Goal: Task Accomplishment & Management: Use online tool/utility

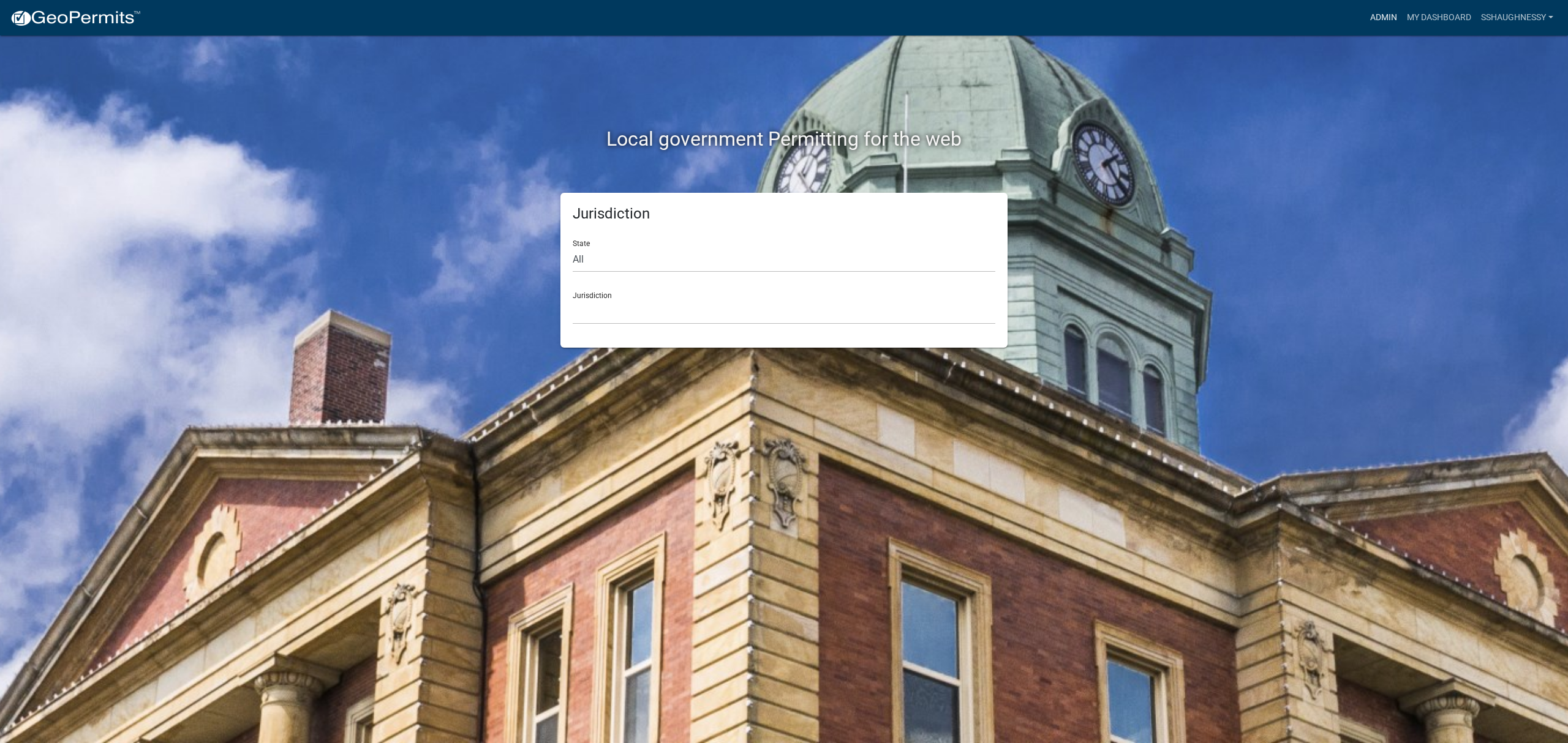
click at [1379, 10] on link "Admin" at bounding box center [1383, 17] width 37 height 23
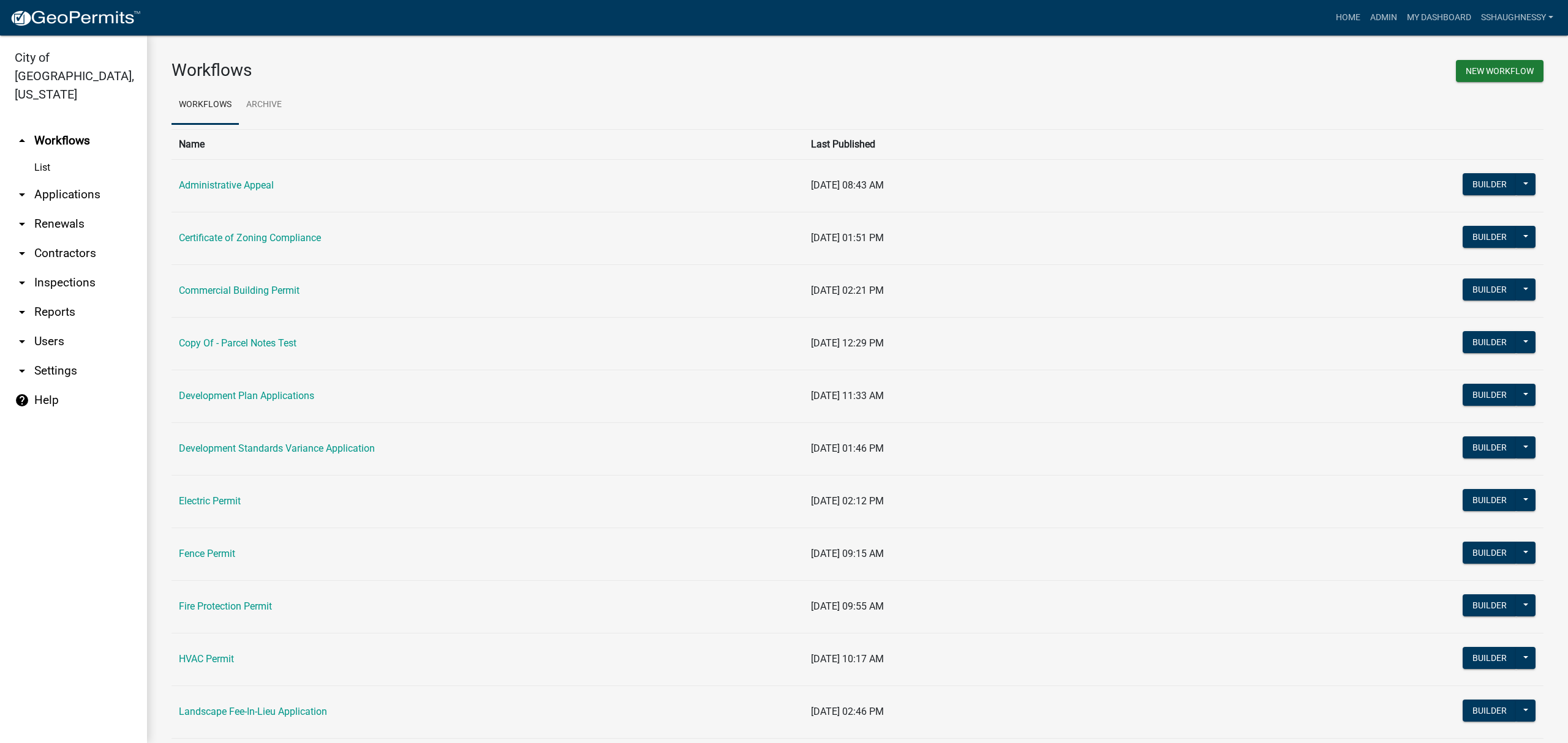
click at [40, 331] on link "arrow_drop_down Users" at bounding box center [73, 341] width 147 height 29
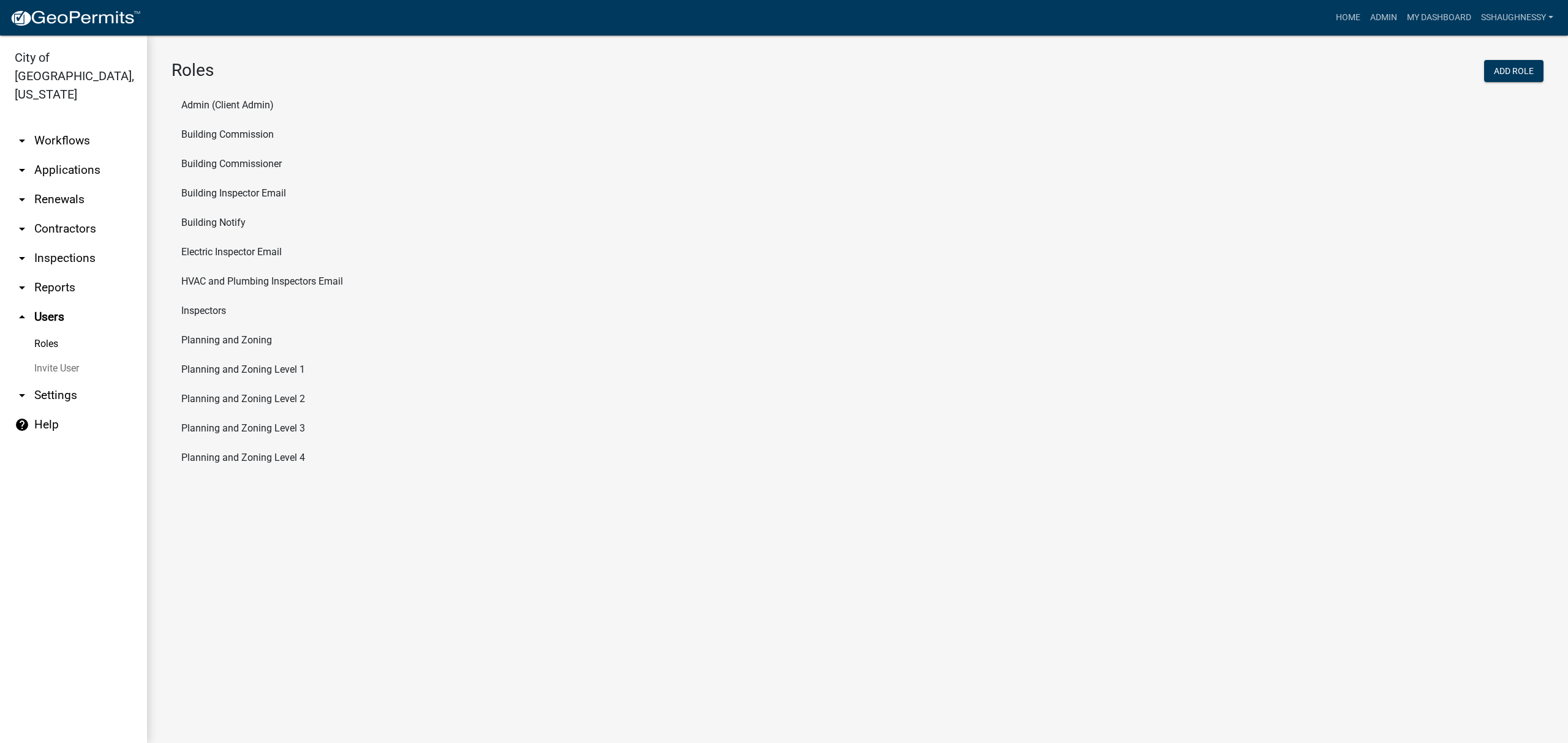
click at [274, 370] on li "Planning and Zoning Level 1" at bounding box center [857, 369] width 1372 height 29
select select "2: yellow"
click at [238, 393] on li "Planning and Zoning Level 2" at bounding box center [857, 399] width 1372 height 29
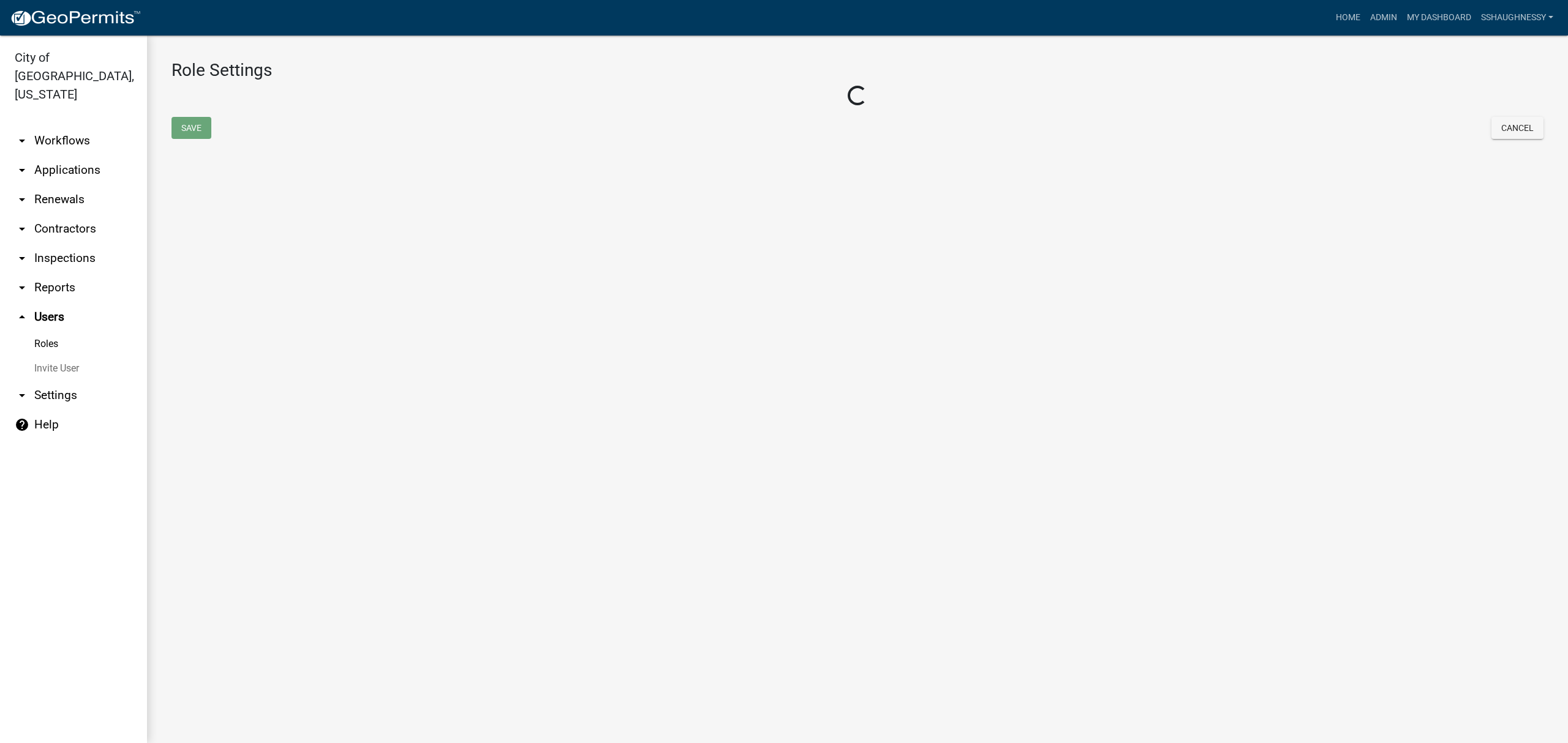
select select "4: red"
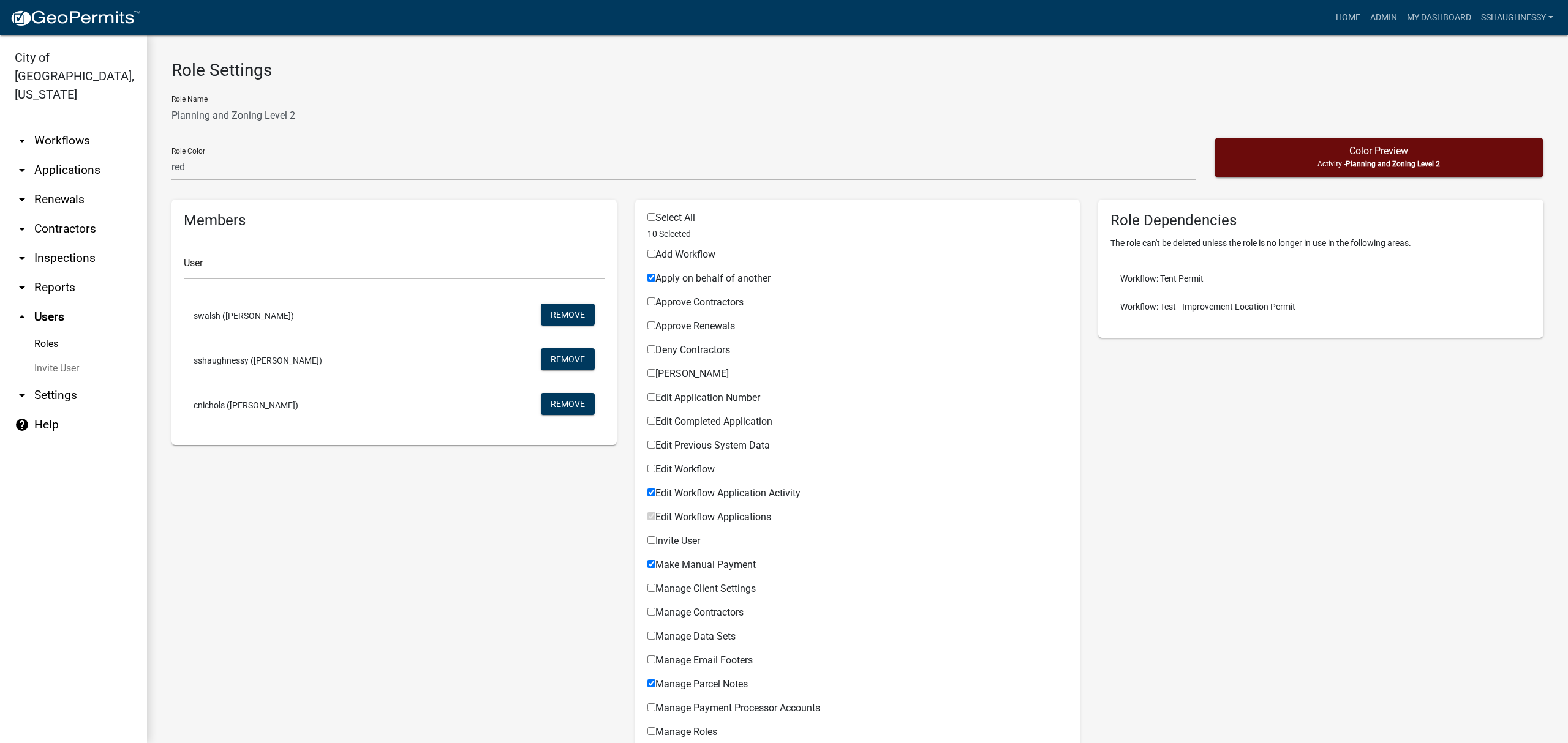
click at [54, 22] on img at bounding box center [75, 18] width 131 height 19
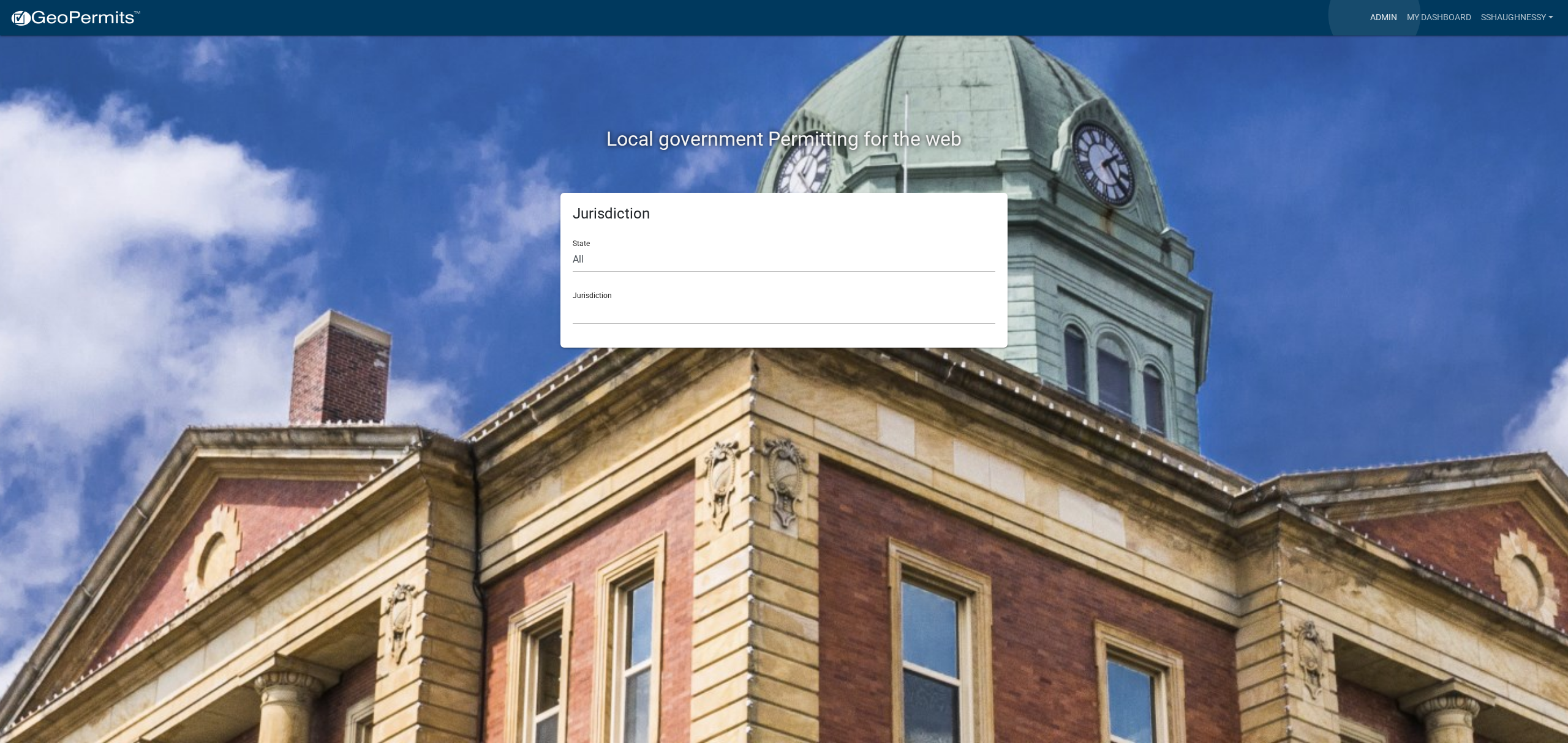
click at [1374, 15] on link "Admin" at bounding box center [1383, 17] width 37 height 23
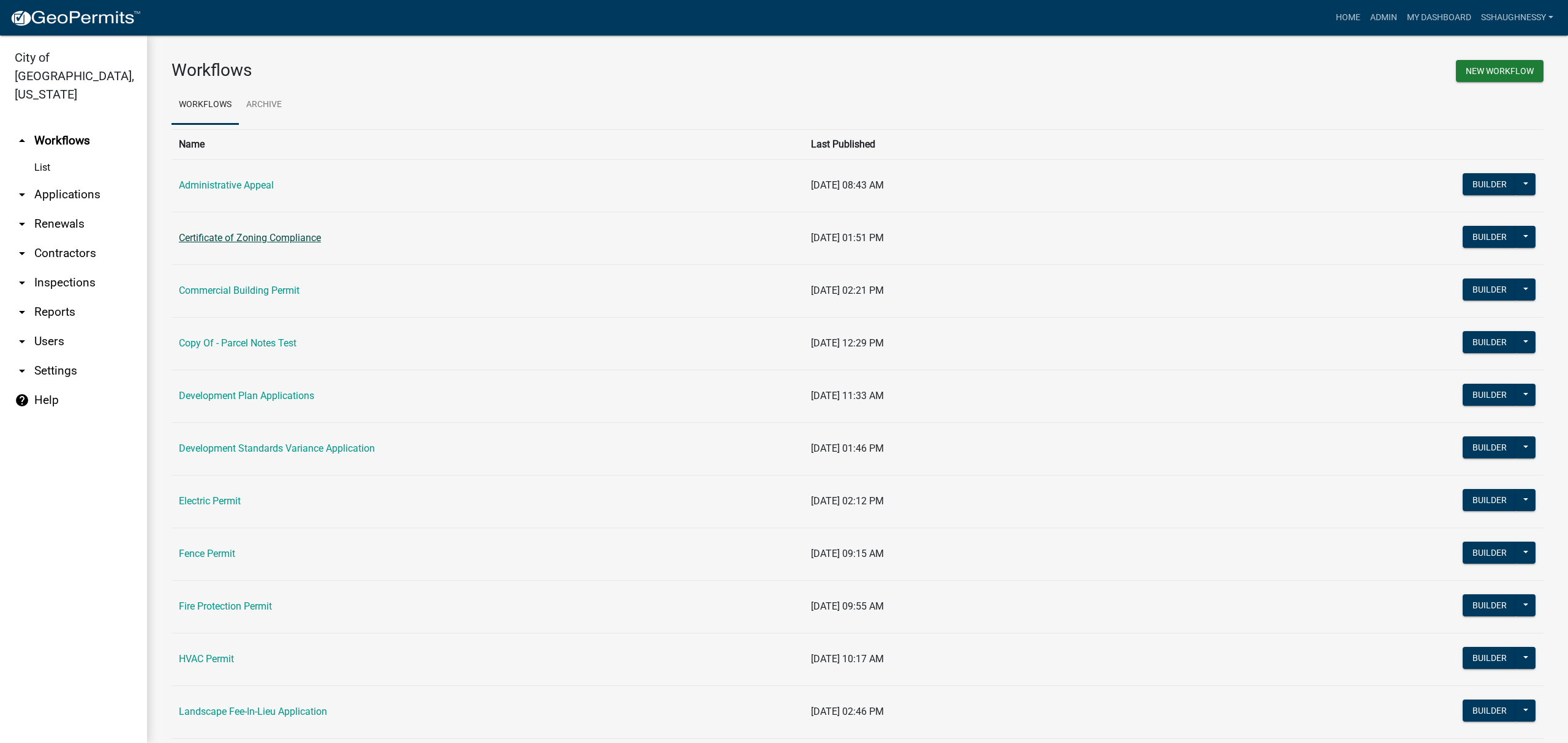
click at [271, 235] on link "Certificate of Zoning Compliance" at bounding box center [250, 238] width 142 height 12
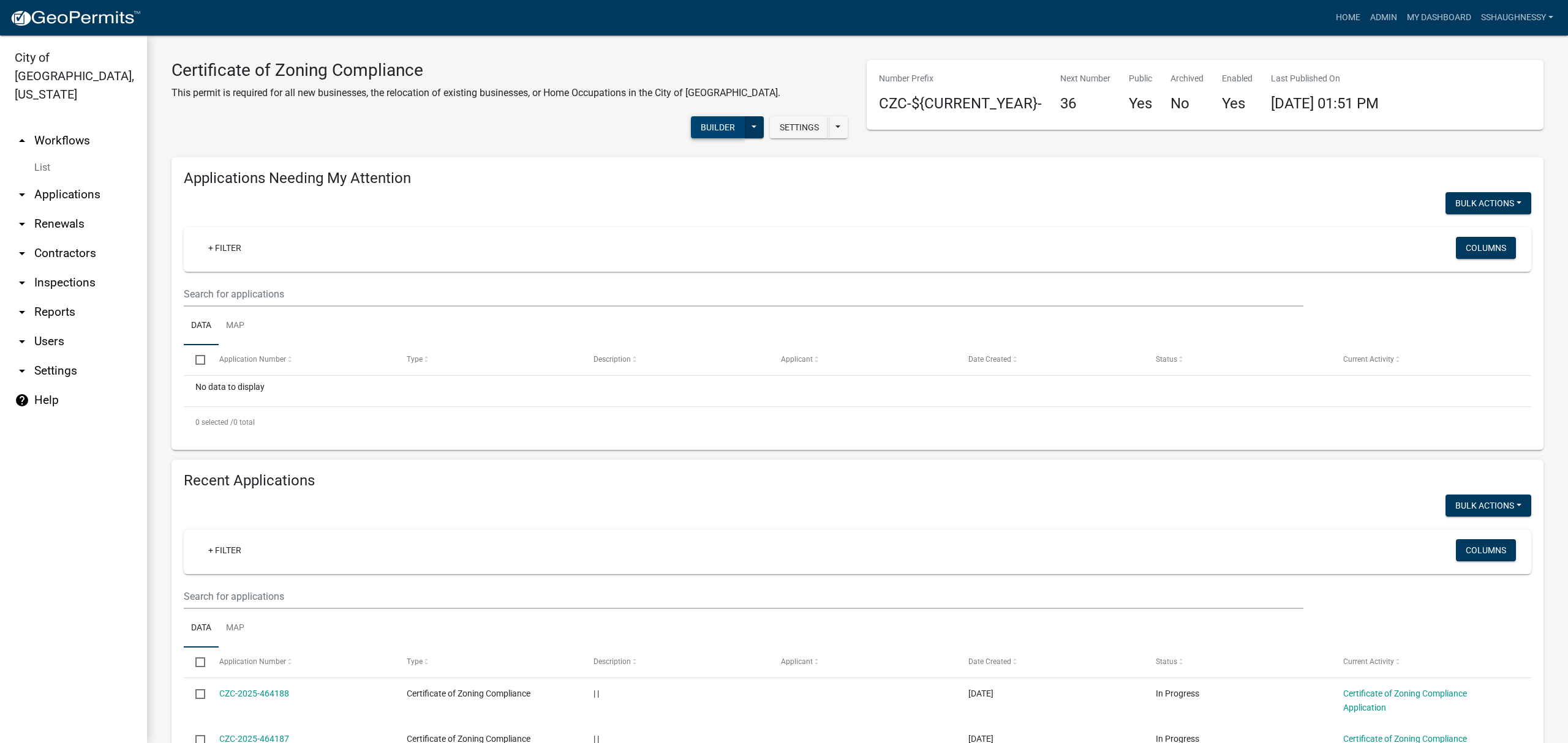
click at [721, 124] on button "Builder" at bounding box center [718, 127] width 54 height 22
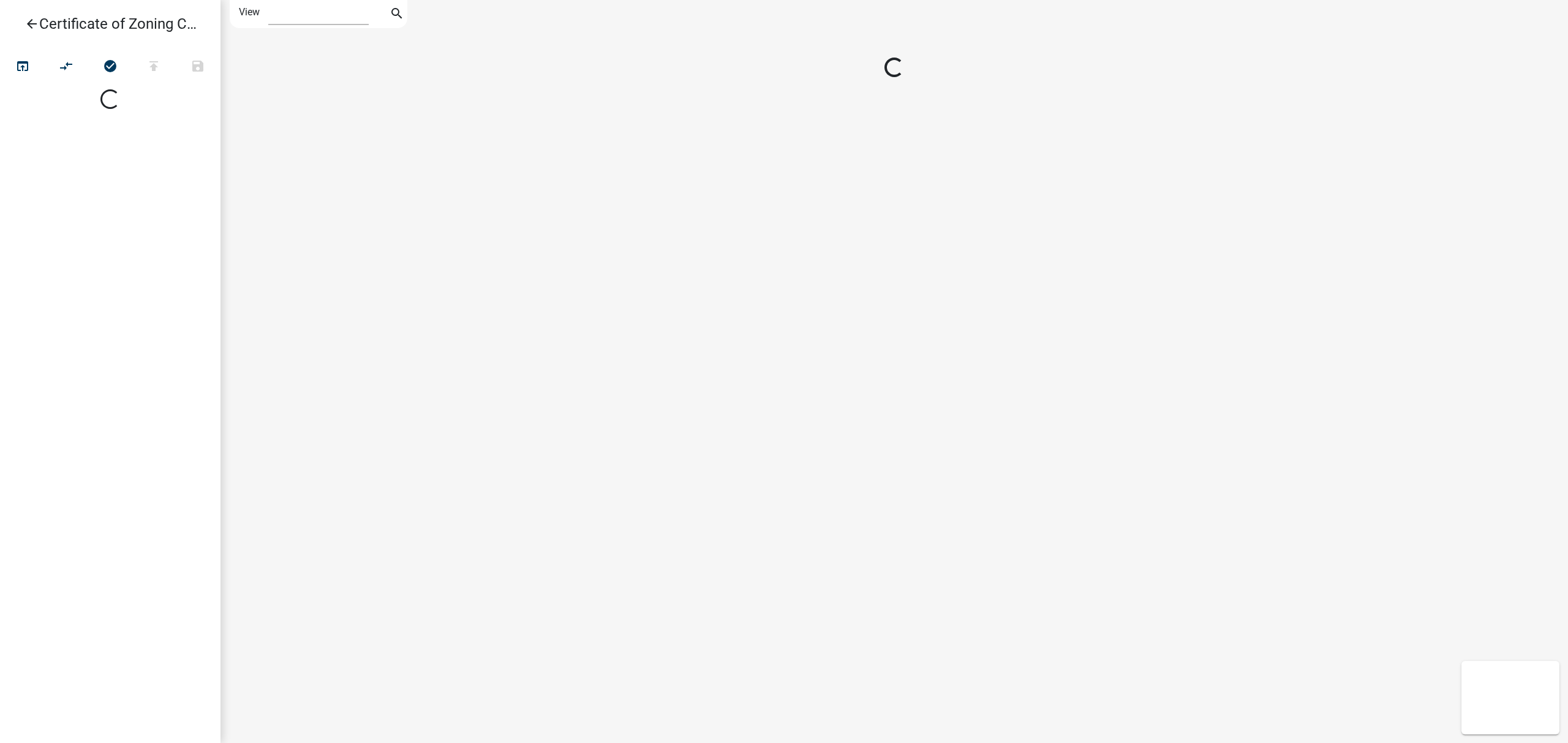
select select "1"
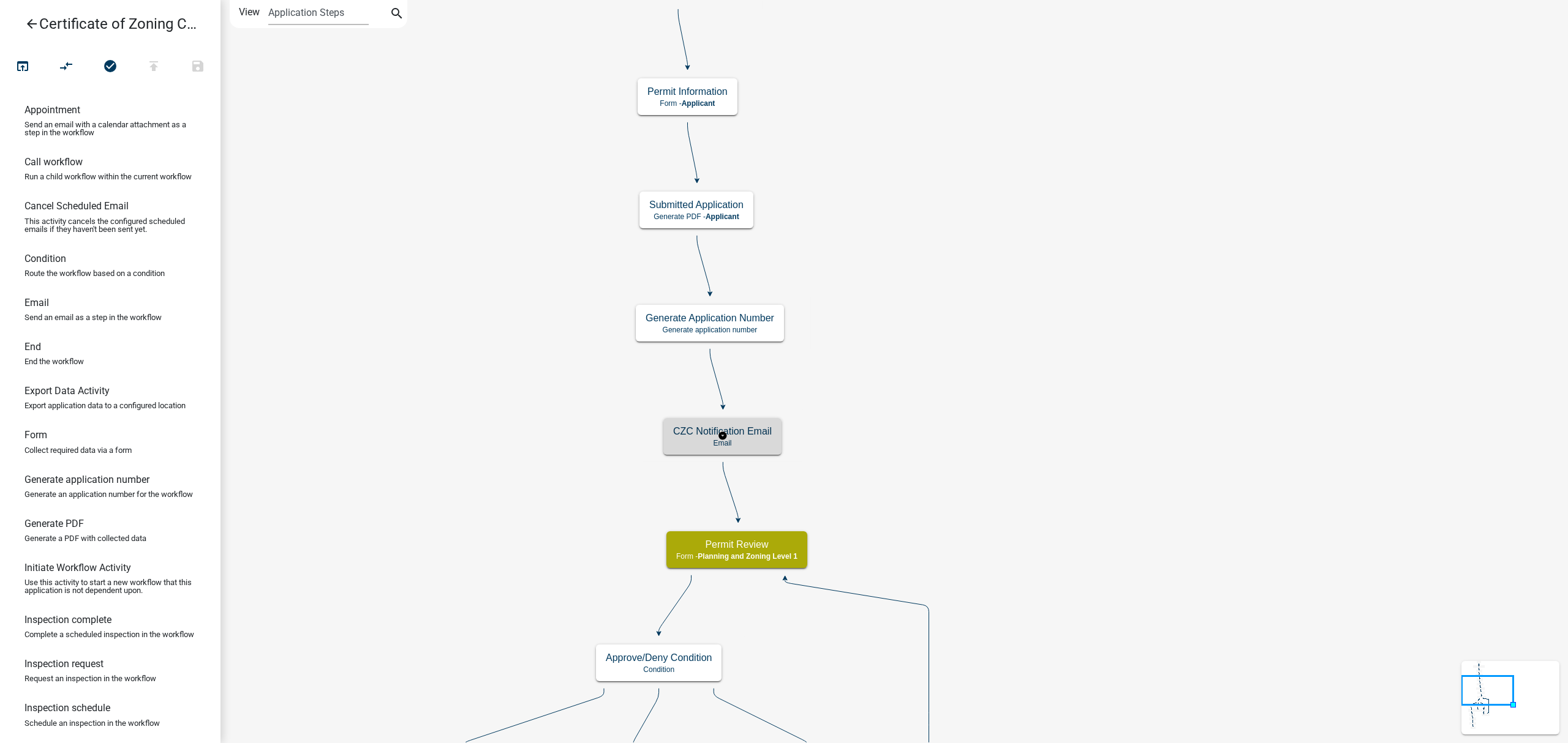
click at [750, 443] on p "Email" at bounding box center [722, 443] width 98 height 8
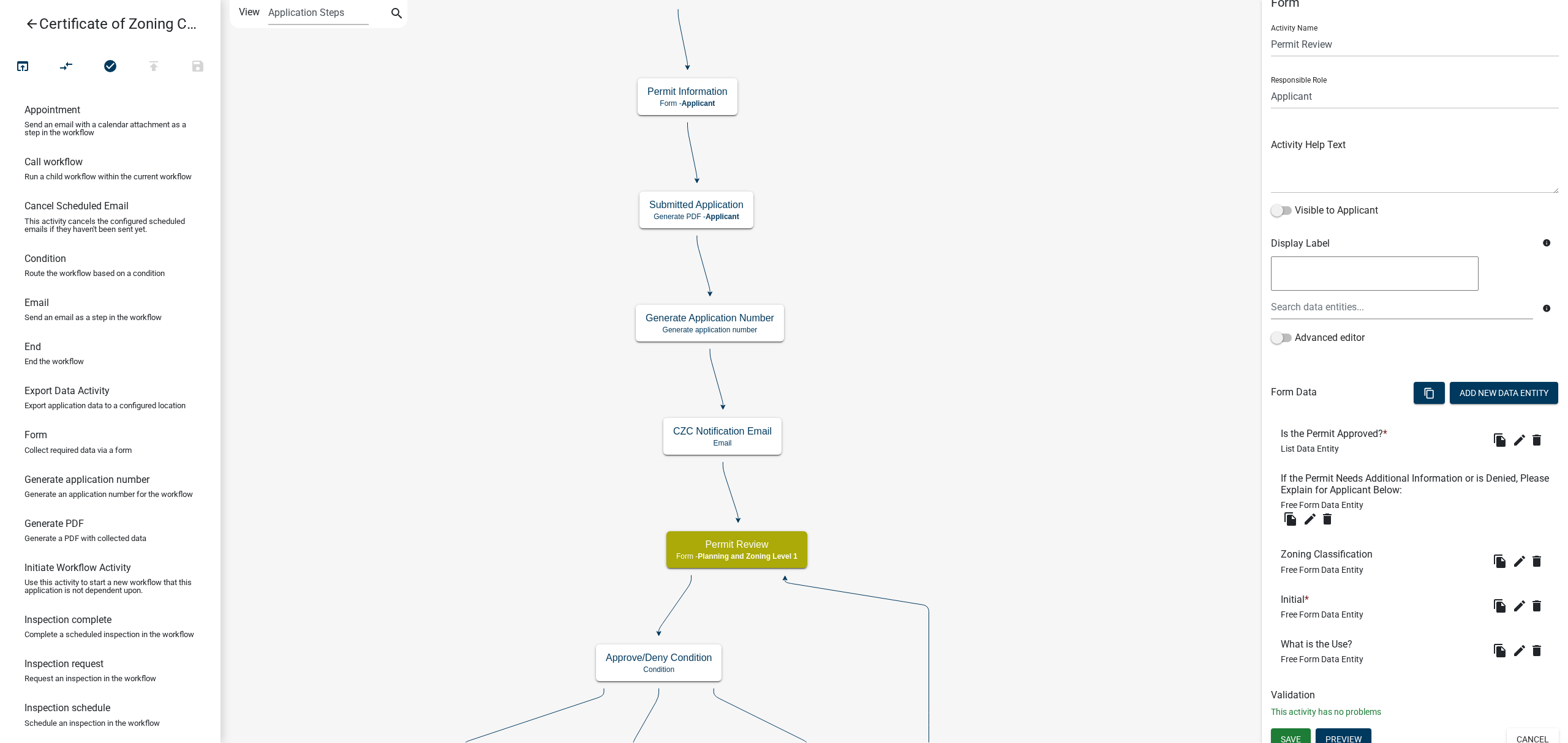
scroll to position [30, 0]
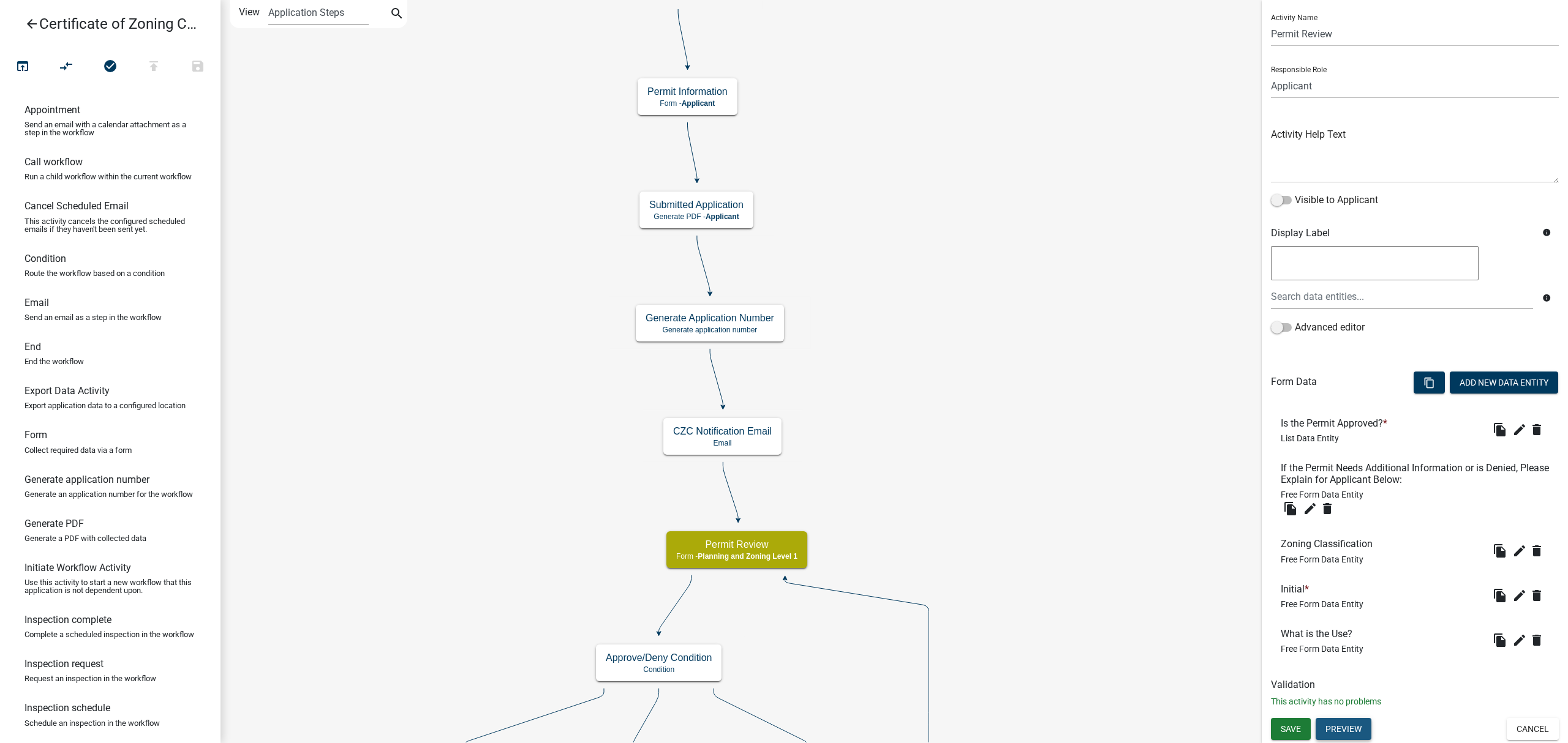
click at [1353, 721] on button "Preview" at bounding box center [1343, 730] width 56 height 22
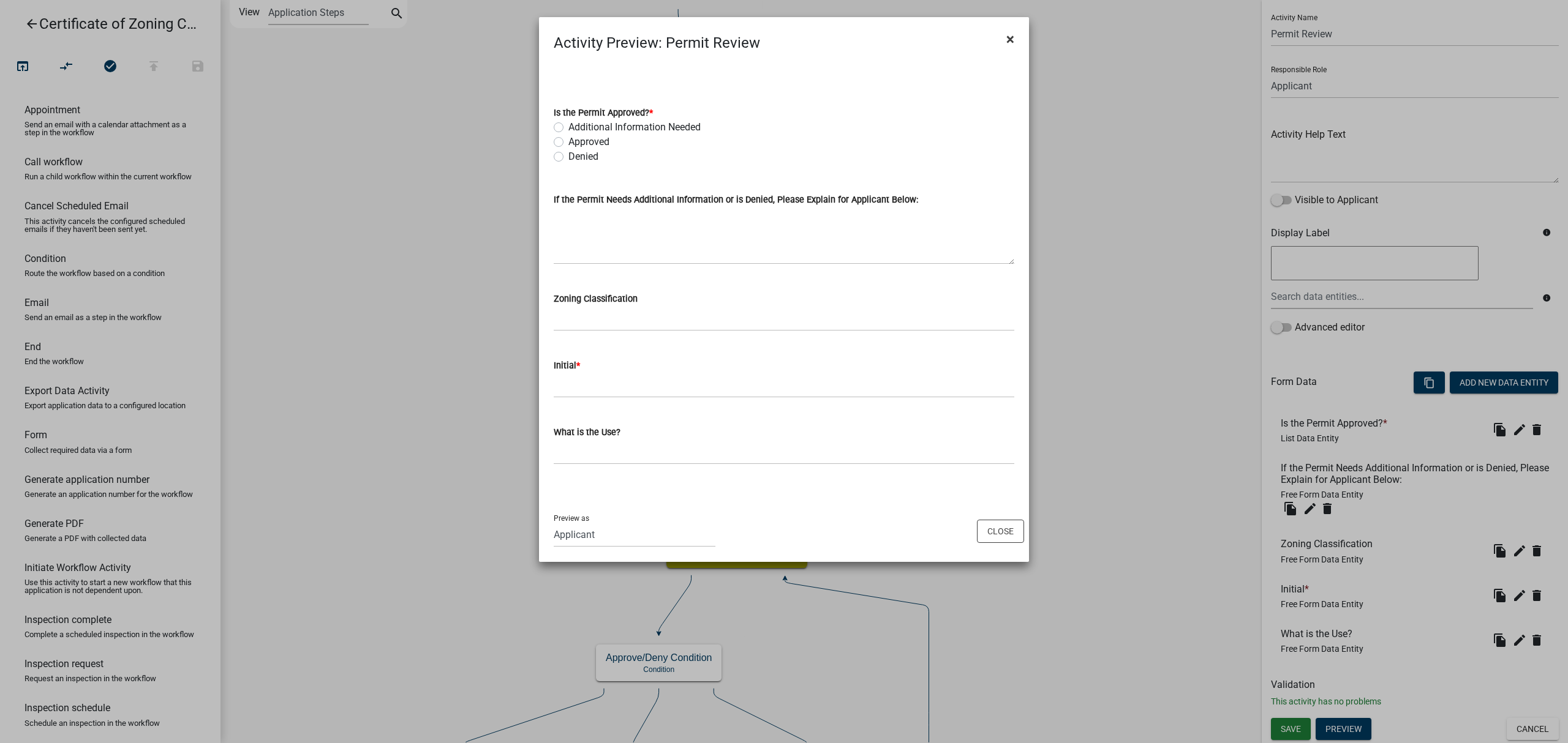
click at [998, 42] on button "×" at bounding box center [1010, 39] width 28 height 34
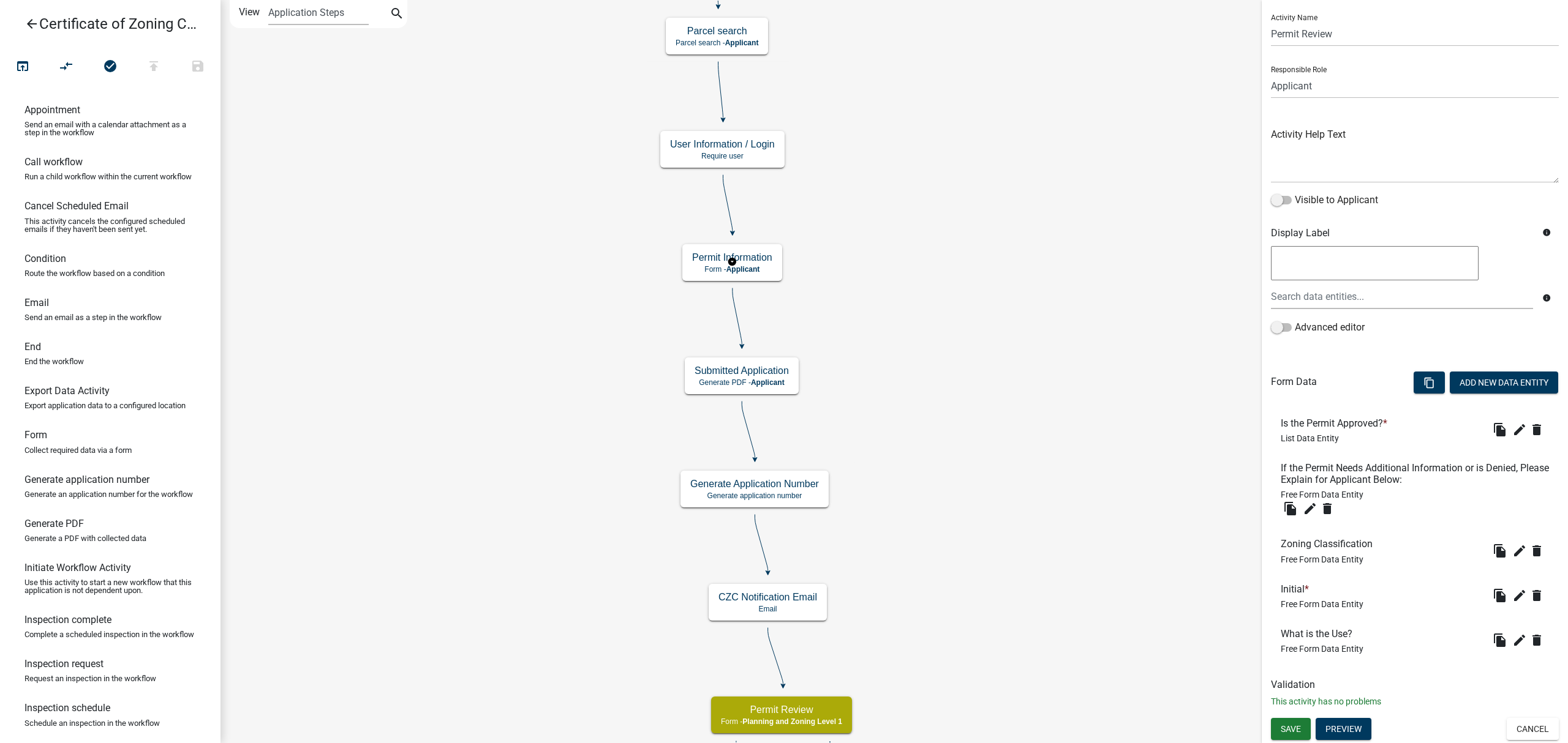
click at [768, 259] on body "Internet Explorer does NOT work with GeoPermits. Get a new browser for more sec…" at bounding box center [784, 371] width 1568 height 743
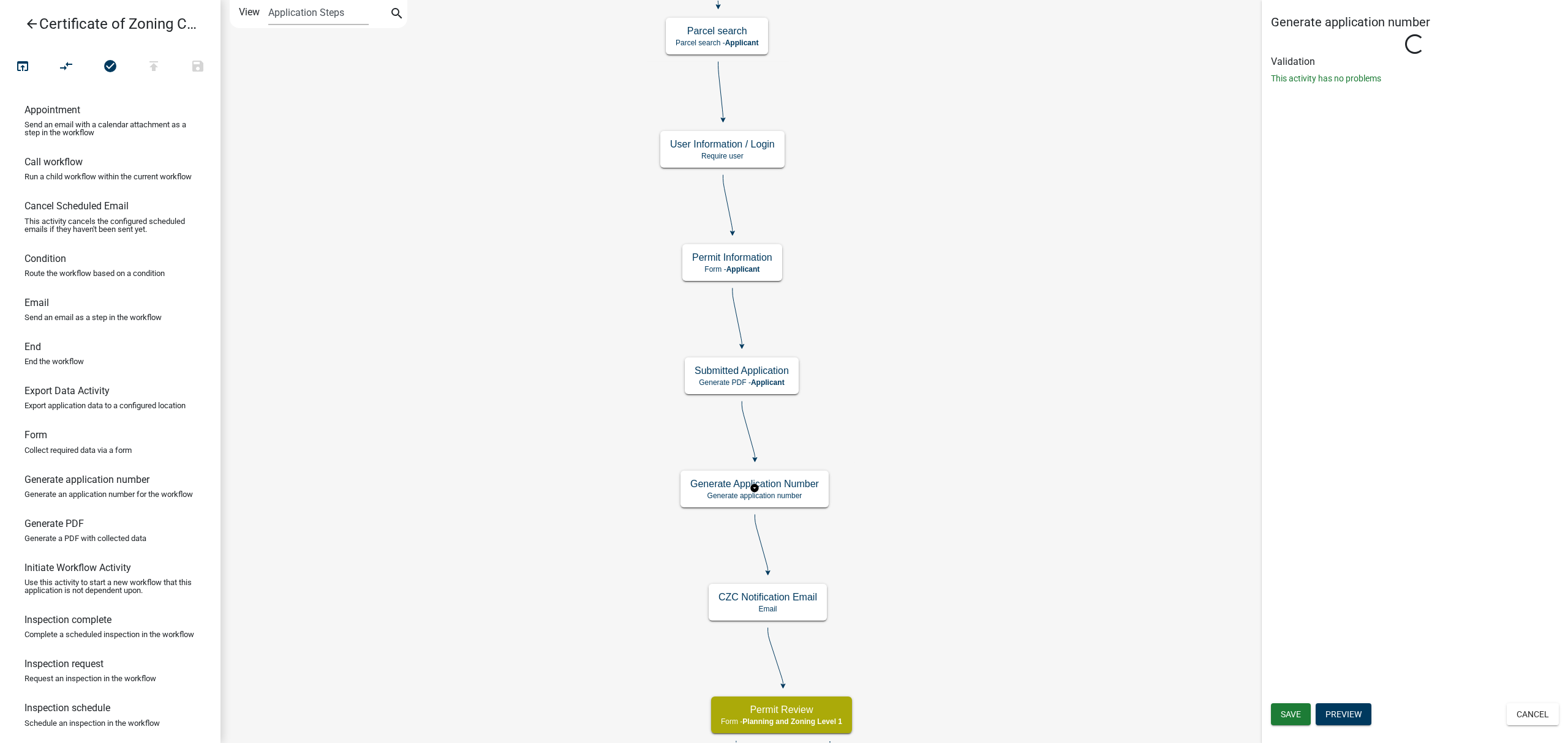
scroll to position [0, 0]
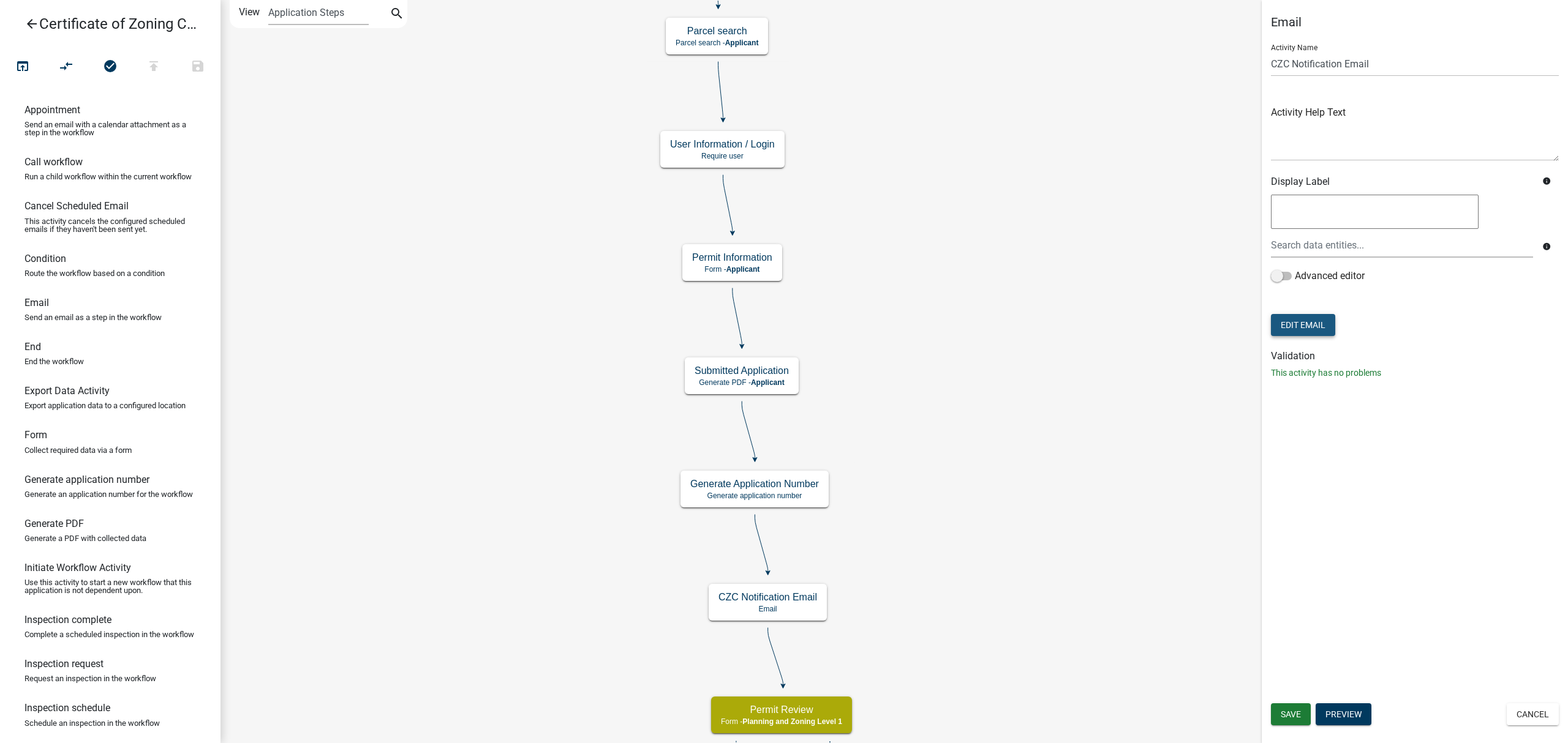
click at [1329, 332] on button "Edit Email" at bounding box center [1303, 325] width 64 height 22
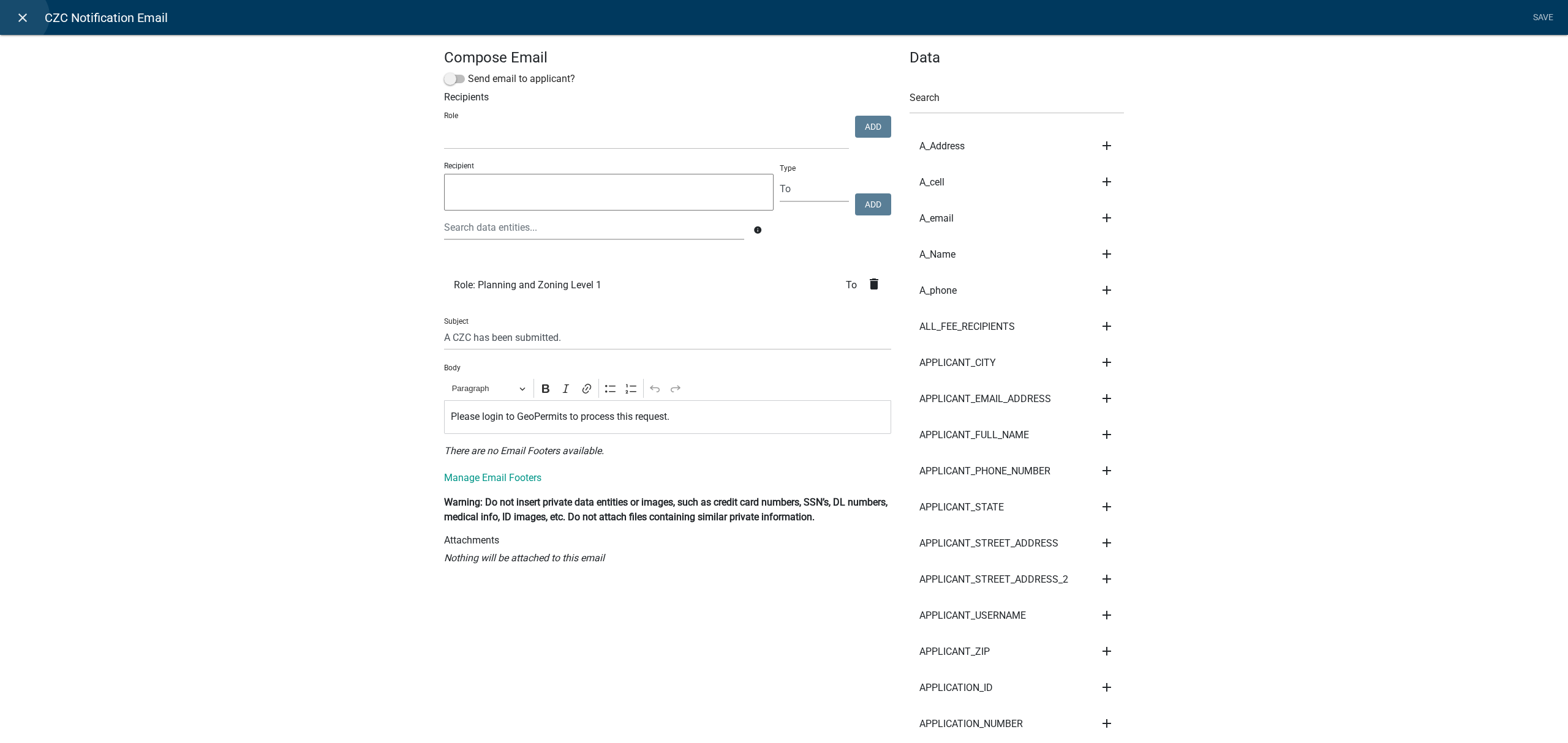
click at [19, 16] on icon "close" at bounding box center [23, 18] width 15 height 15
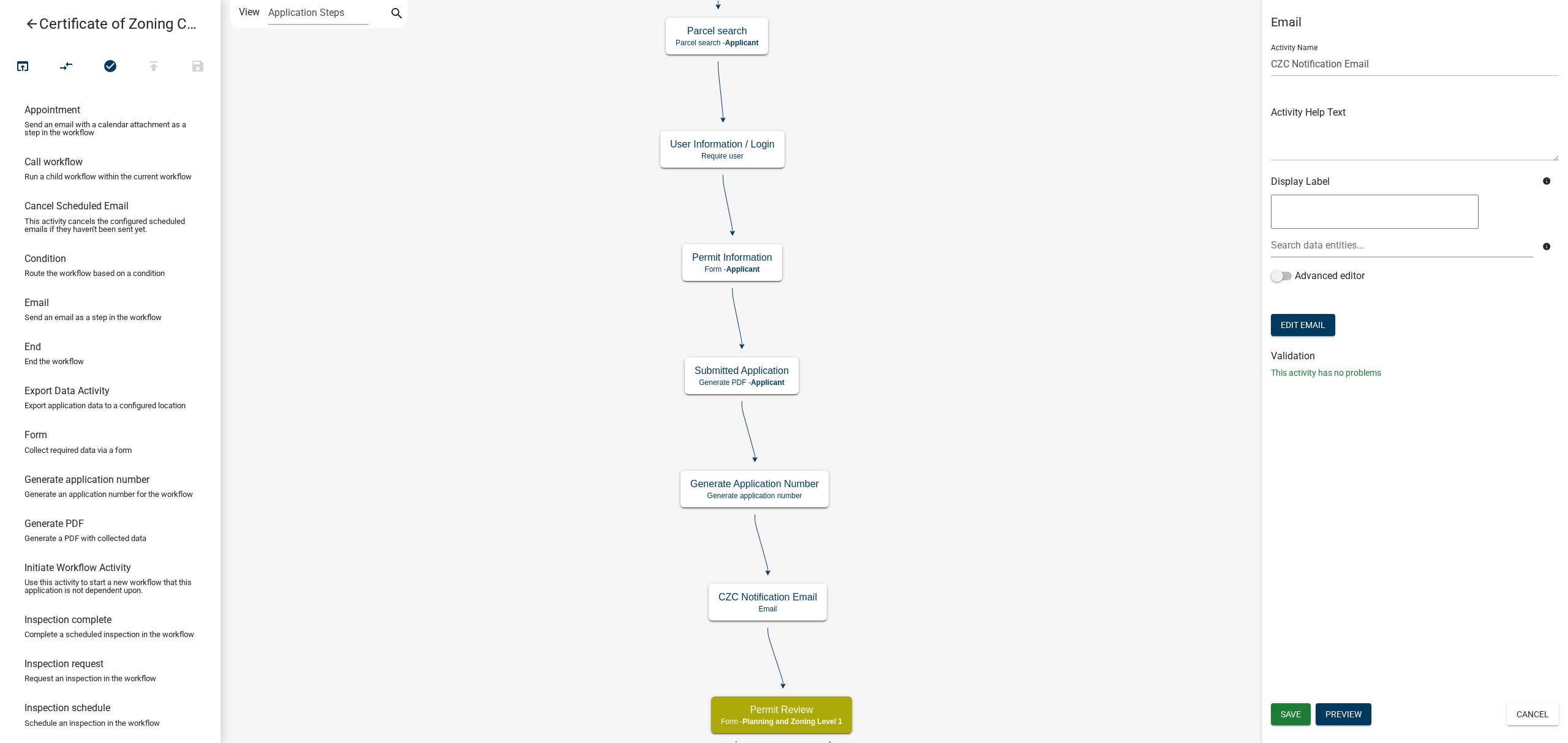
click at [22, 18] on link "arrow_back Certificate of Zoning Compliance" at bounding box center [105, 24] width 191 height 28
click at [32, 28] on icon "arrow_back" at bounding box center [32, 25] width 15 height 17
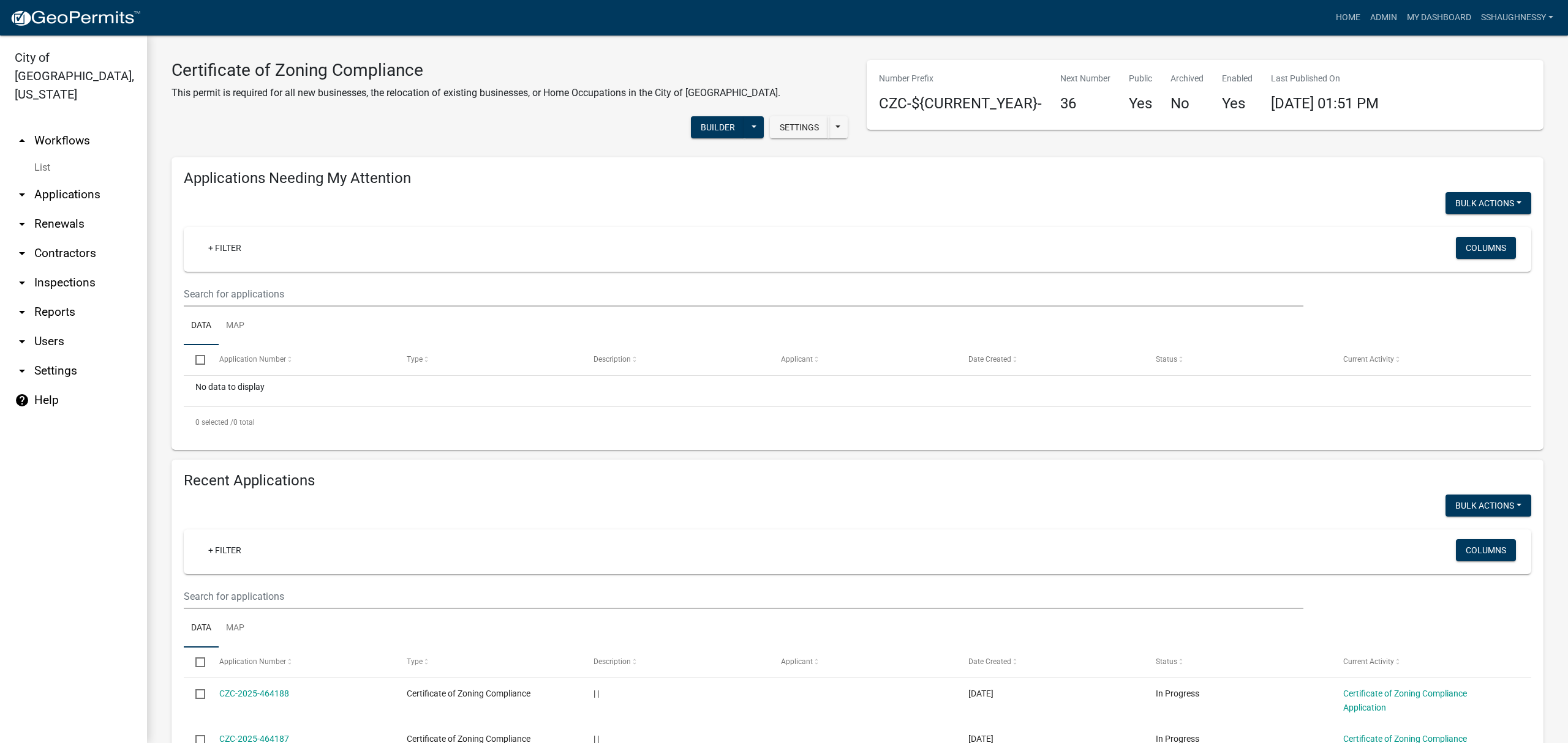
click at [64, 327] on link "arrow_drop_down Users" at bounding box center [73, 341] width 147 height 29
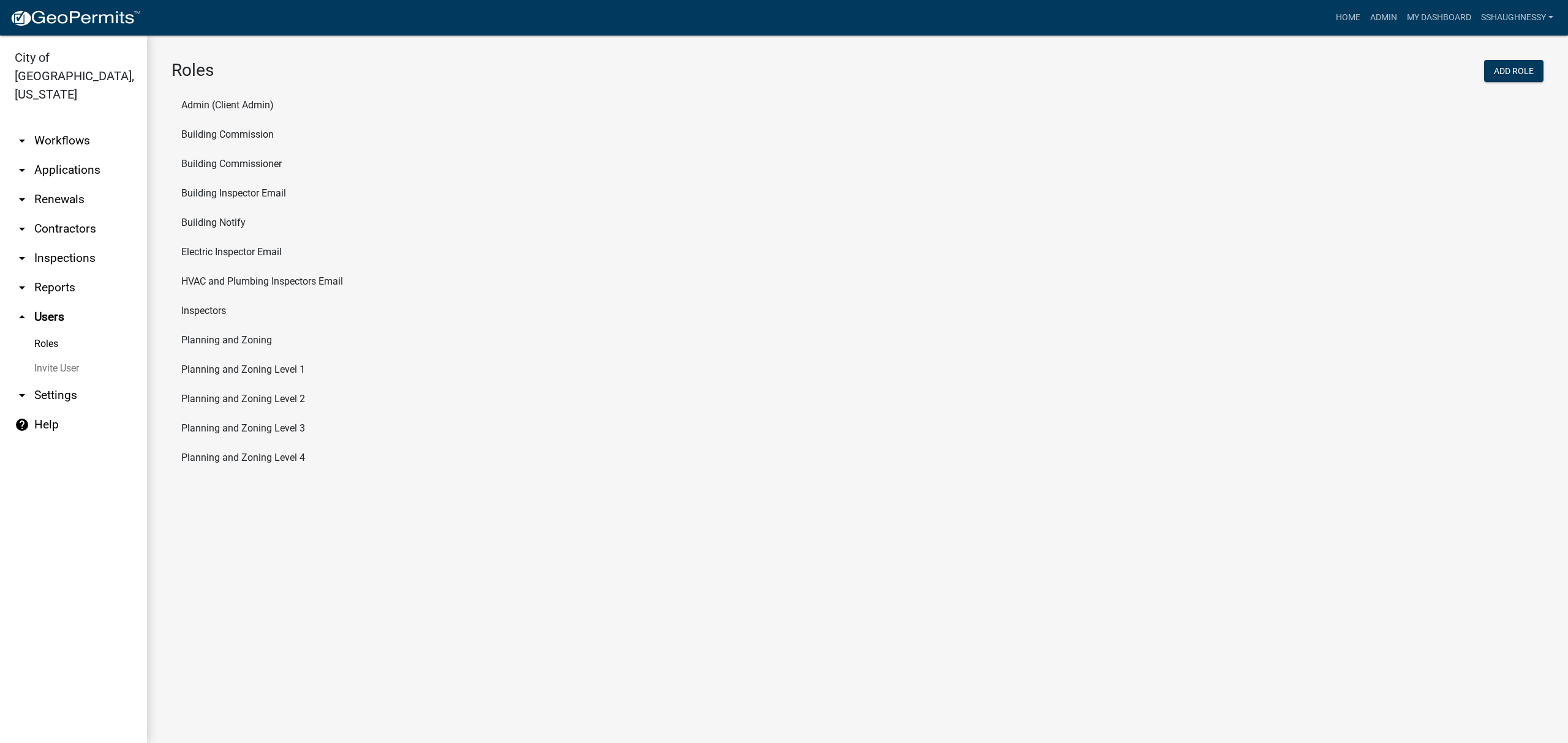
click at [245, 373] on li "Planning and Zoning Level 1" at bounding box center [857, 369] width 1372 height 29
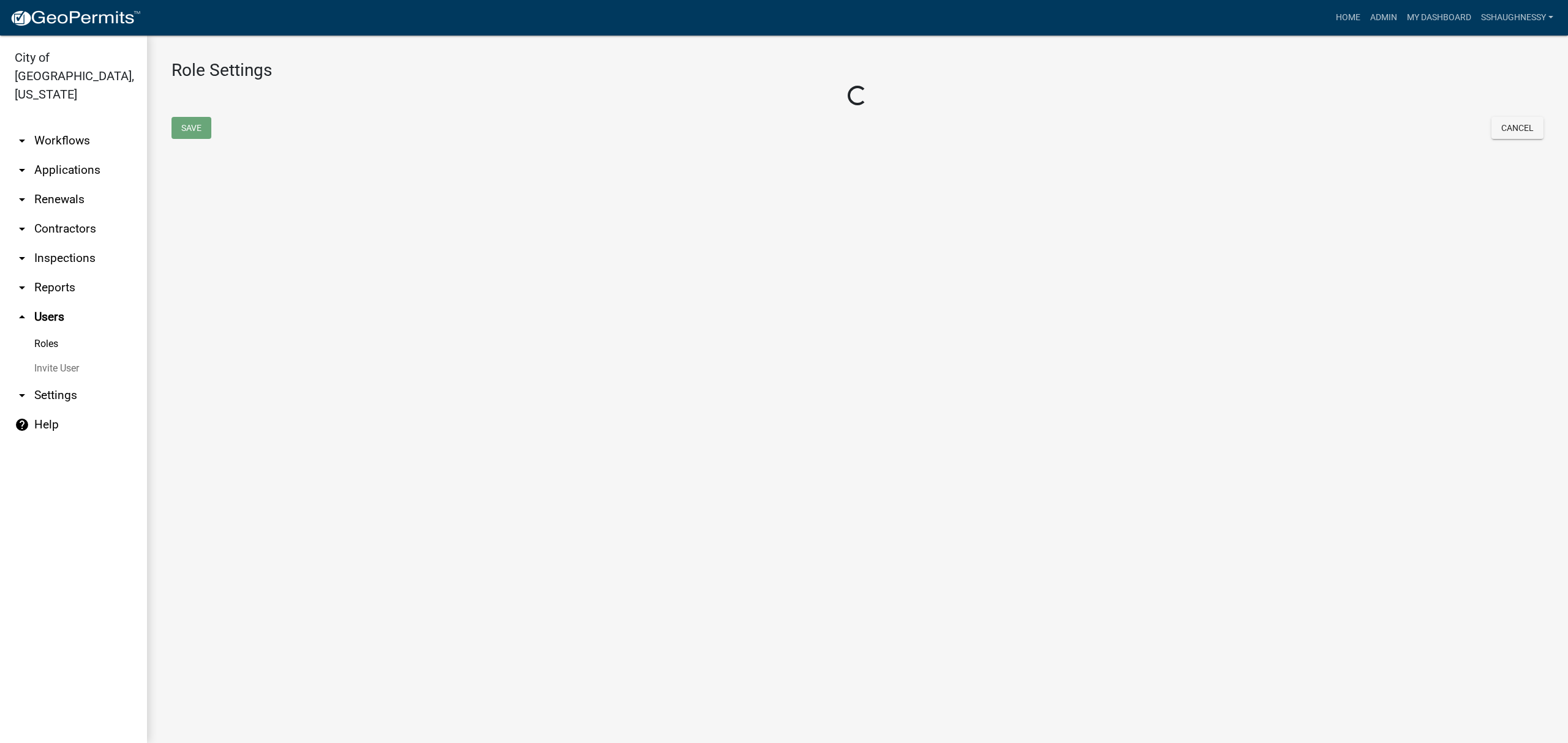
select select "2: yellow"
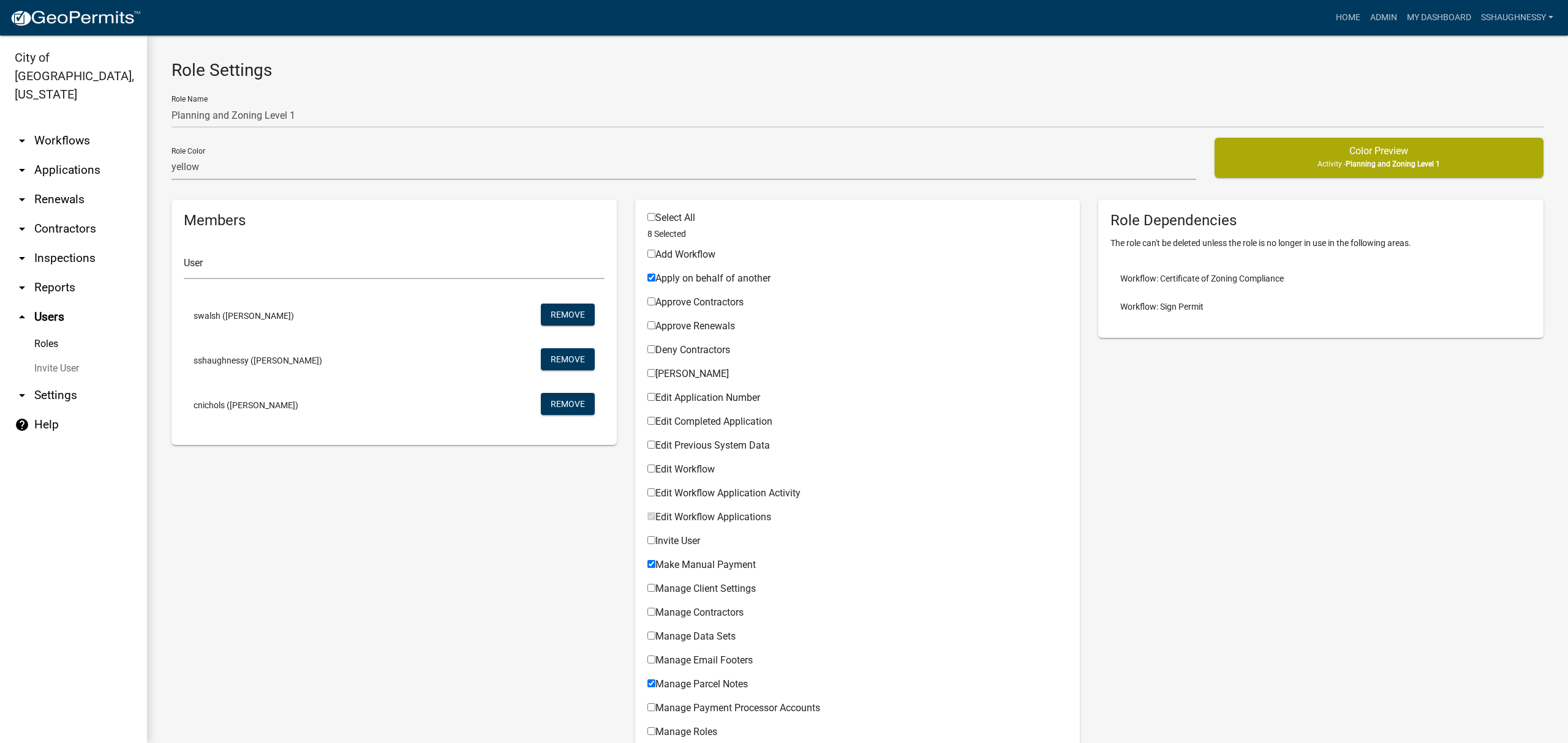
click at [53, 332] on link "Roles" at bounding box center [73, 344] width 147 height 25
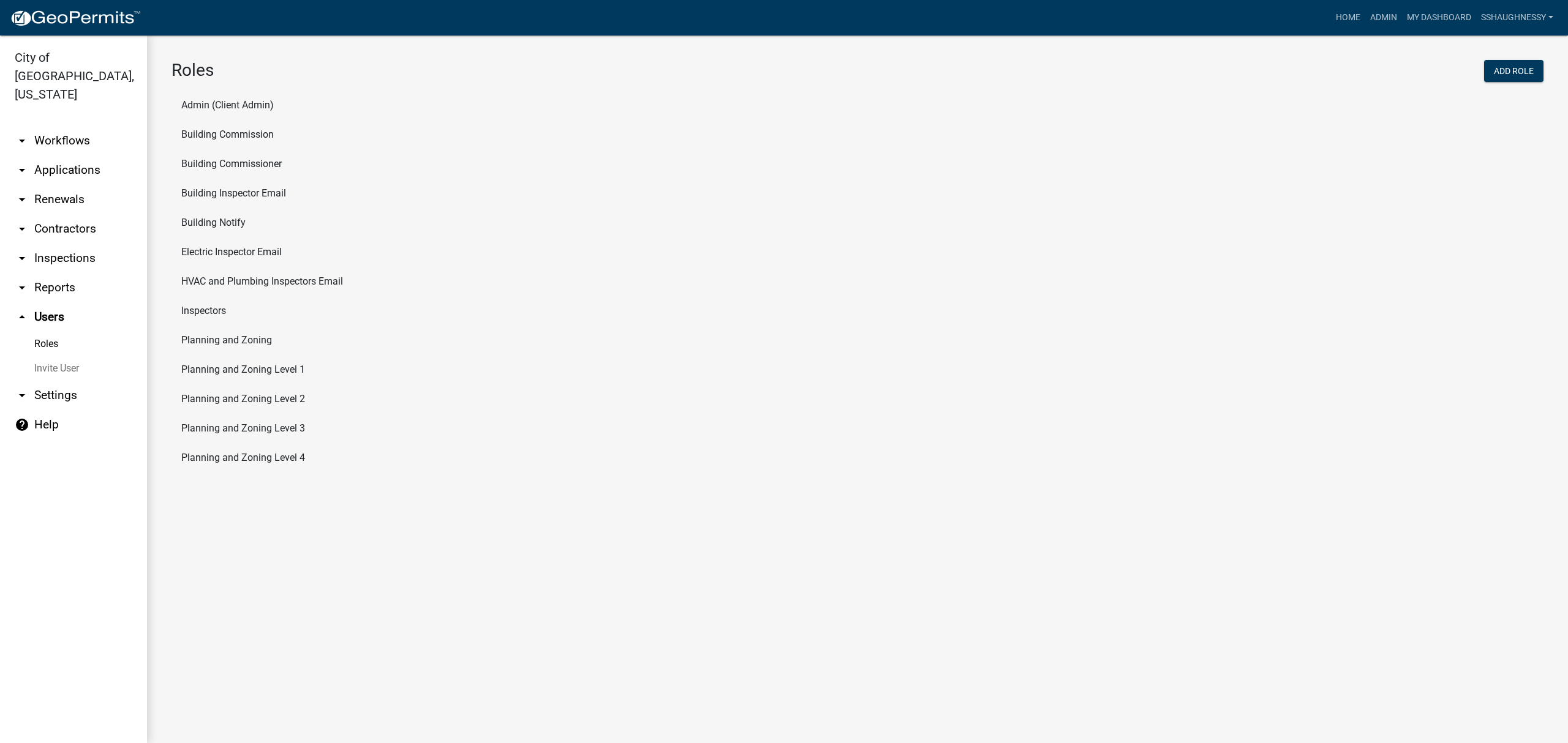
click at [248, 453] on li "Planning and Zoning Level 4" at bounding box center [857, 458] width 1372 height 29
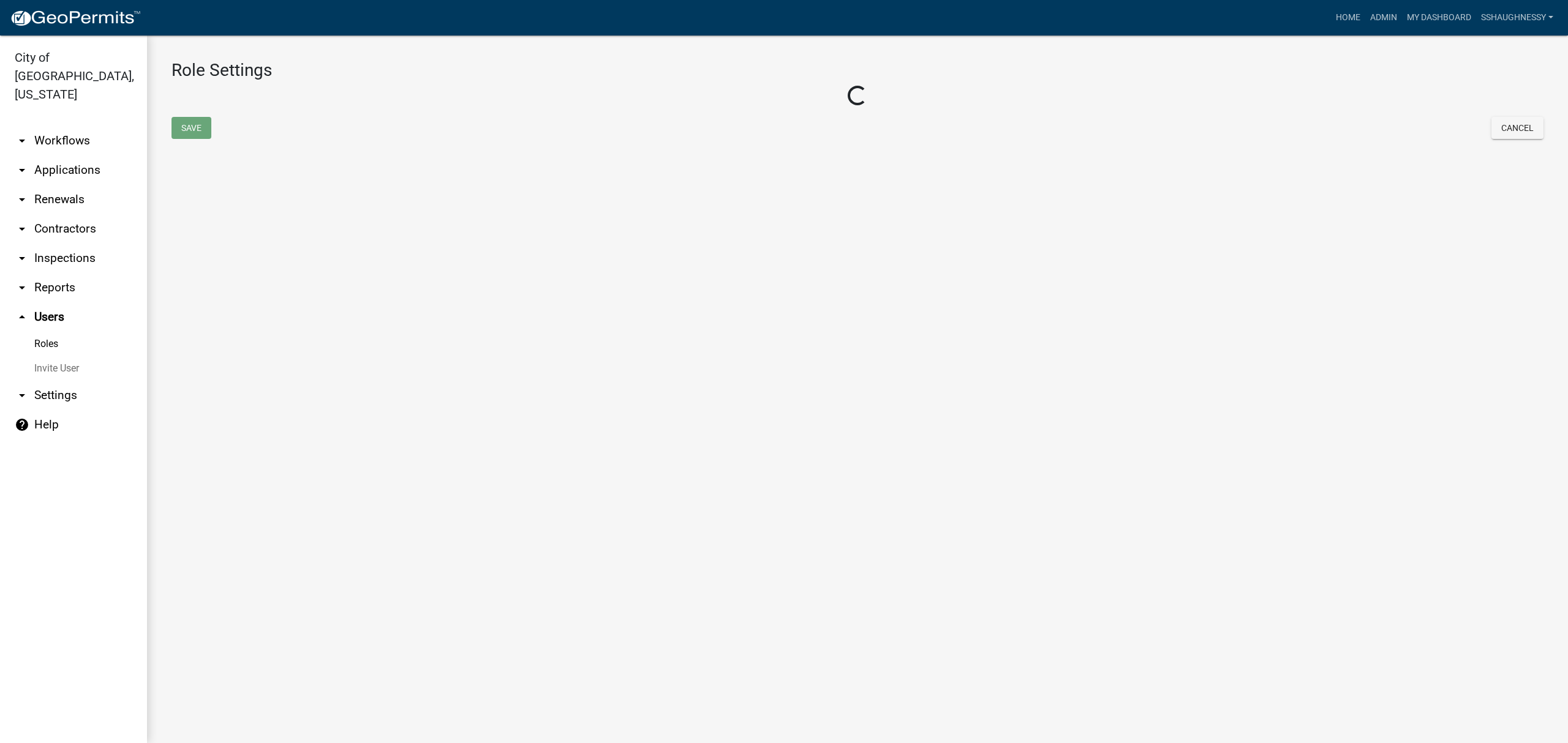
select select "7: light-green"
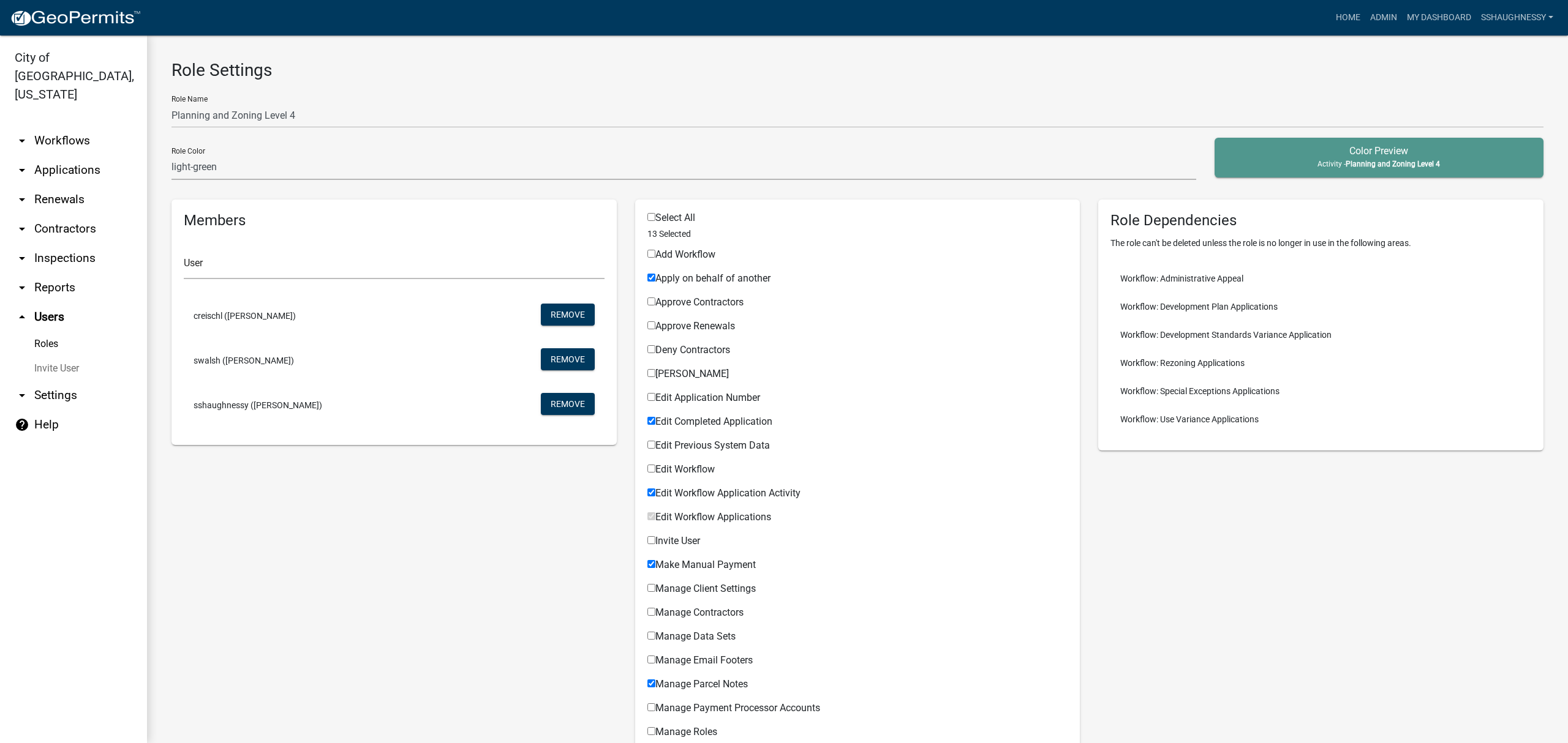
click at [88, 21] on img at bounding box center [75, 18] width 131 height 19
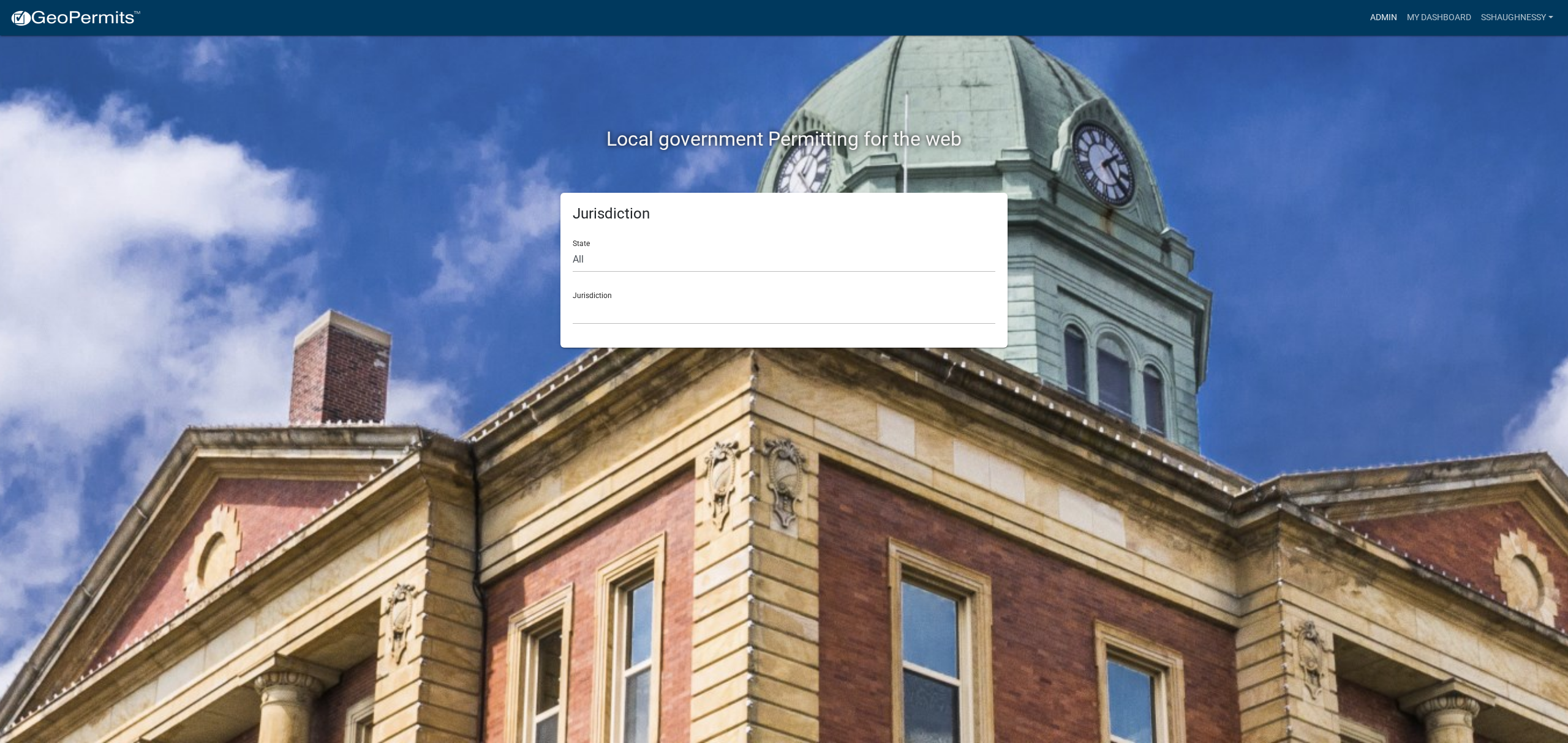
click at [1375, 25] on link "Admin" at bounding box center [1383, 17] width 37 height 23
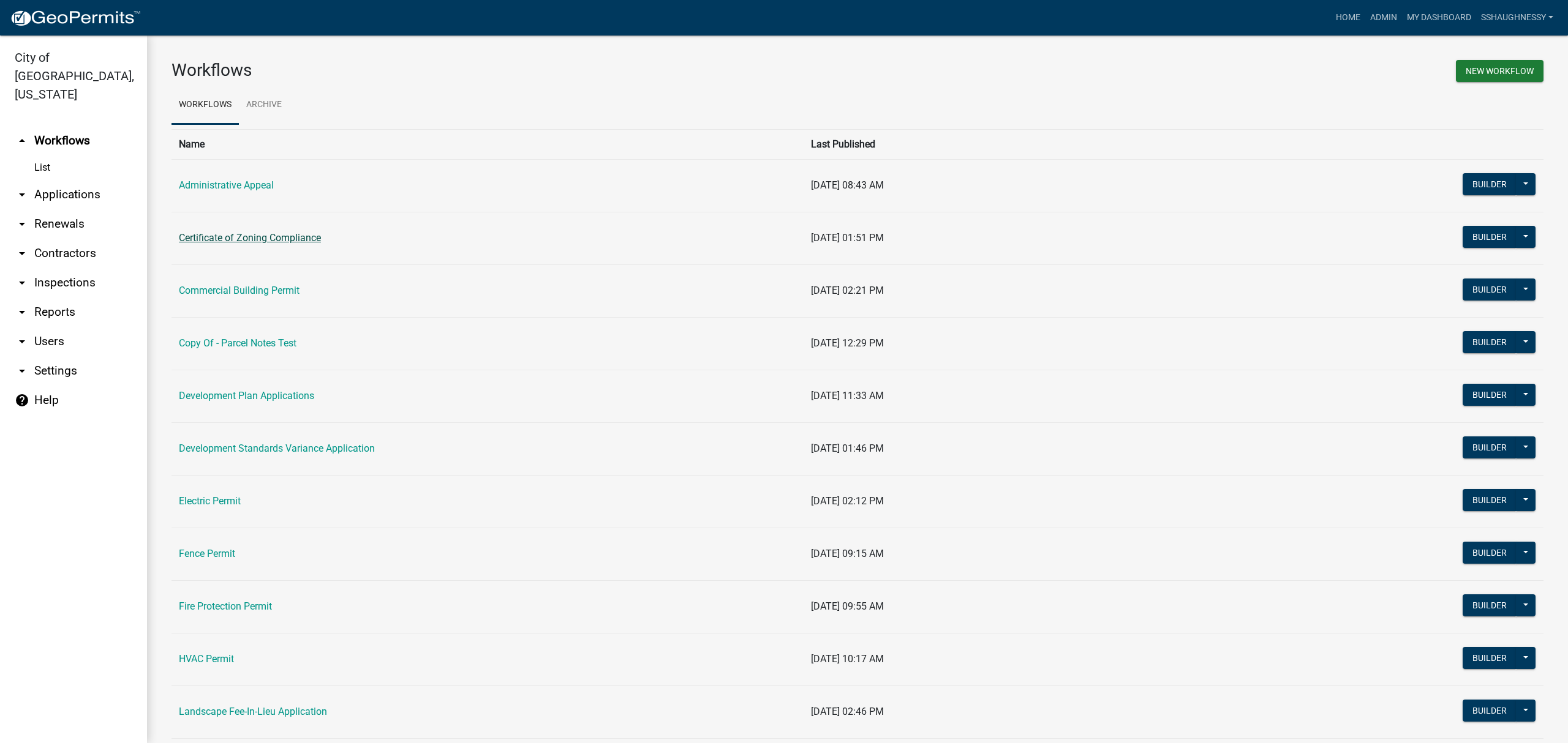
click at [297, 240] on link "Certificate of Zoning Compliance" at bounding box center [250, 238] width 142 height 12
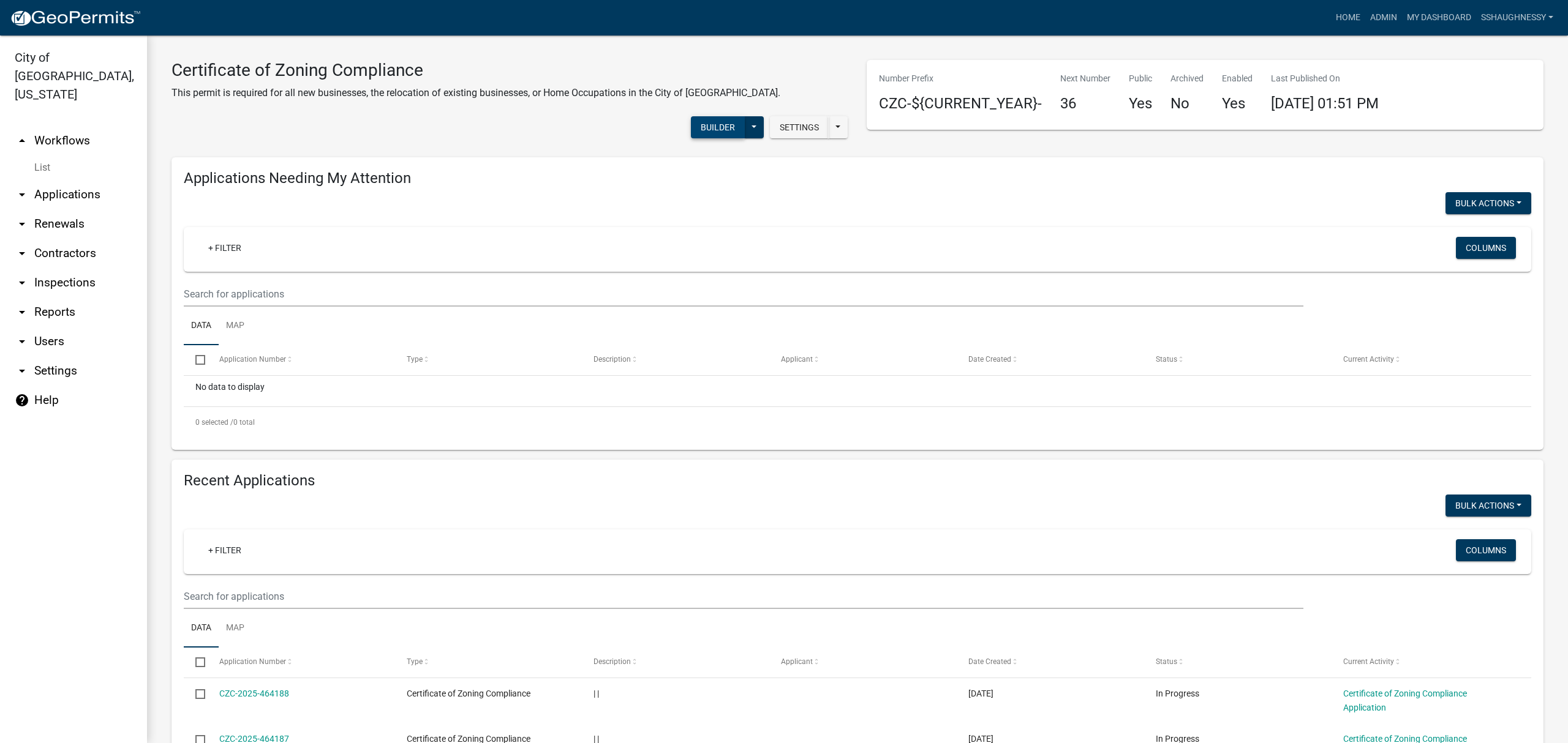
click at [711, 130] on button "Builder" at bounding box center [718, 127] width 54 height 22
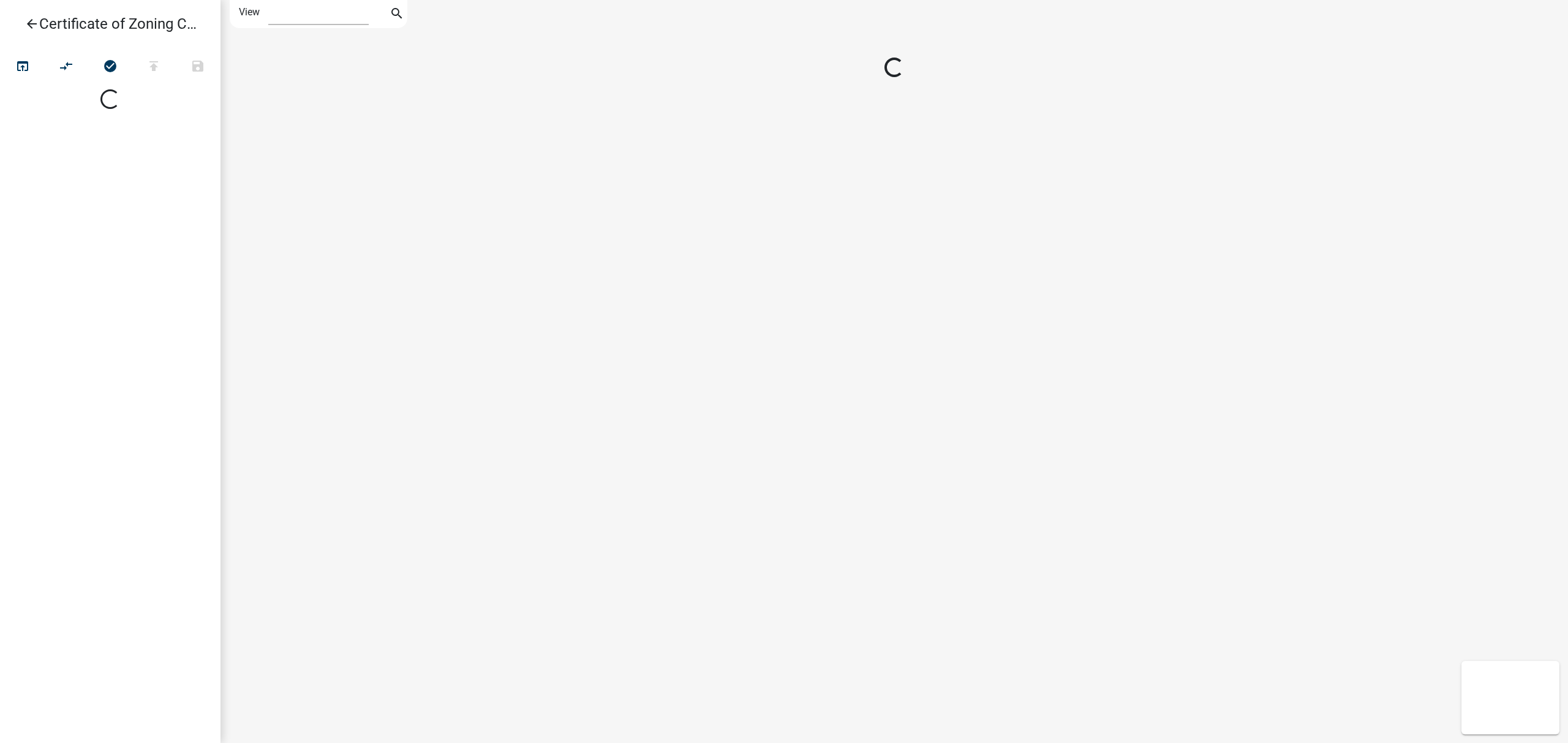
select select "1"
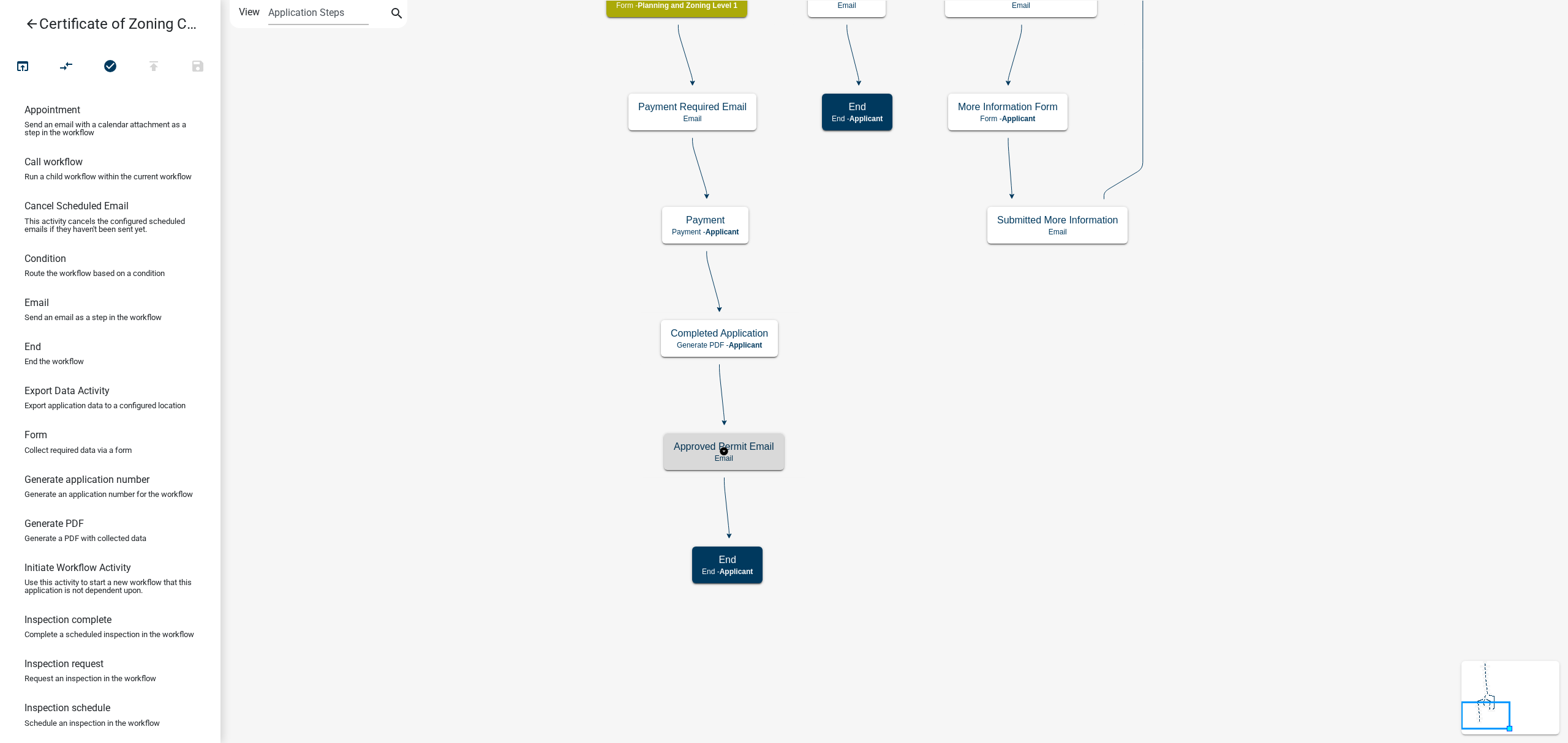
click at [758, 451] on h5 "Approved Permit Email" at bounding box center [724, 446] width 101 height 12
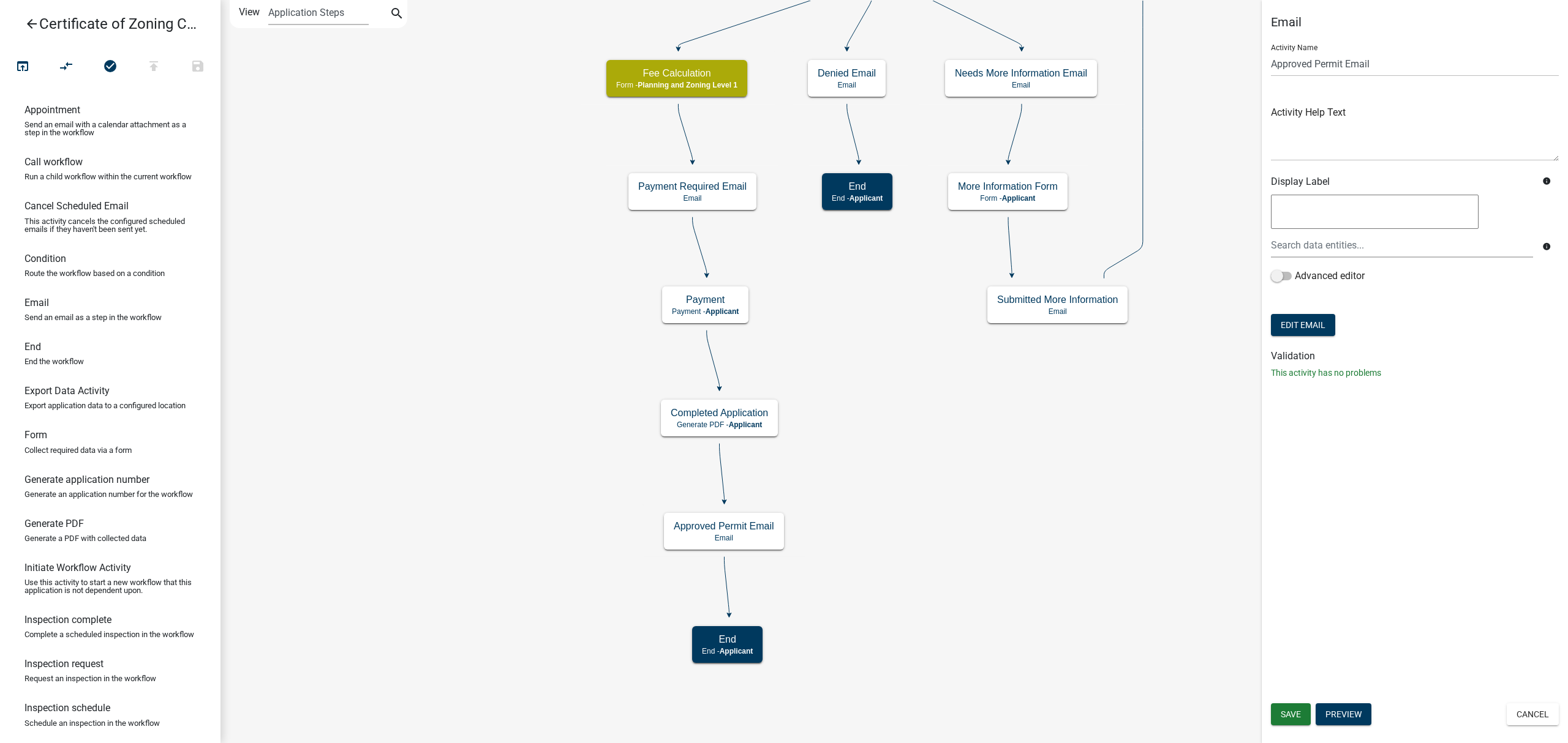
click at [92, 131] on p "Send an email with a calendar attachment as a step in the workflow" at bounding box center [110, 128] width 171 height 16
click at [37, 25] on icon "arrow_back" at bounding box center [32, 25] width 15 height 17
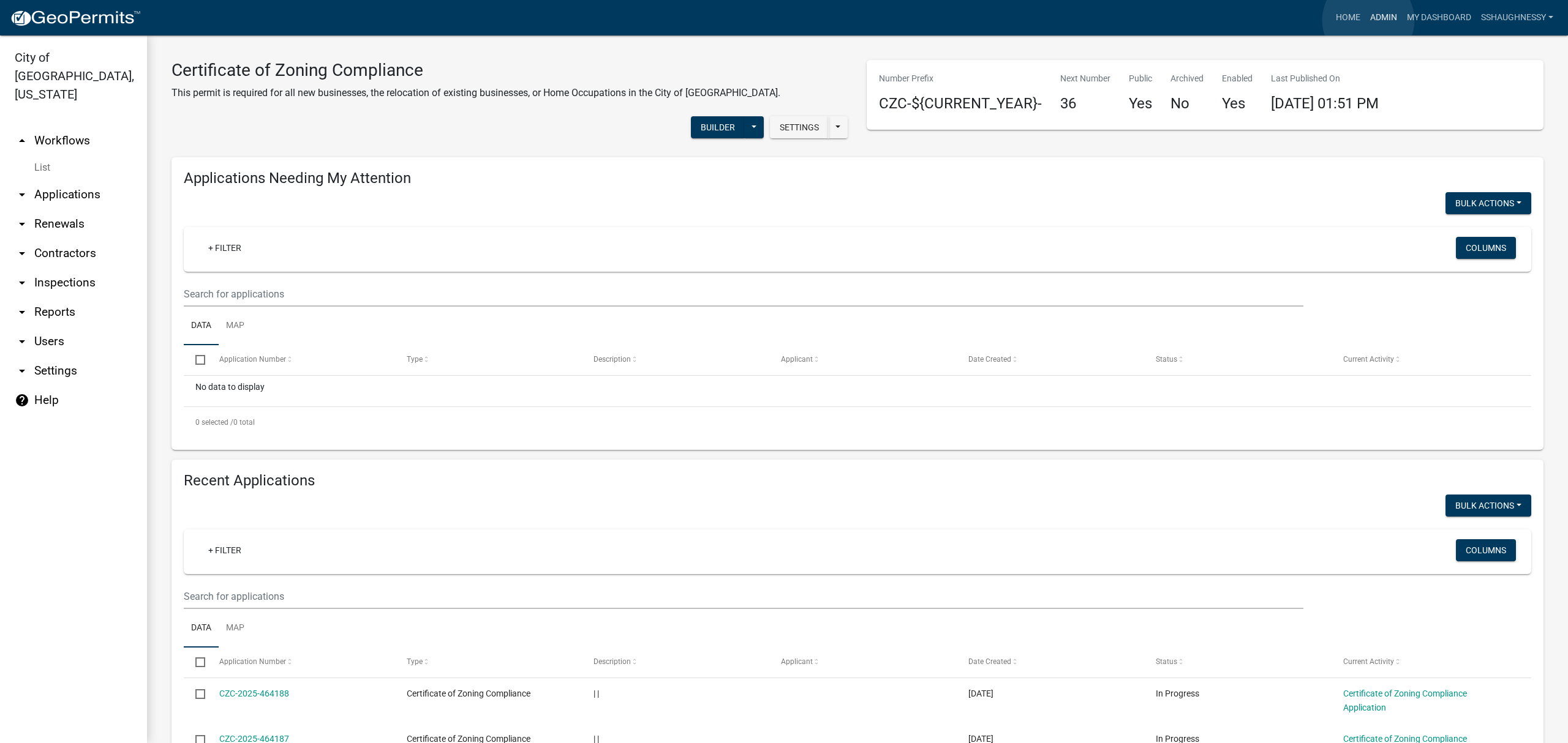
click at [1368, 20] on link "Admin" at bounding box center [1383, 17] width 37 height 23
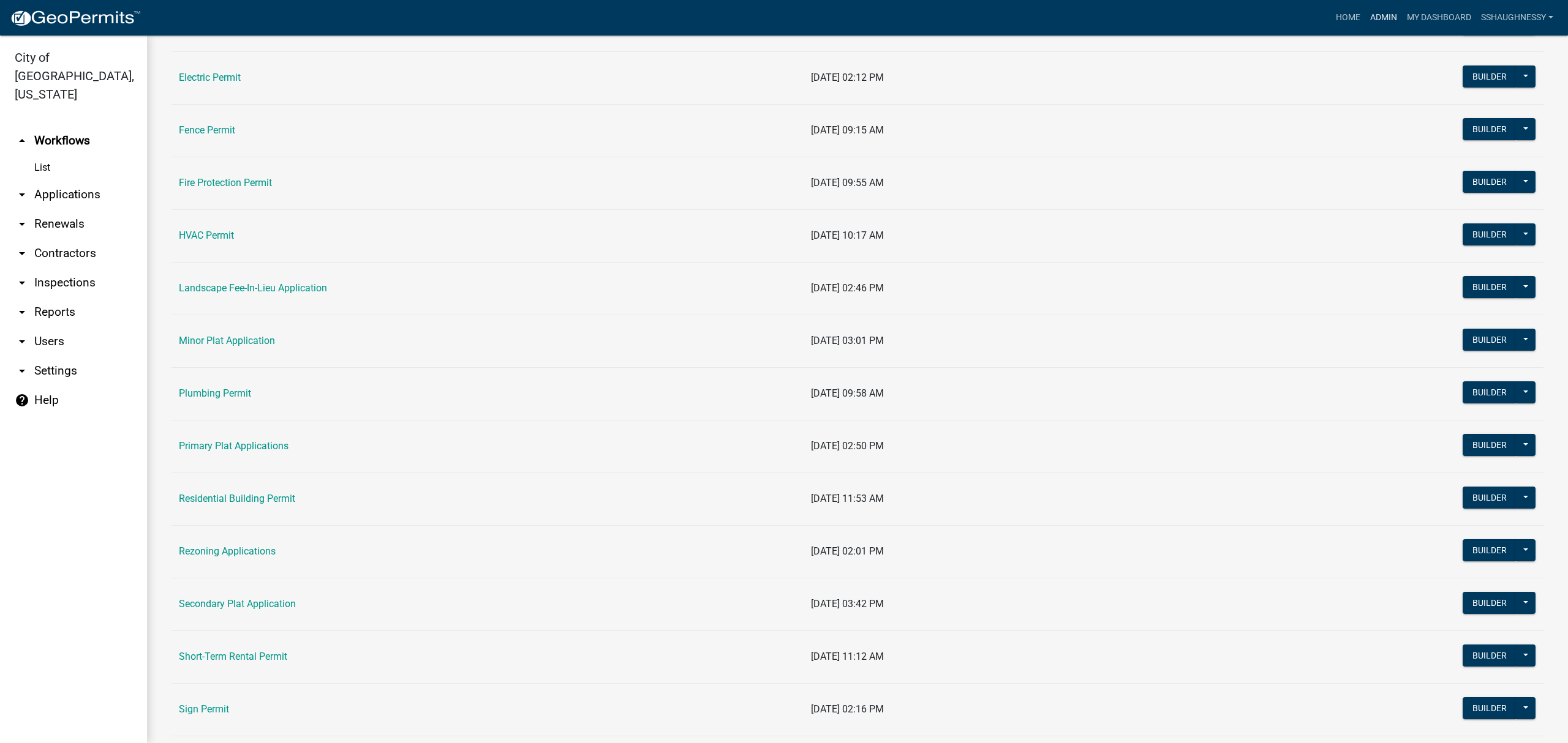
scroll to position [571, 0]
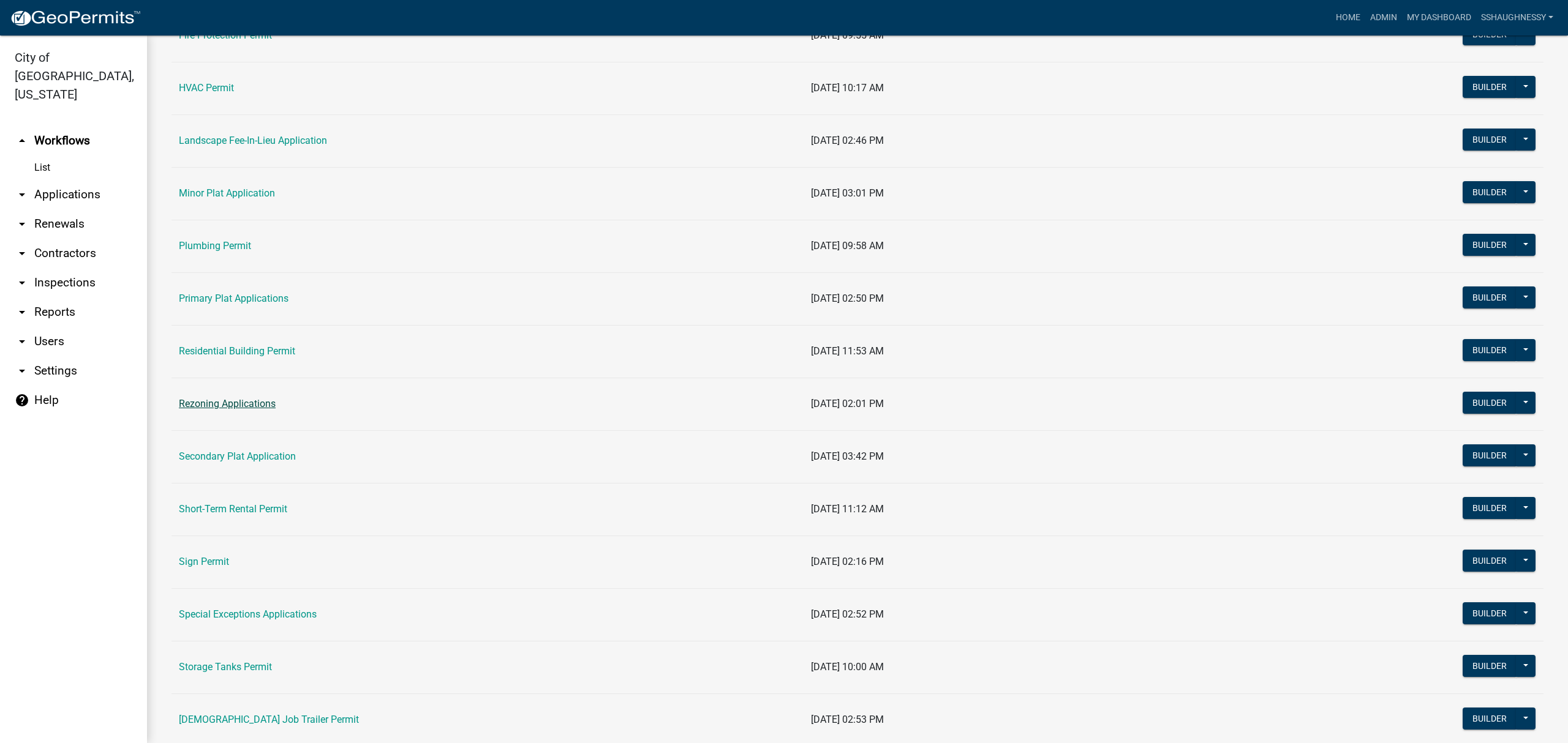
click at [248, 402] on link "Rezoning Applications" at bounding box center [227, 404] width 97 height 12
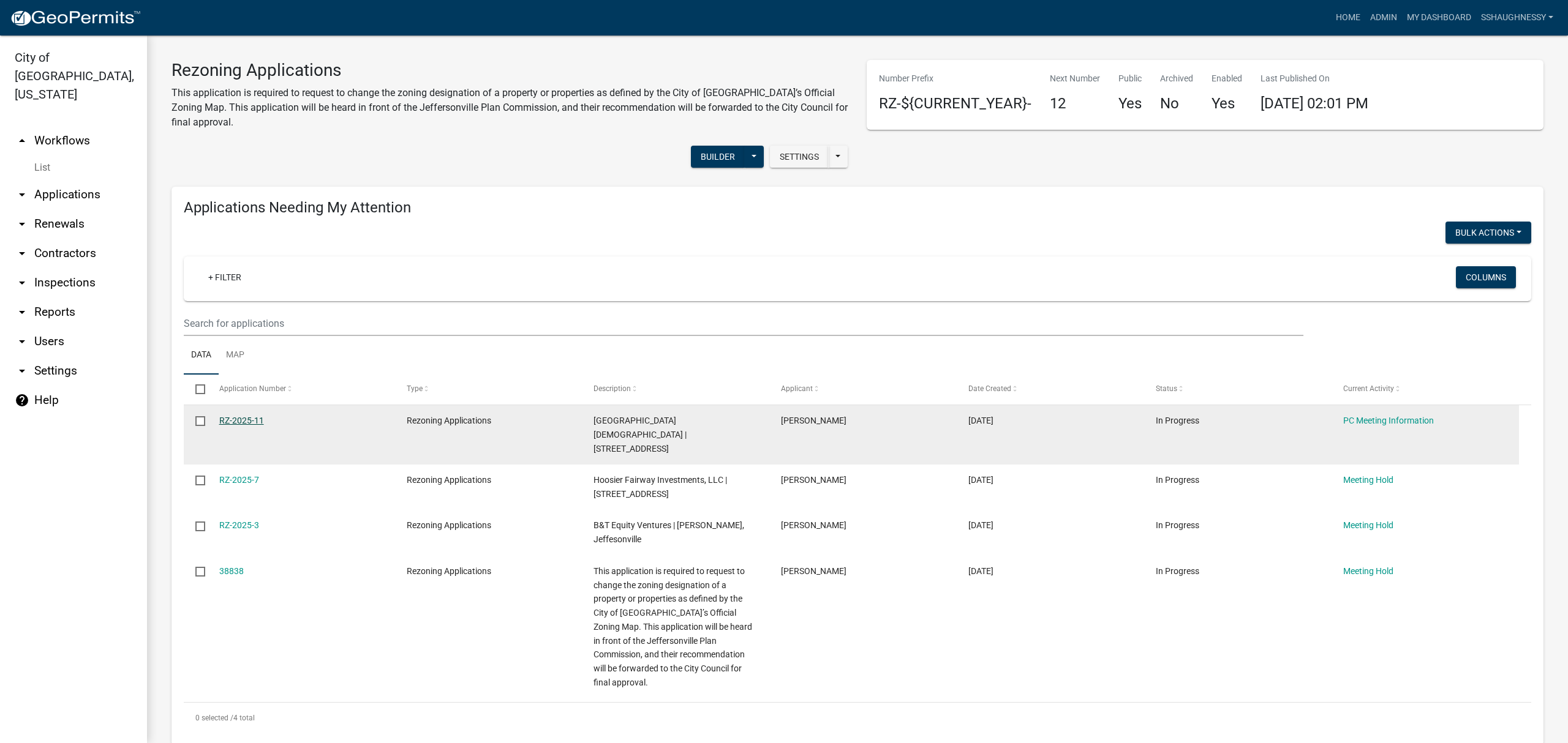
click at [228, 423] on link "RZ-2025-11" at bounding box center [242, 420] width 45 height 10
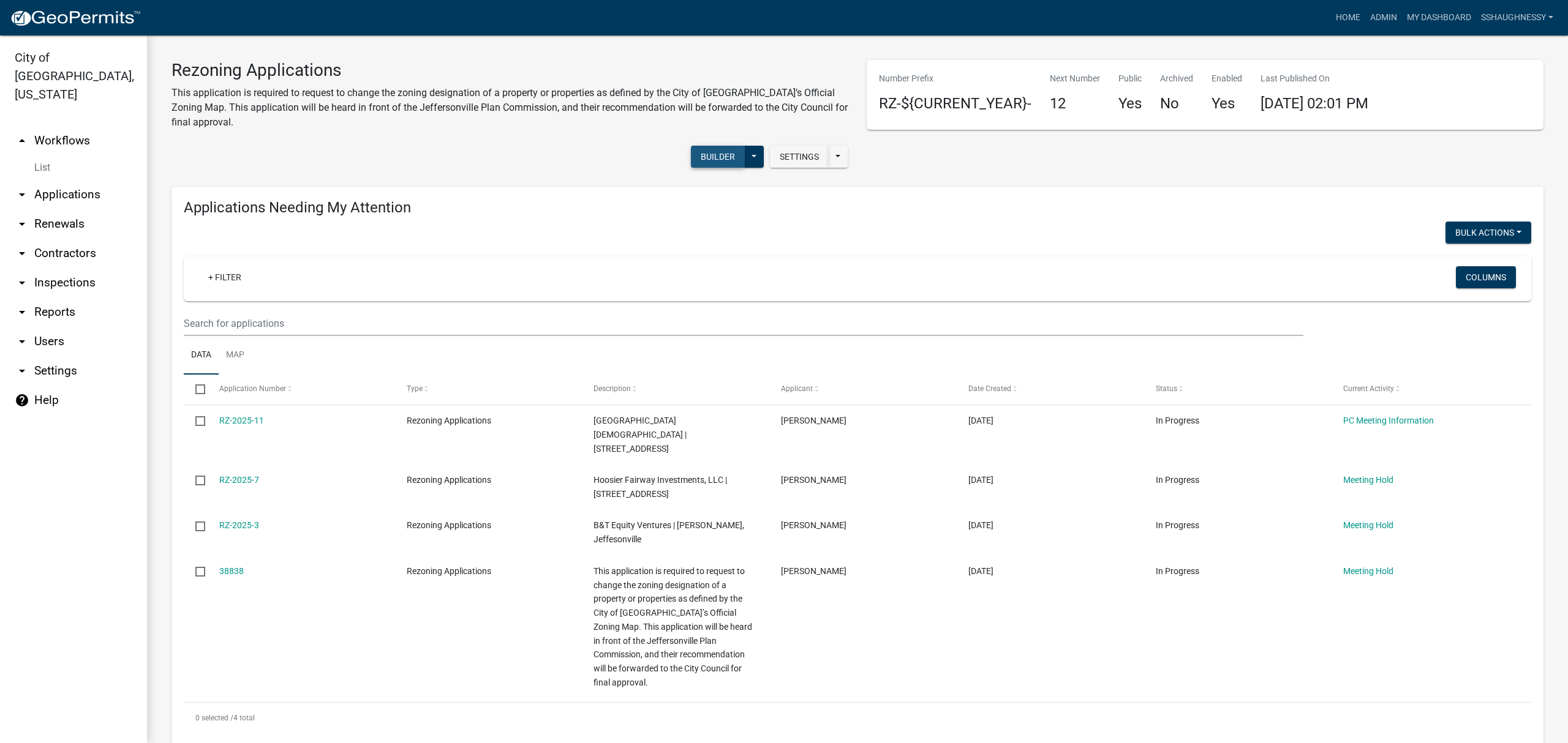
click at [725, 159] on button "Builder" at bounding box center [718, 156] width 54 height 22
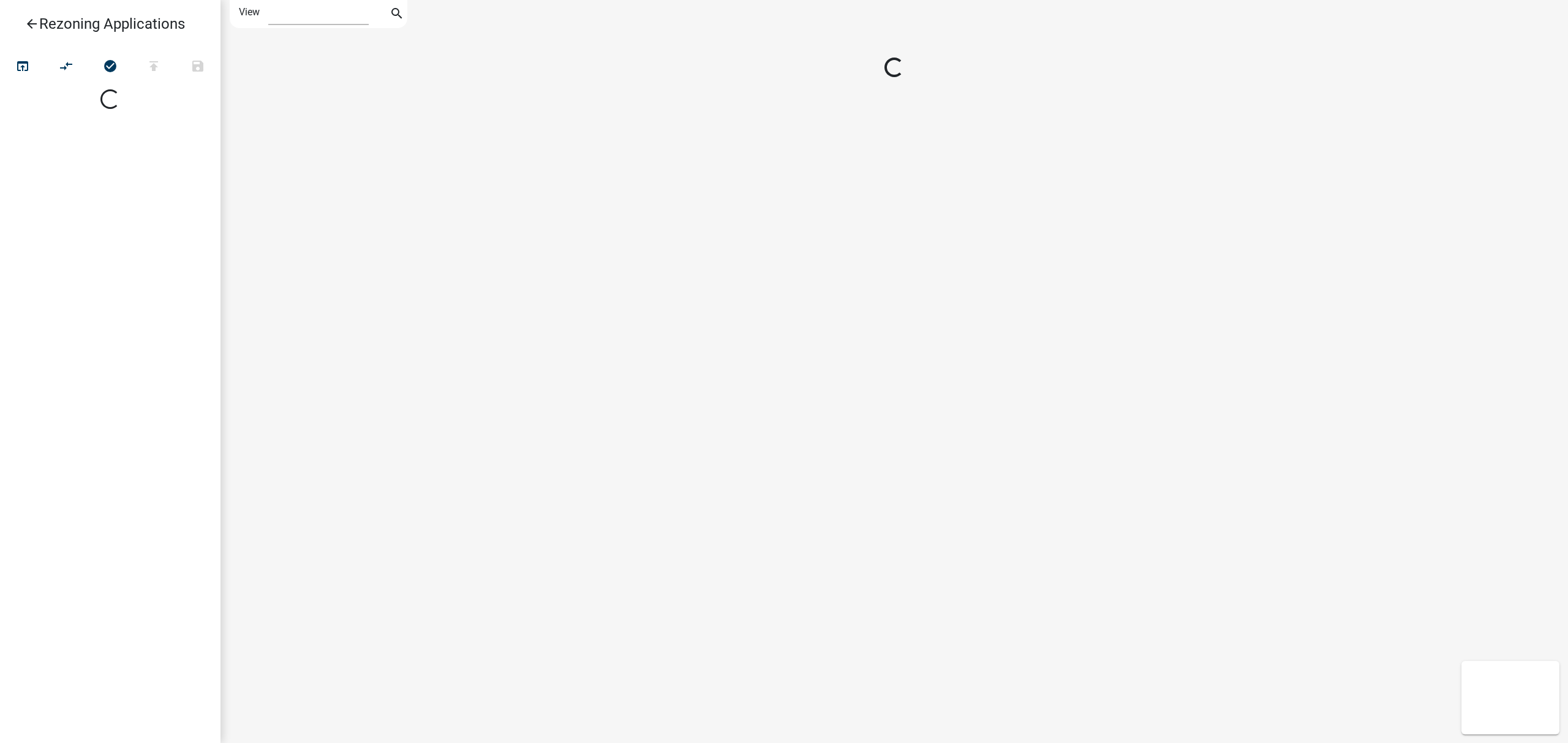
select select "1"
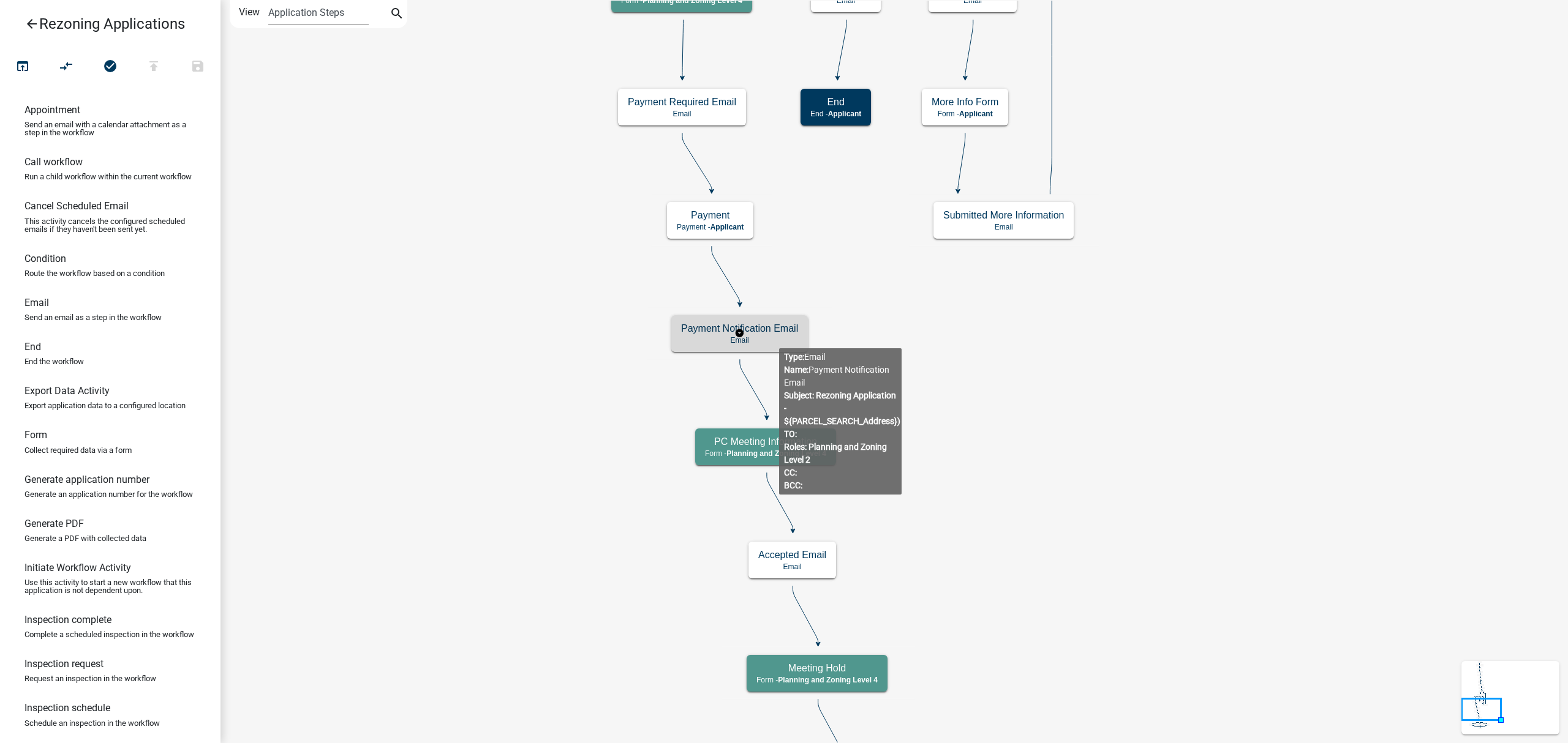
click at [743, 339] on p "Email" at bounding box center [739, 340] width 117 height 8
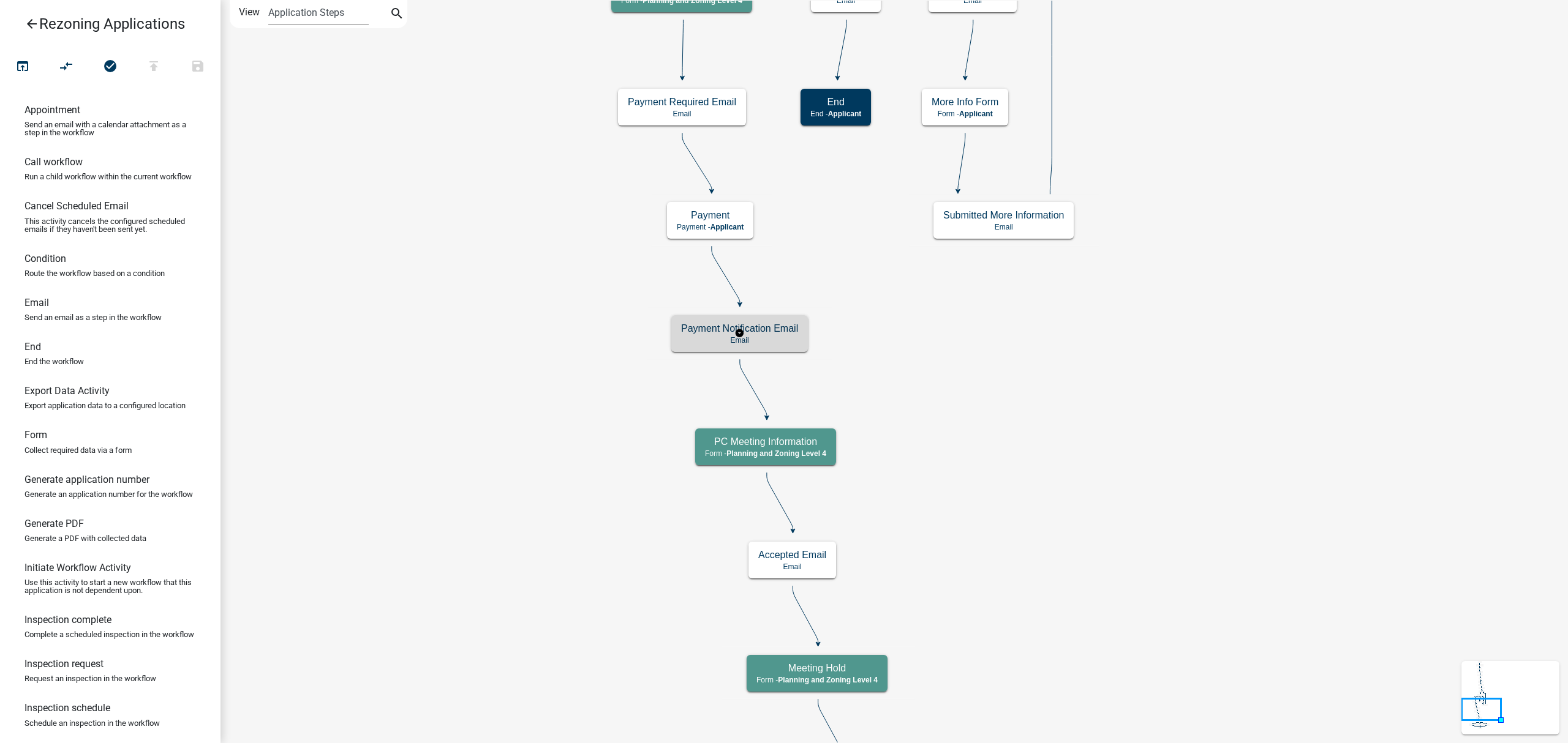
click at [743, 339] on p "Email" at bounding box center [739, 340] width 117 height 8
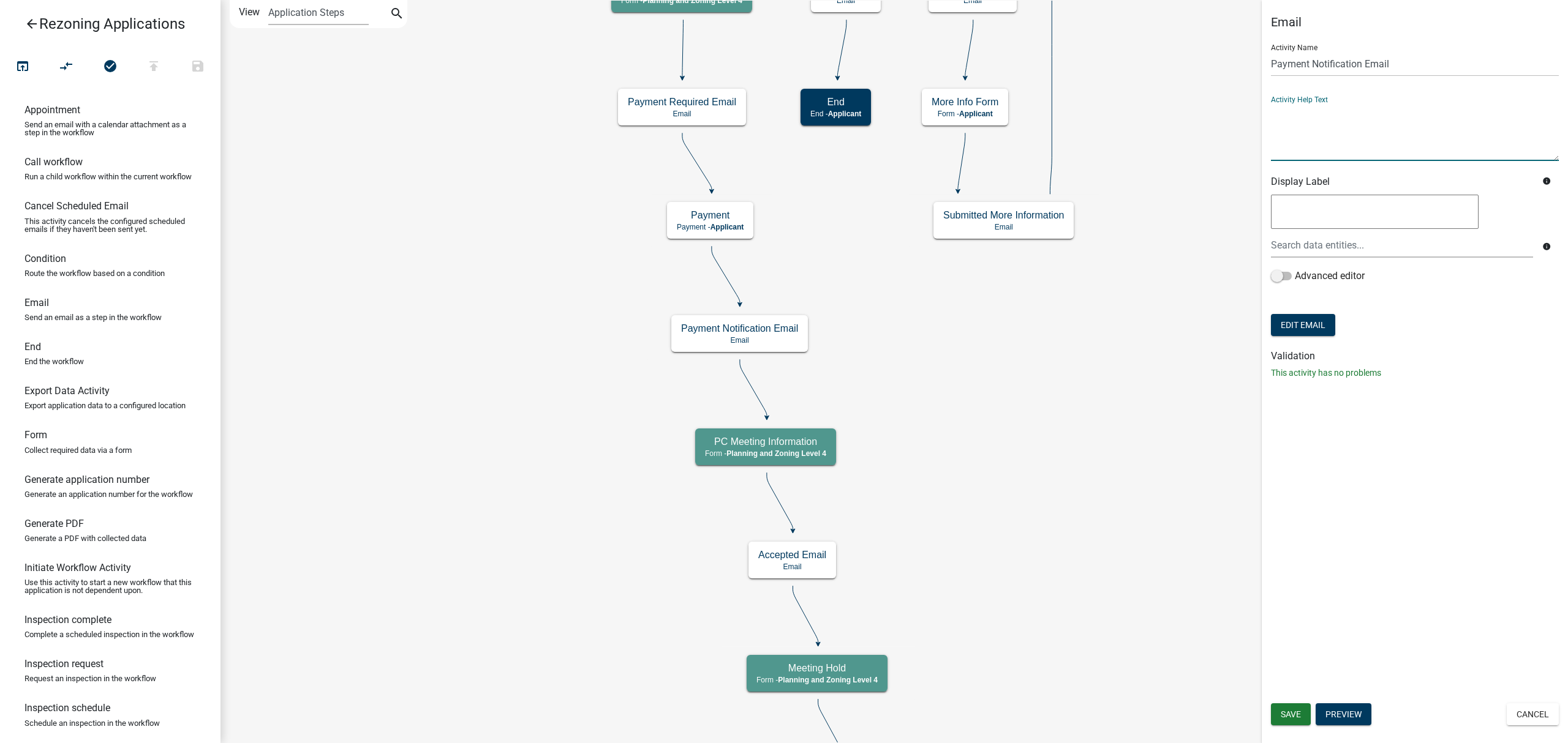
click at [1375, 140] on textarea at bounding box center [1414, 132] width 288 height 57
click at [1358, 710] on button "Preview" at bounding box center [1343, 715] width 56 height 22
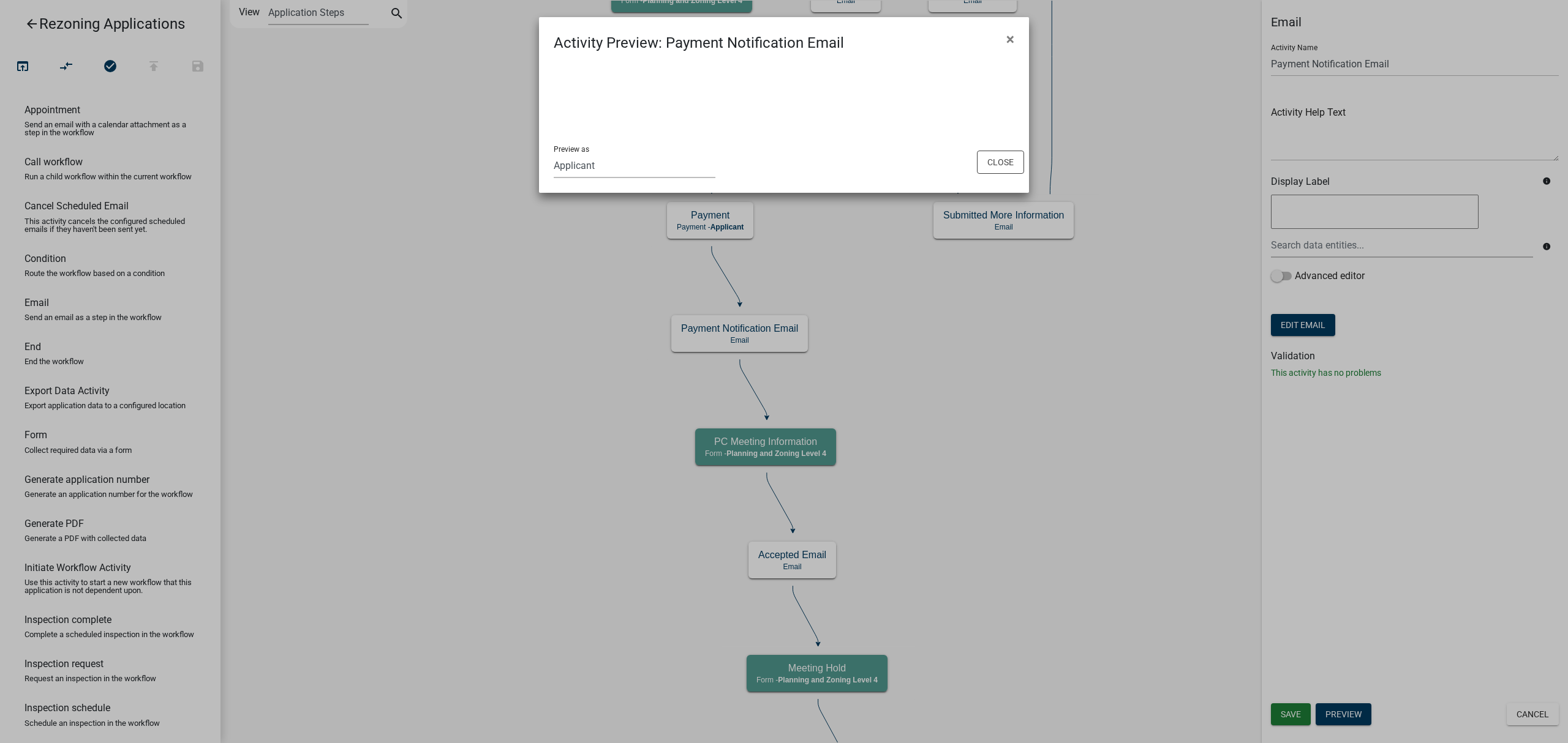
click at [637, 159] on select "Applicant Electric Inspector Email Planning and Zoning Level 4 HVAC and Plumbin…" at bounding box center [635, 165] width 162 height 25
select select "eb2e9b50-a62f-49dc-8e6c-371350ed451e"
click at [554, 153] on select "Applicant Electric Inspector Email Planning and Zoning Level 4 HVAC and Plumbin…" at bounding box center [635, 165] width 162 height 25
click at [985, 162] on button "Close" at bounding box center [1000, 162] width 47 height 23
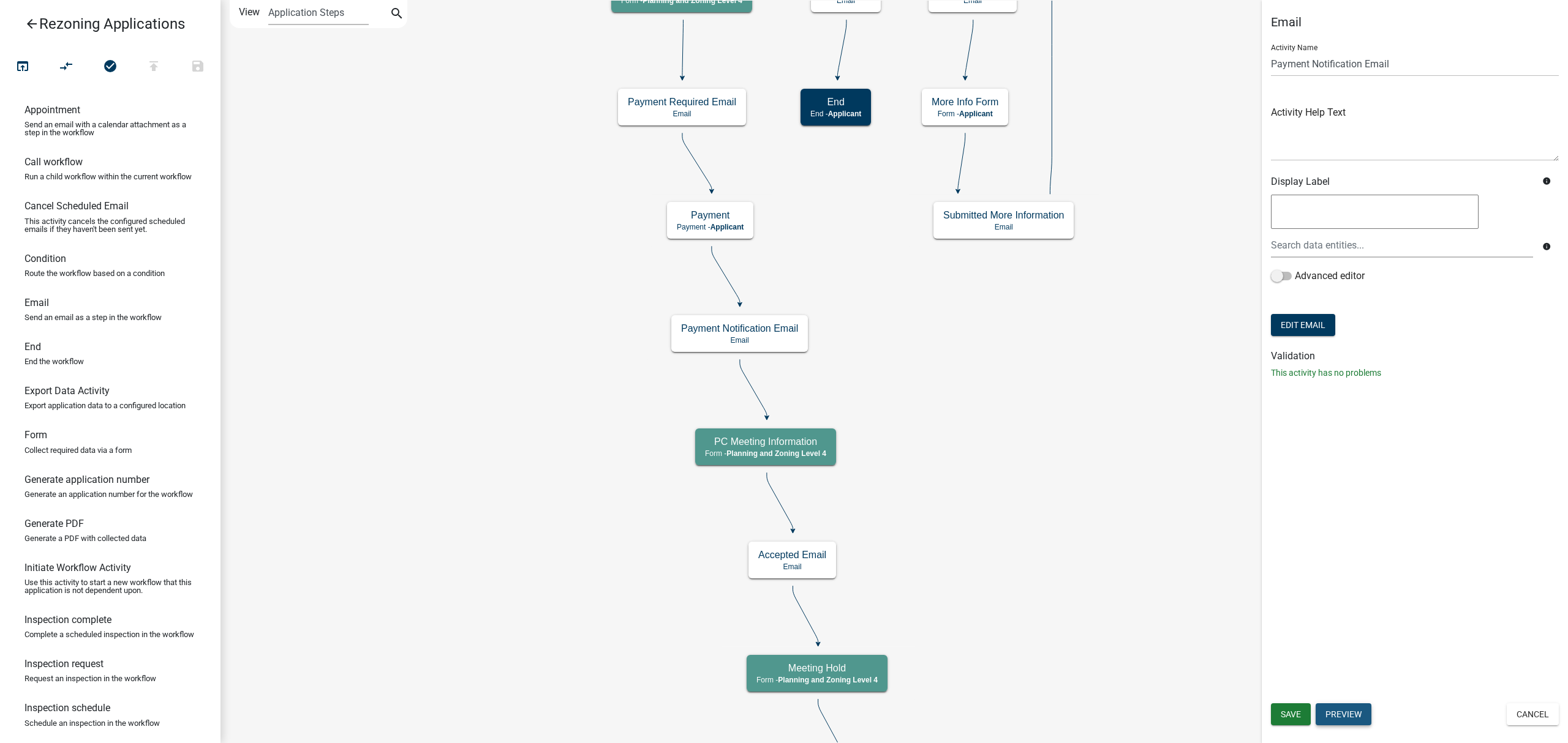
click at [1343, 709] on button "Preview" at bounding box center [1343, 715] width 56 height 22
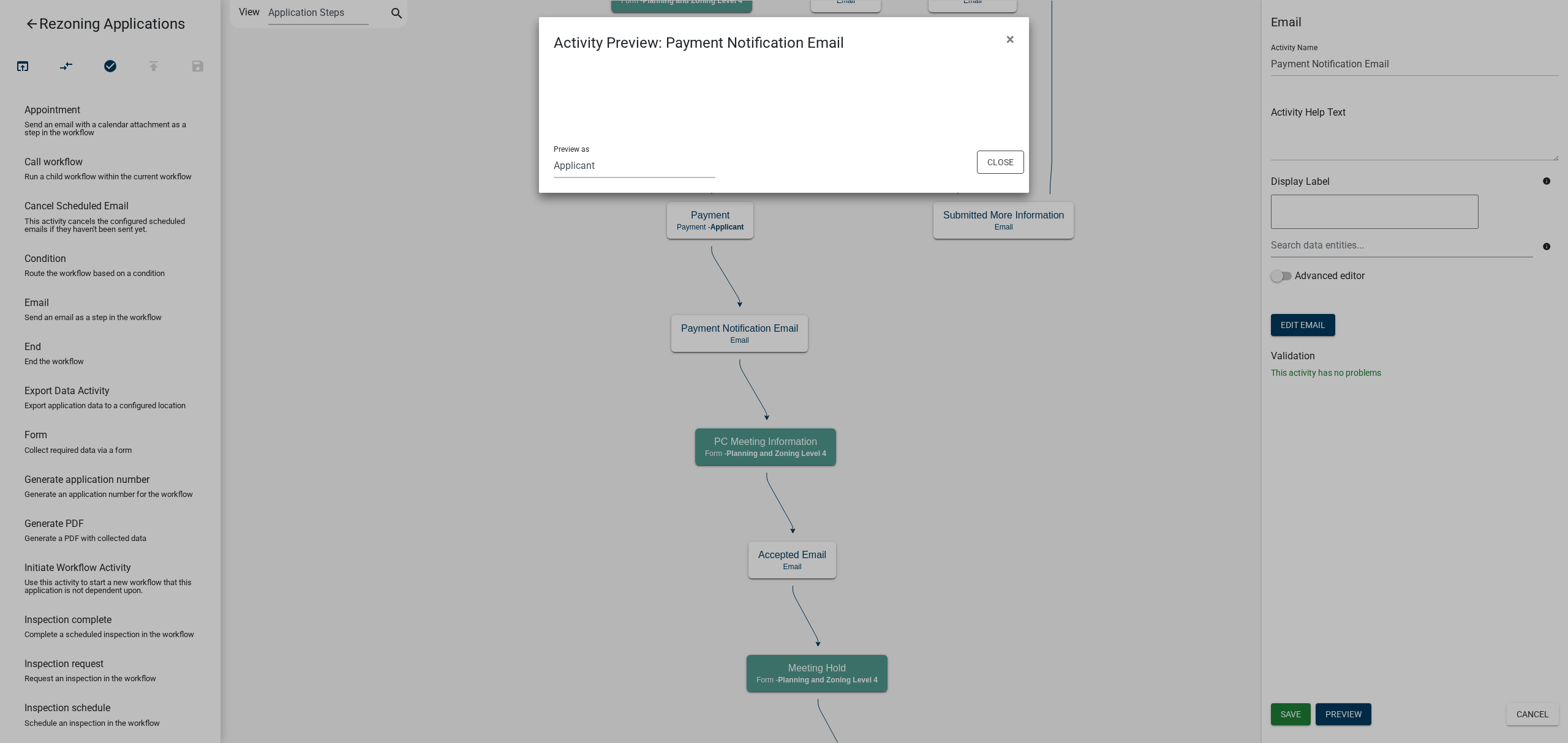
click at [659, 165] on select "Applicant Electric Inspector Email Planning and Zoning Level 4 HVAC and Plumbin…" at bounding box center [635, 165] width 162 height 25
select select "38b52f33-2fa9-4758-9a12-278304c99f3c"
click at [554, 153] on select "Applicant Electric Inspector Email Planning and Zoning Level 4 HVAC and Plumbin…" at bounding box center [635, 165] width 162 height 25
click at [650, 170] on select "Applicant Electric Inspector Email Planning and Zoning Level 4 HVAC and Plumbin…" at bounding box center [635, 165] width 162 height 25
click at [1027, 434] on ngb-modal-window "Activity Preview : Payment Notification Email × Preview as Applicant Electric I…" at bounding box center [784, 371] width 1568 height 743
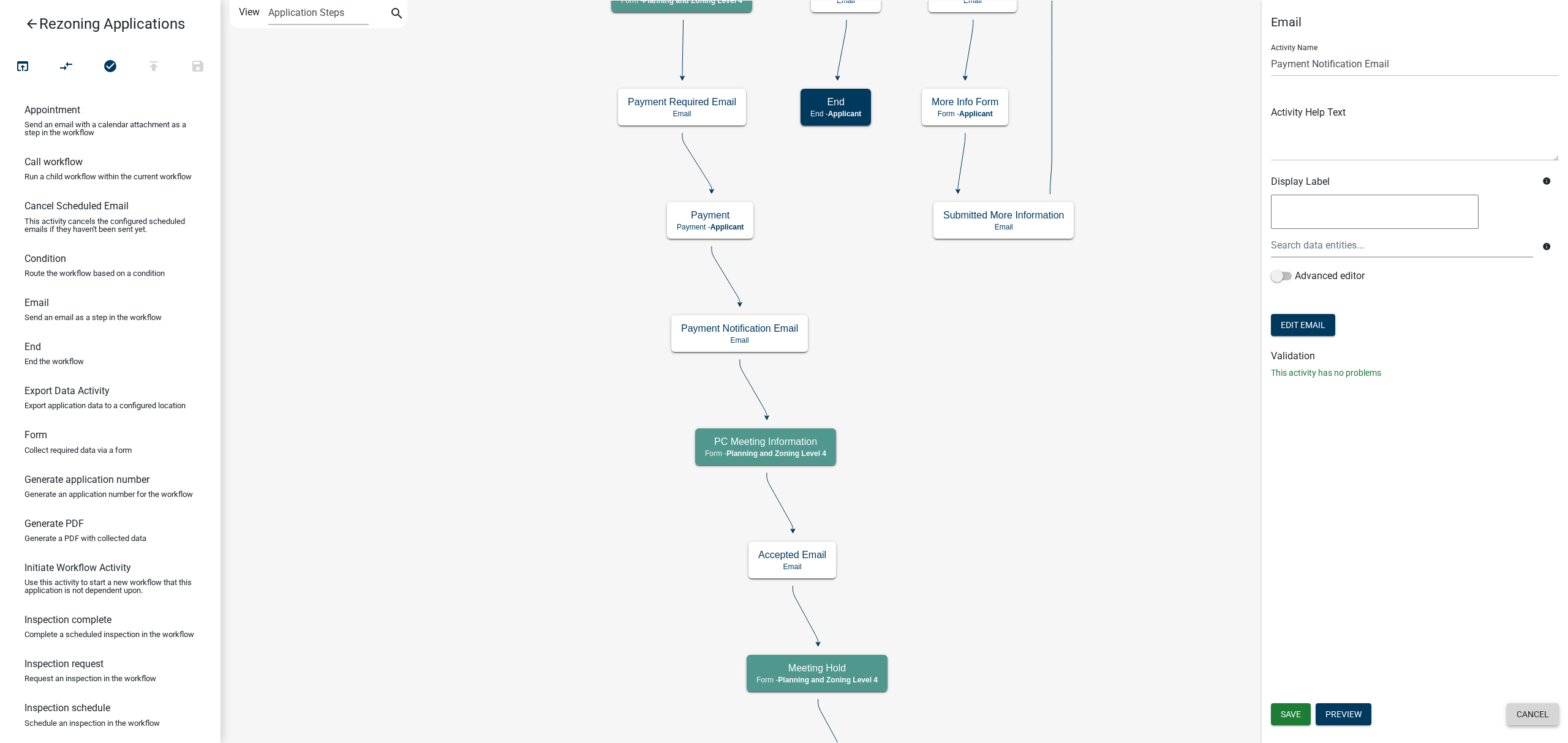
click at [1538, 718] on button "Cancel" at bounding box center [1533, 715] width 52 height 22
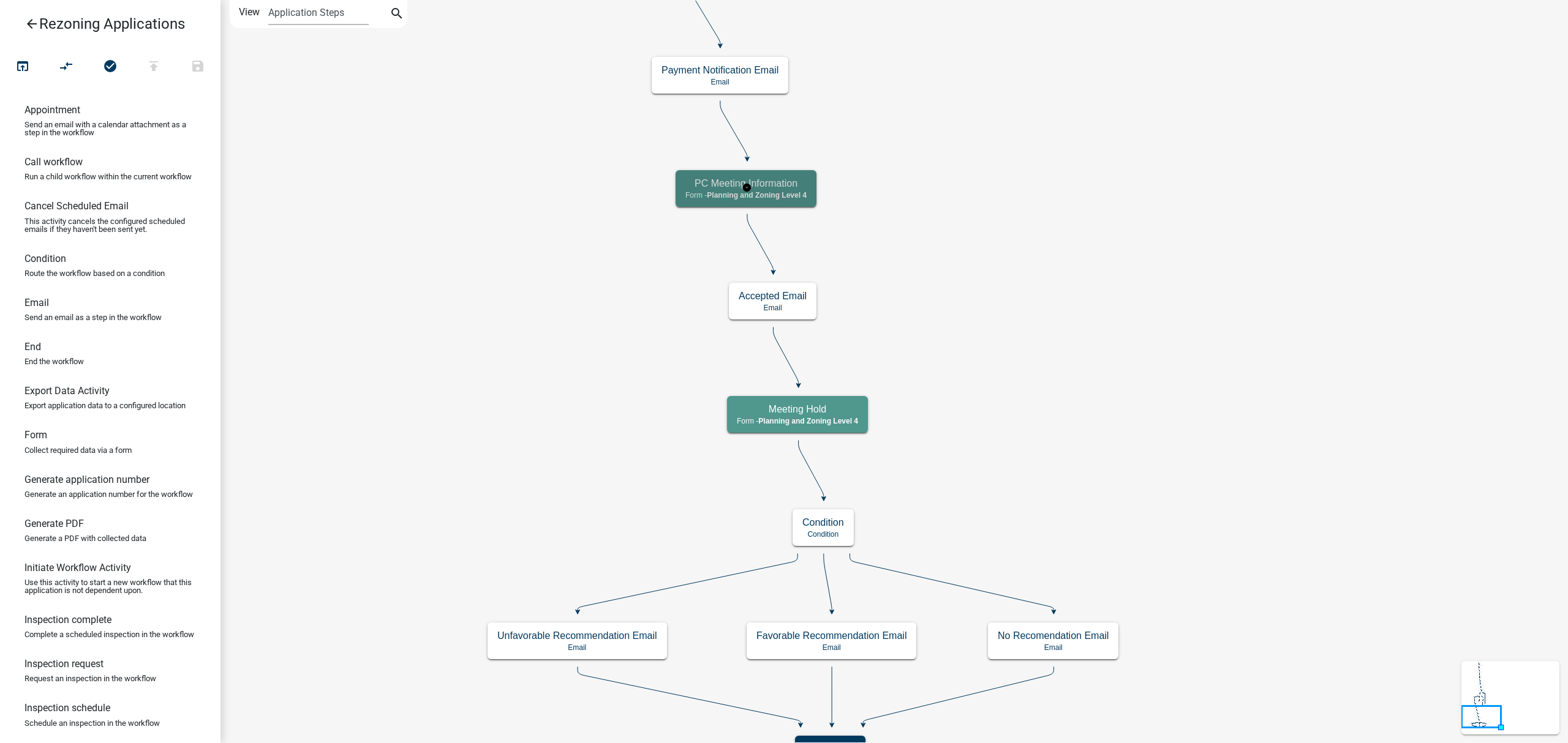
click at [780, 191] on span "Planning and Zoning Level 4" at bounding box center [757, 195] width 100 height 8
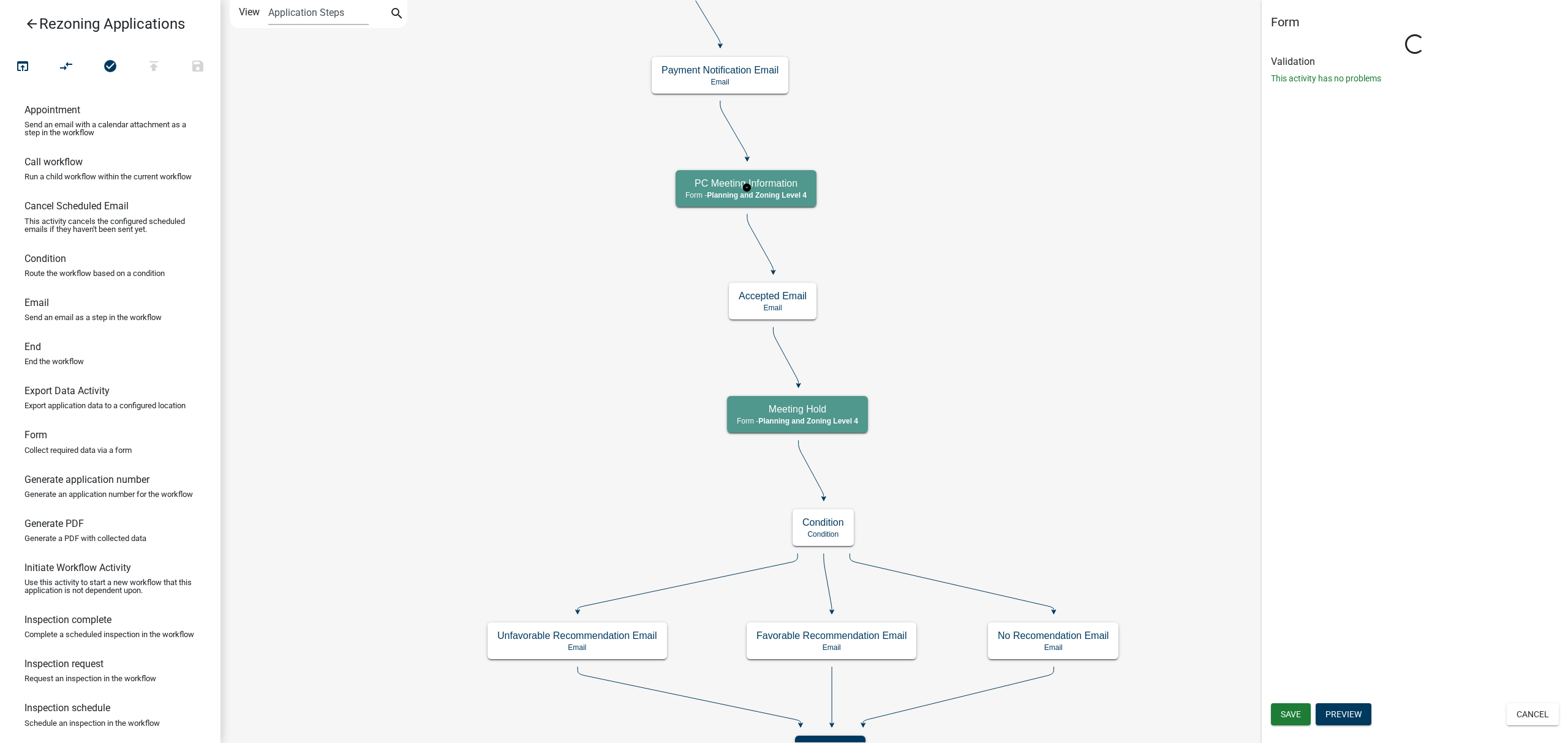
select select "EB2E9B50-A62F-49DC-8E6C-371350ED451E"
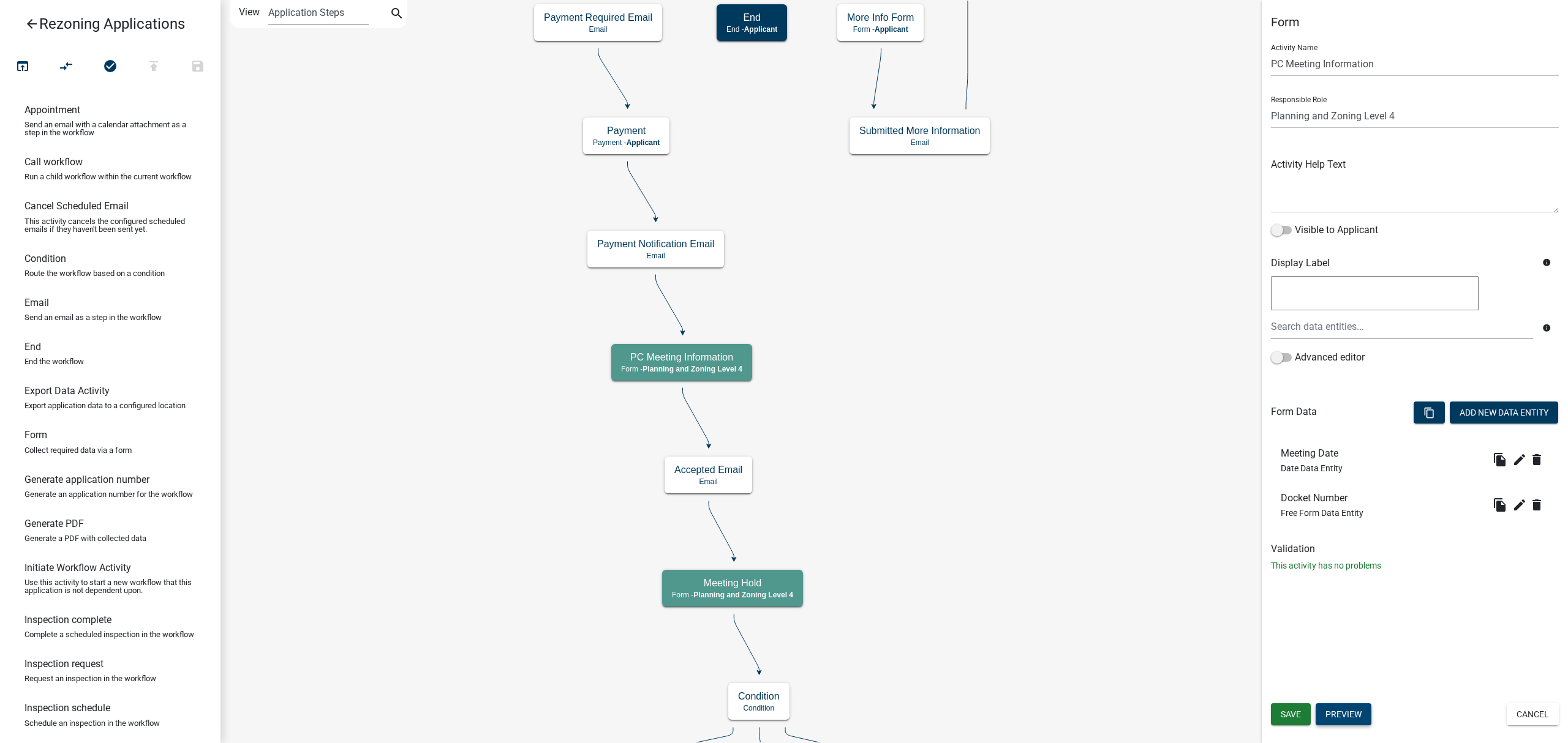
click at [1340, 712] on button "Preview" at bounding box center [1343, 715] width 56 height 22
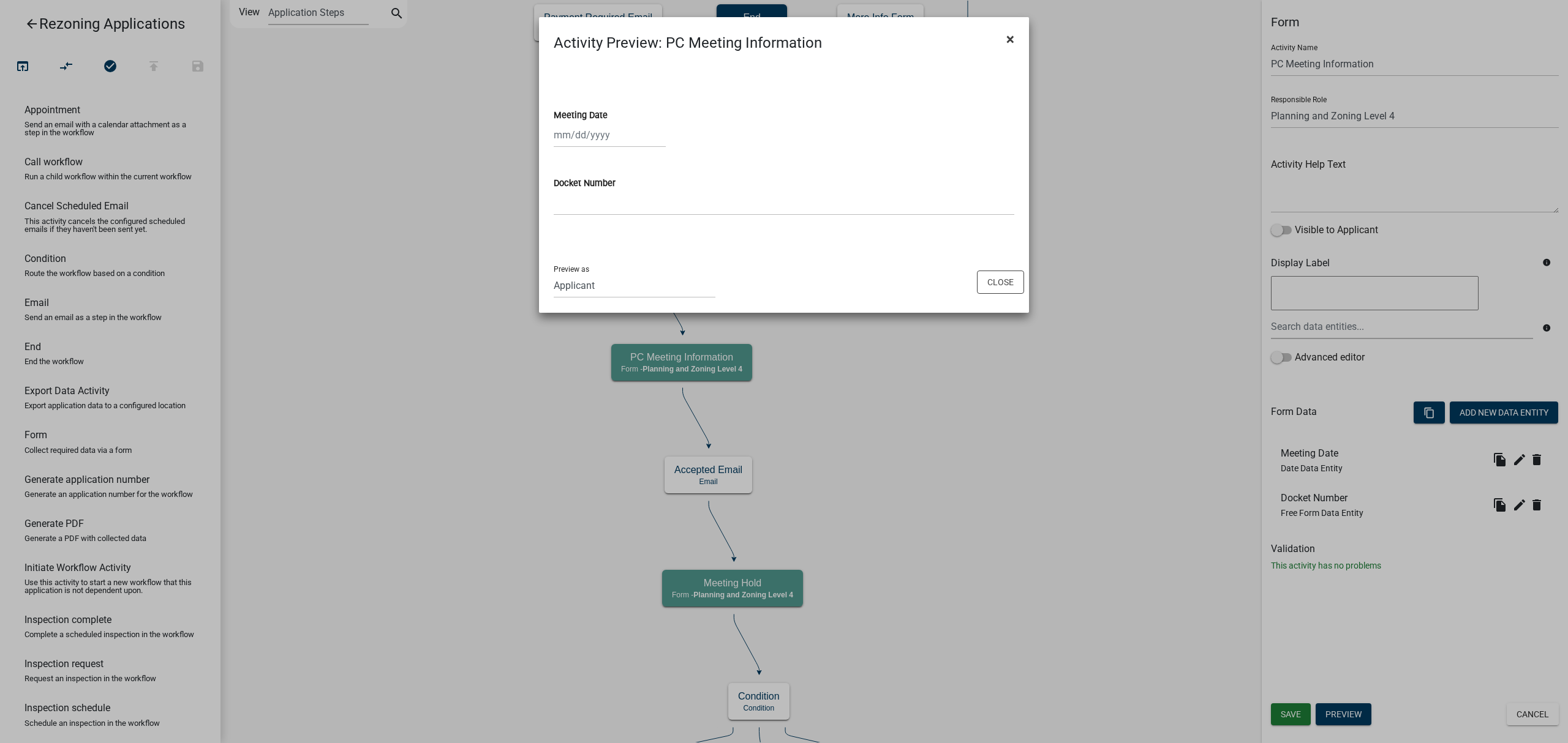
click at [1010, 39] on span "×" at bounding box center [1010, 39] width 8 height 17
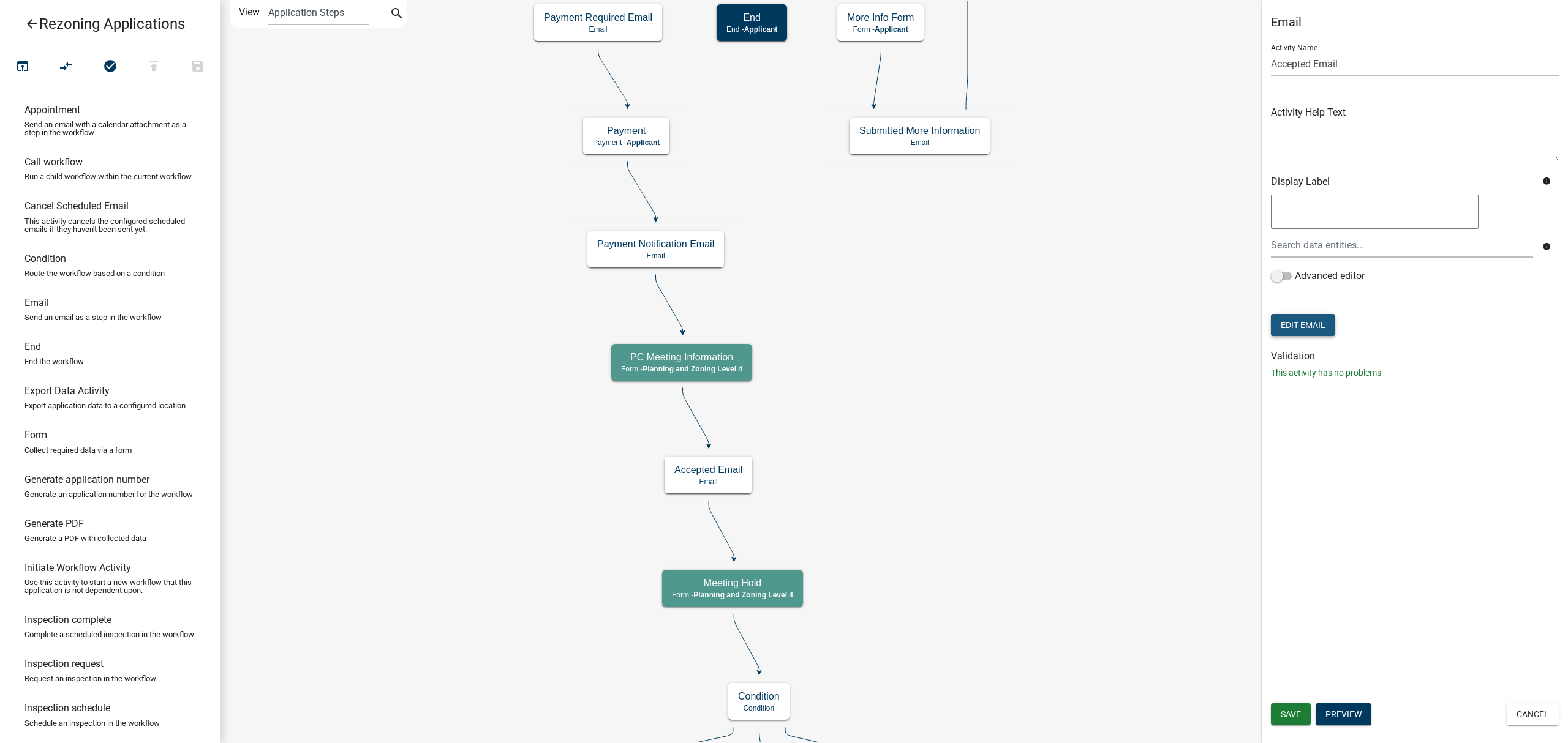
click at [1285, 327] on button "Edit Email" at bounding box center [1303, 325] width 64 height 22
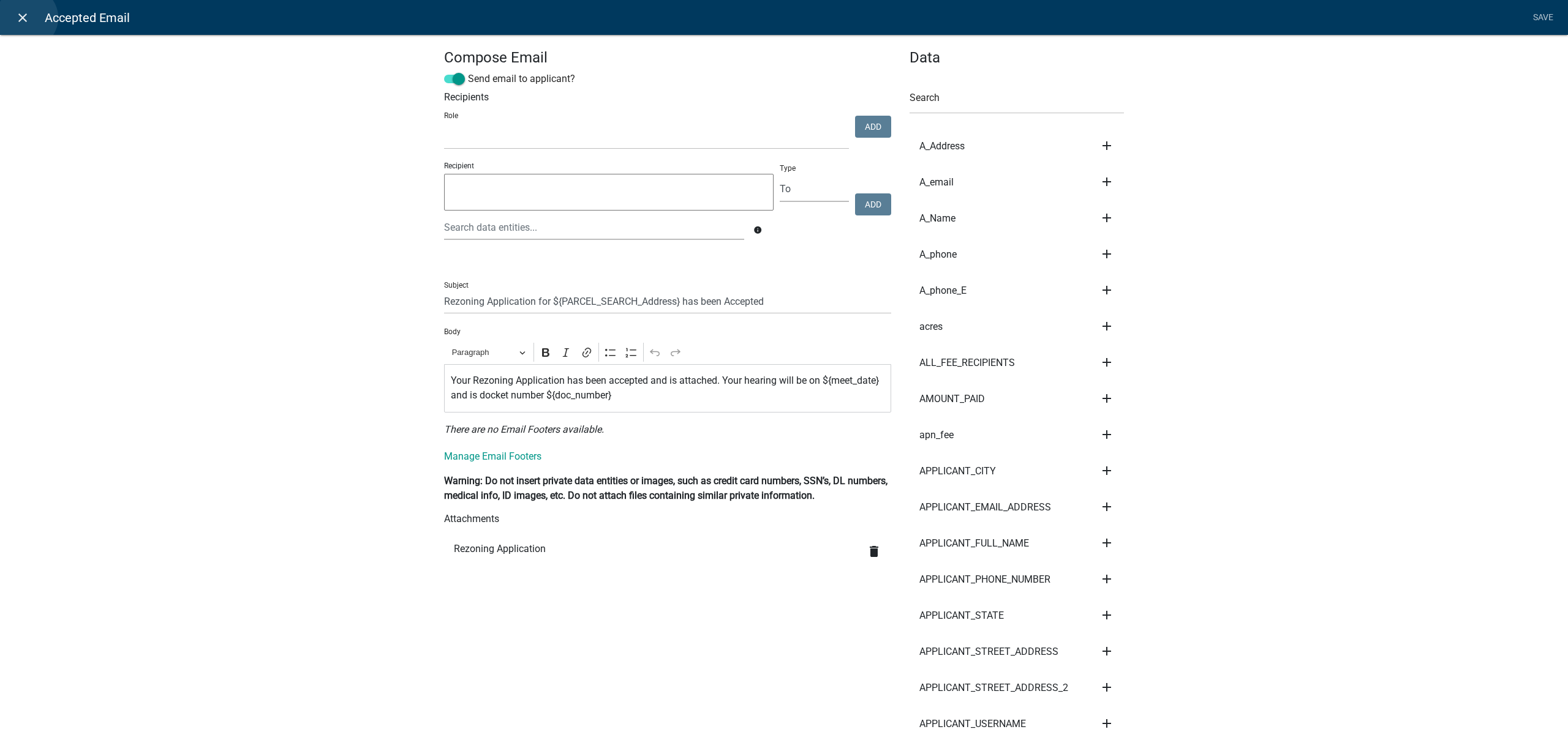
click at [27, 18] on icon "close" at bounding box center [23, 18] width 15 height 15
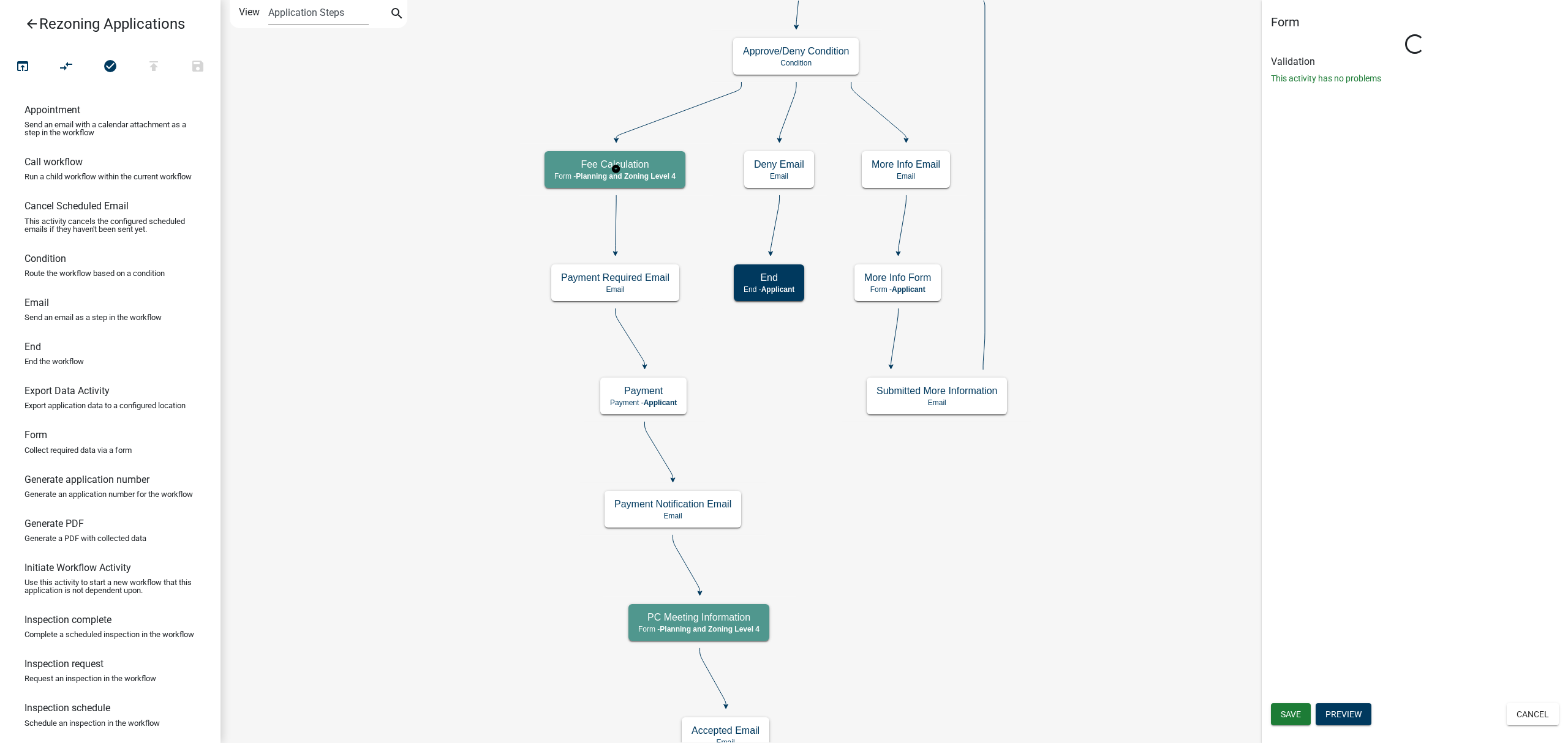
select select "EB2E9B50-A62F-49DC-8E6C-371350ED451E"
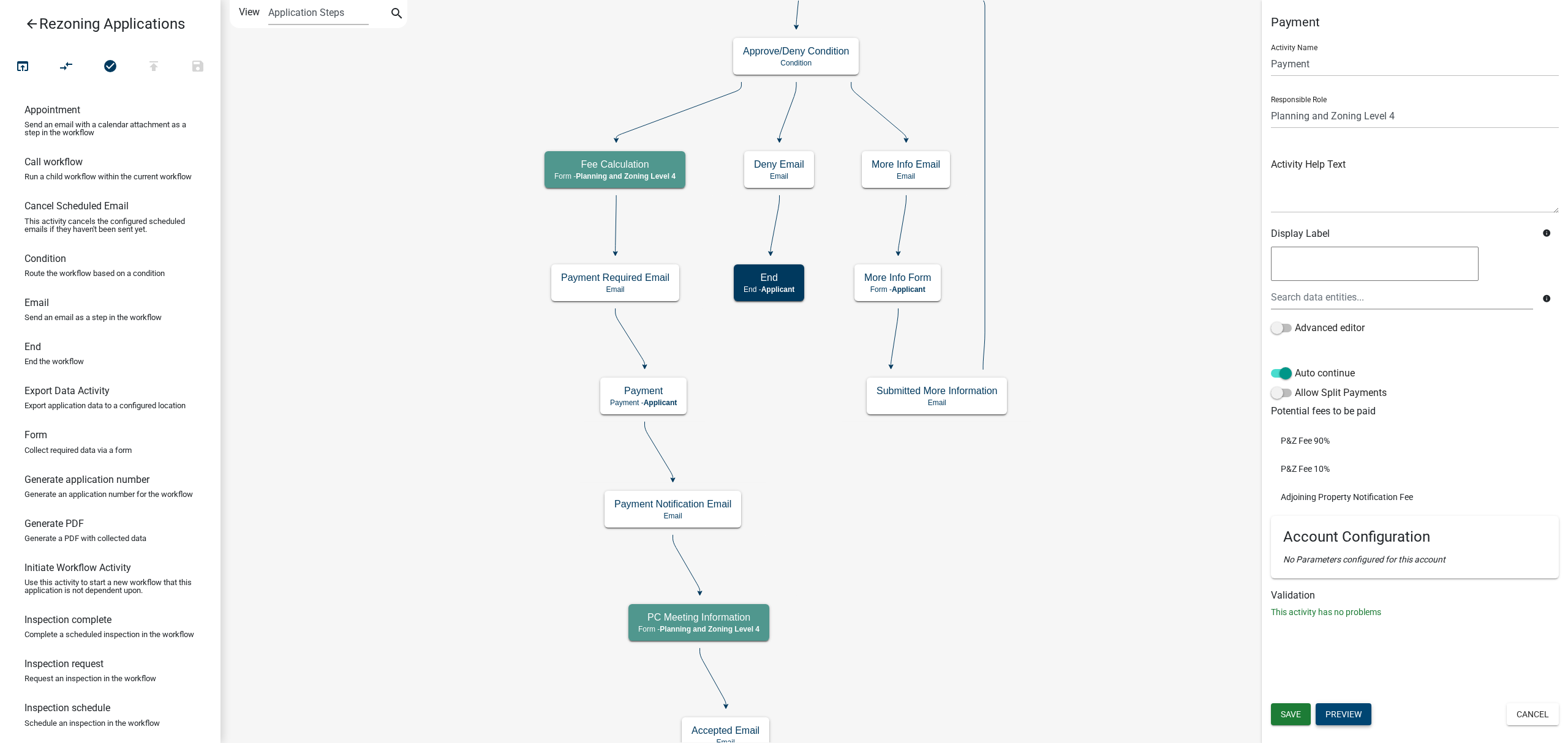
click at [1362, 711] on button "Preview" at bounding box center [1343, 715] width 56 height 22
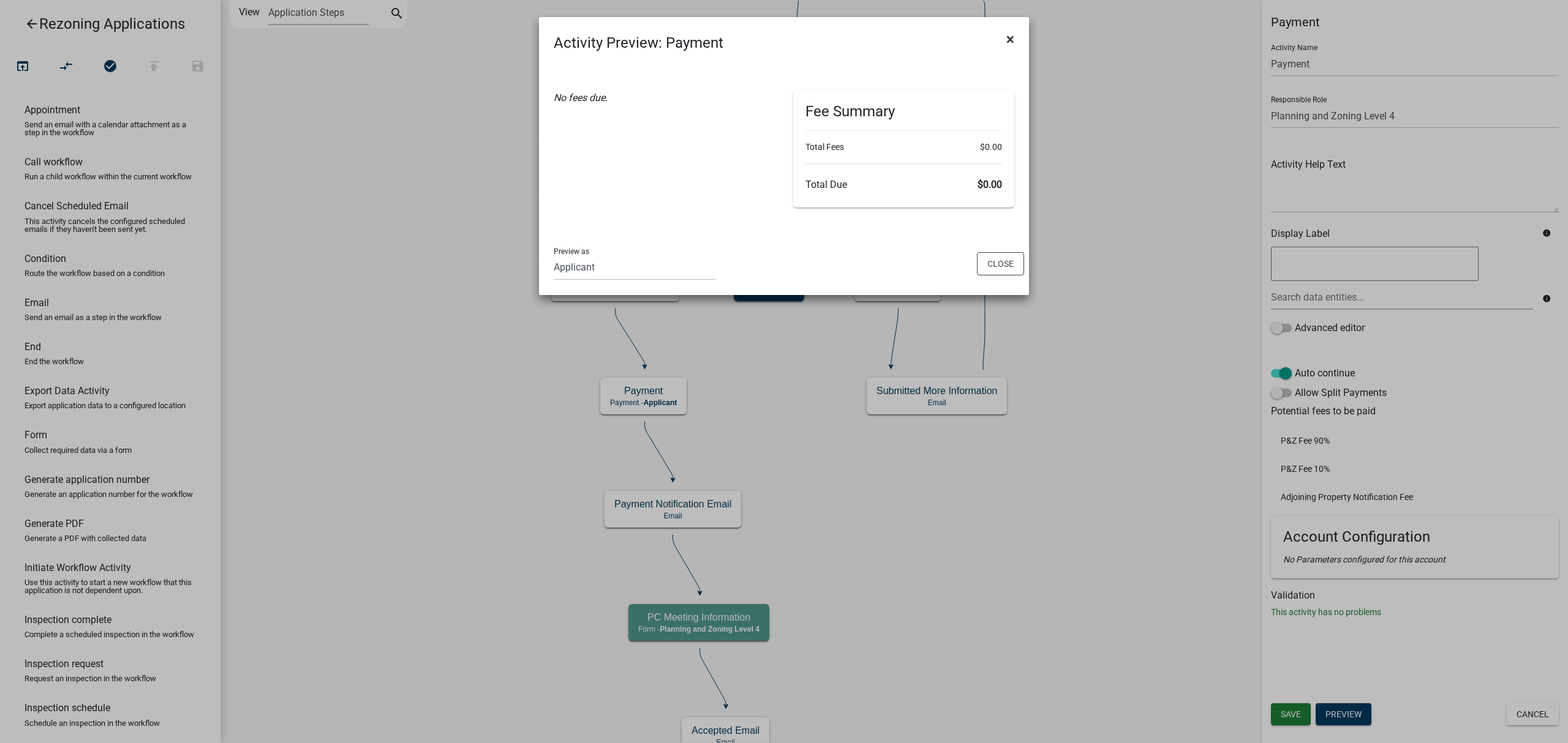
click at [1012, 33] on span "×" at bounding box center [1010, 39] width 8 height 17
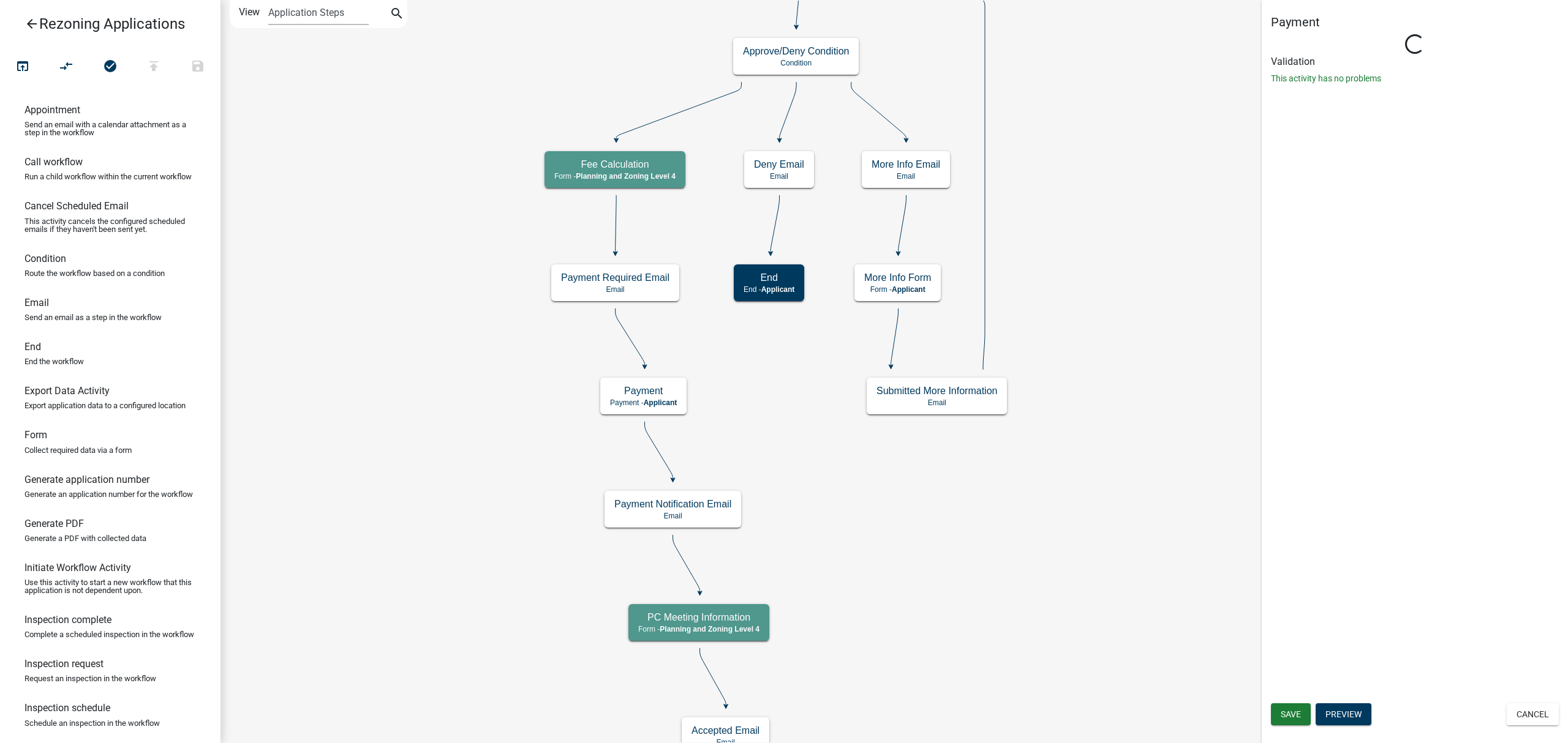
select select "EB2E9B50-A62F-49DC-8E6C-371350ED451E"
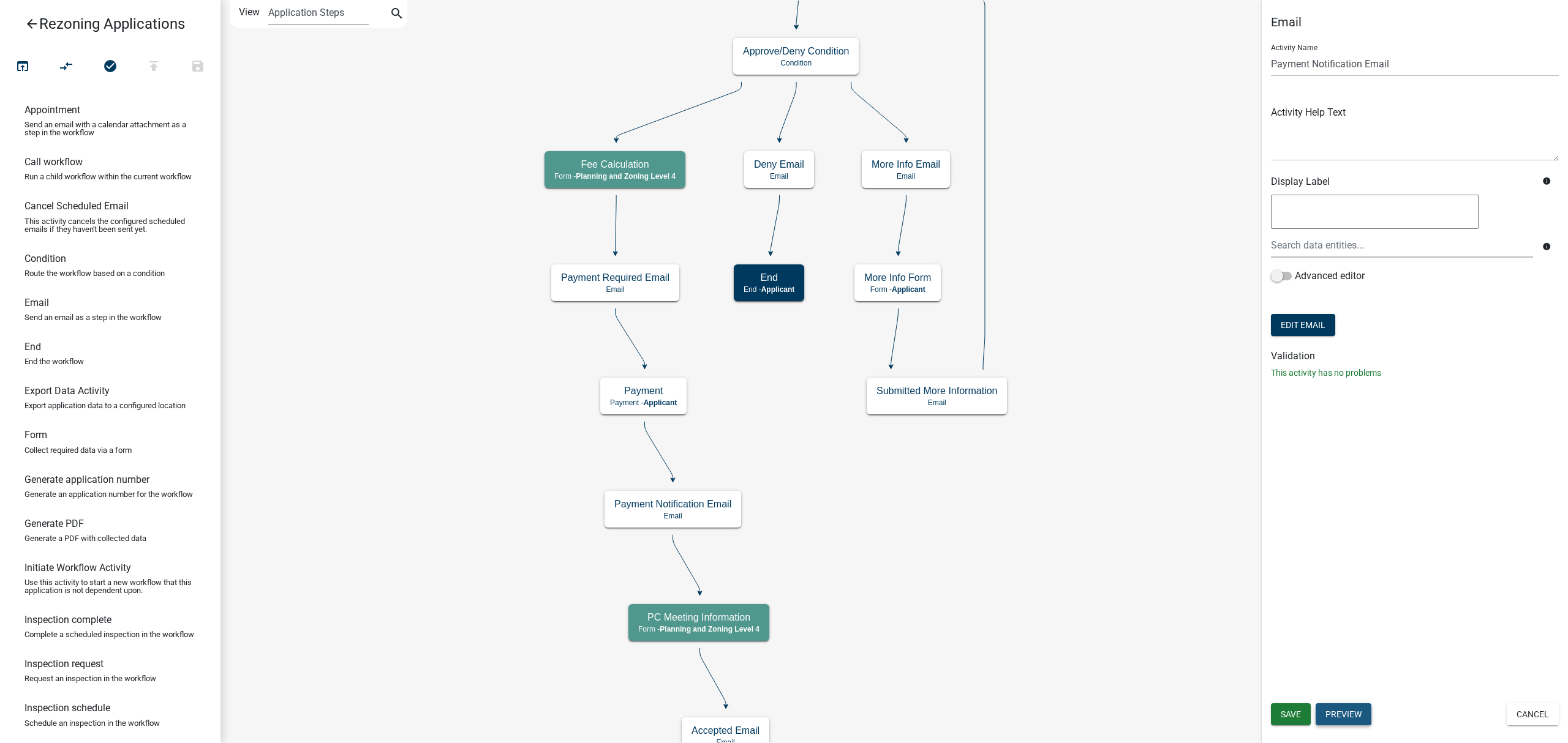
click at [1358, 709] on button "Preview" at bounding box center [1343, 715] width 56 height 22
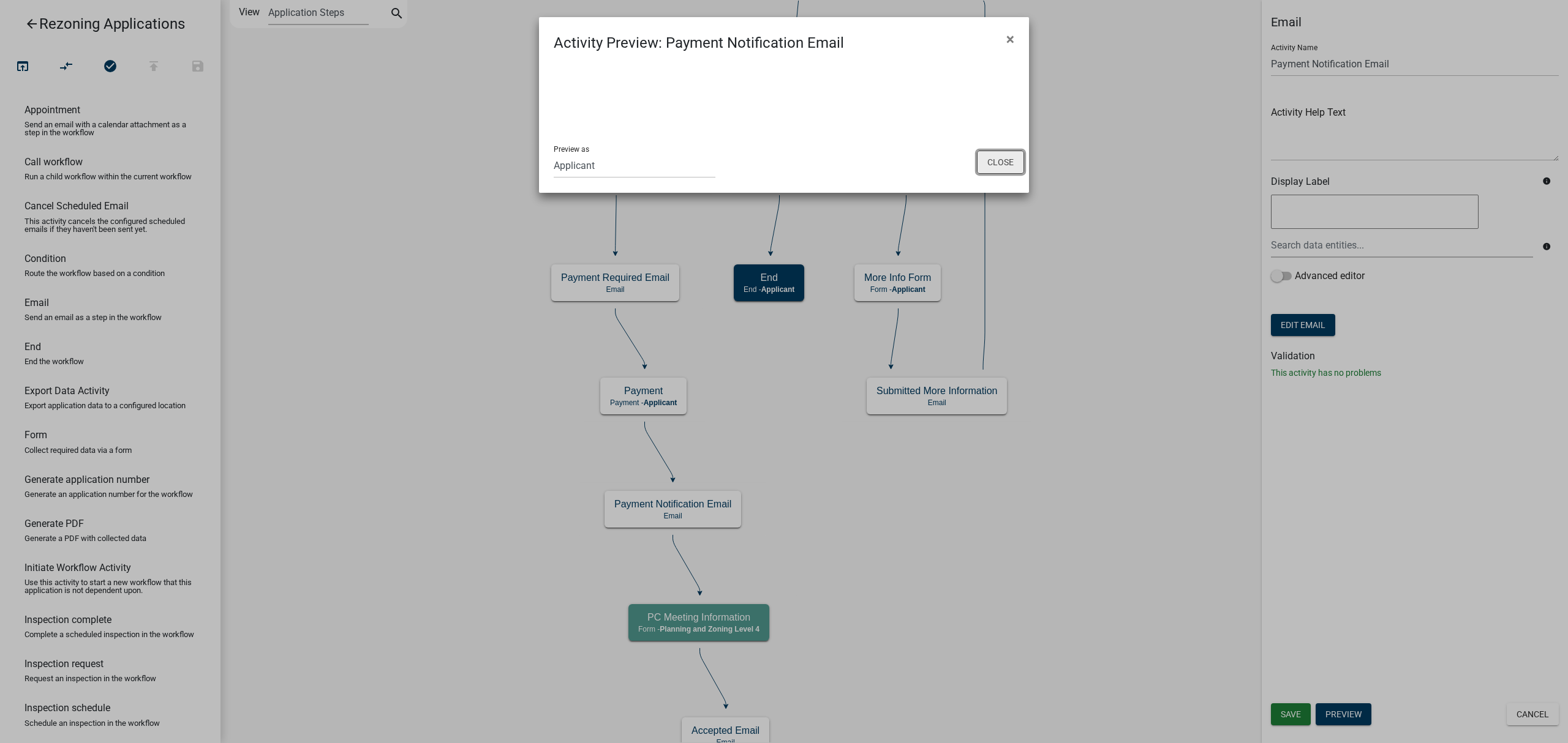
click at [1001, 165] on button "Close" at bounding box center [1000, 162] width 47 height 23
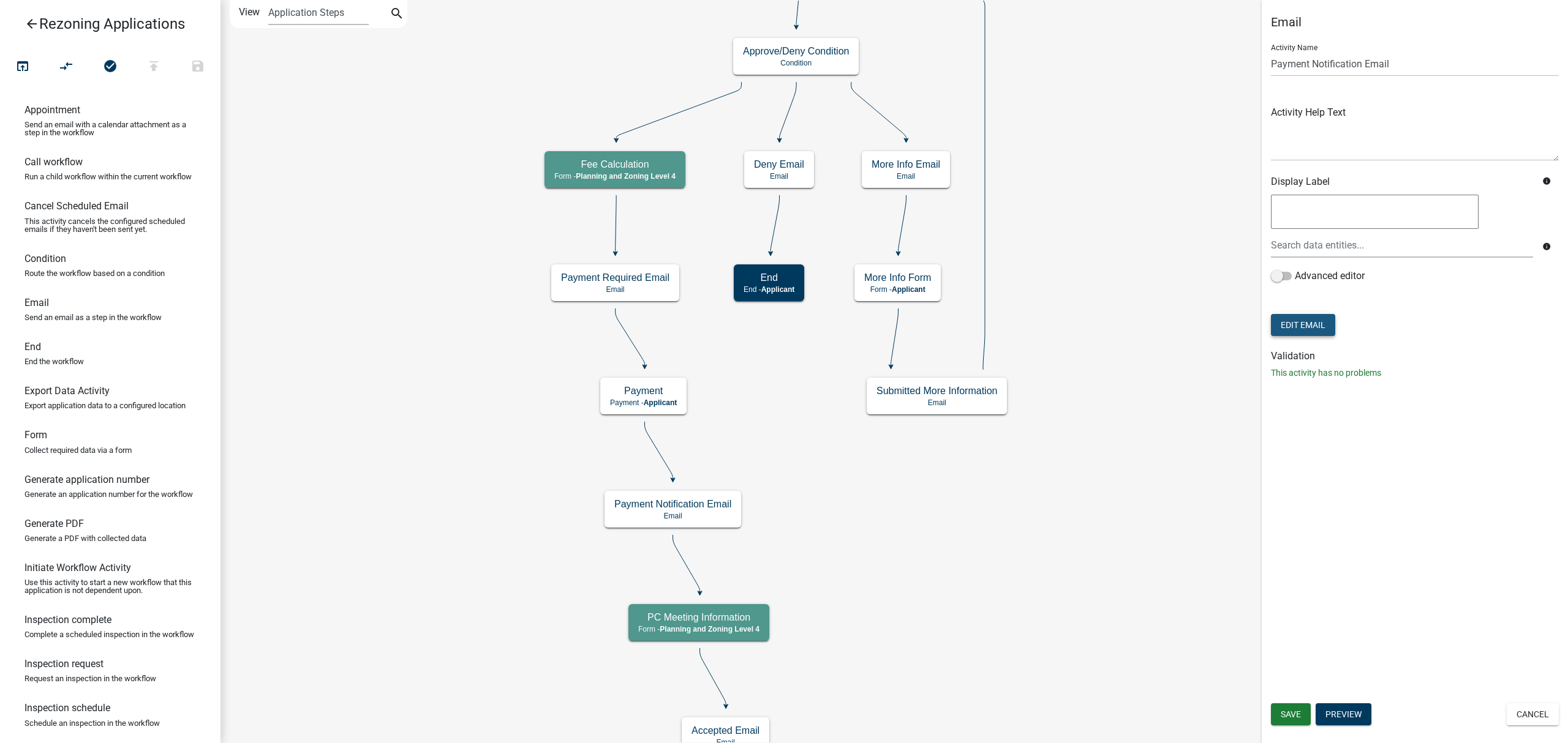
click at [1291, 327] on button "Edit Email" at bounding box center [1303, 325] width 64 height 22
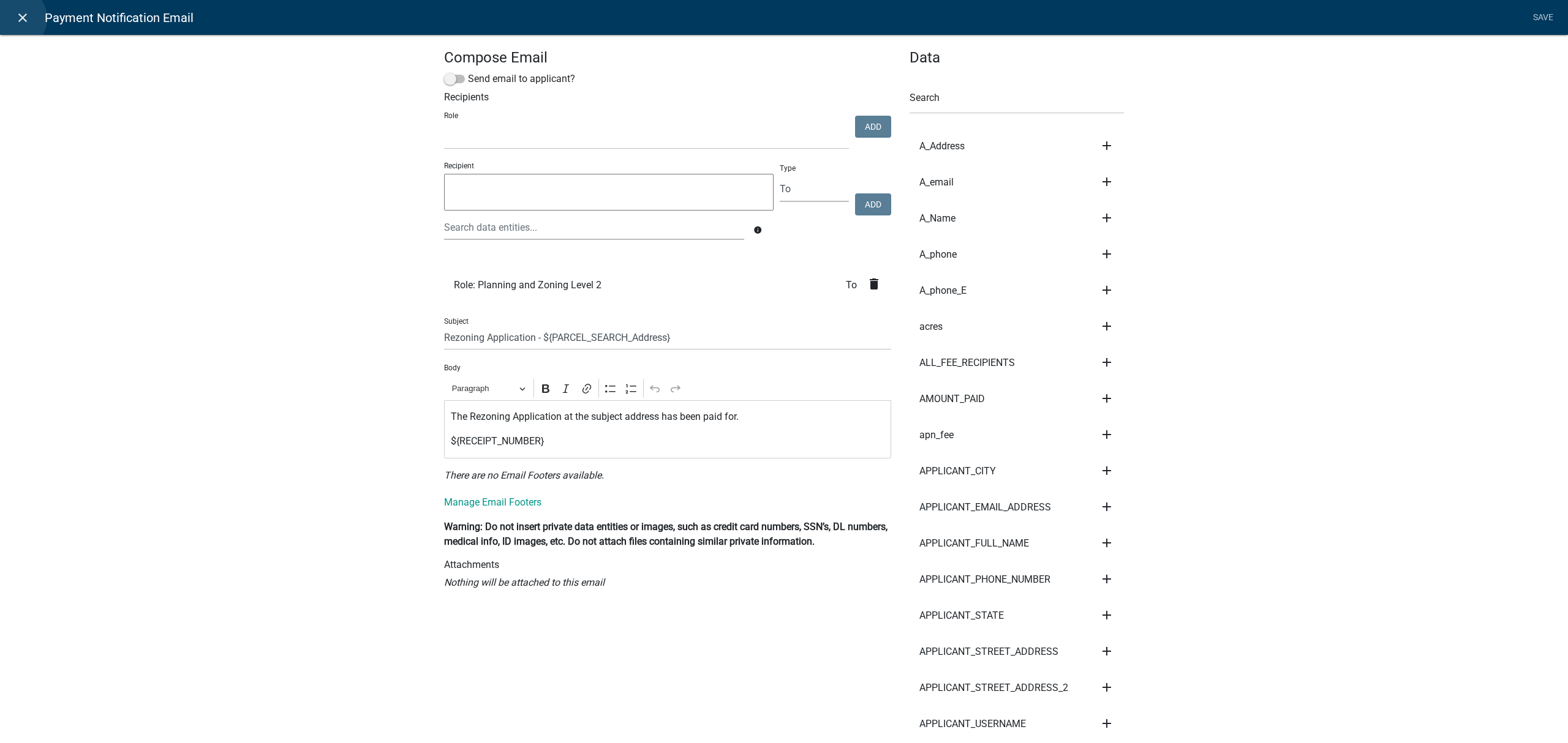
click at [16, 19] on icon "close" at bounding box center [23, 18] width 15 height 15
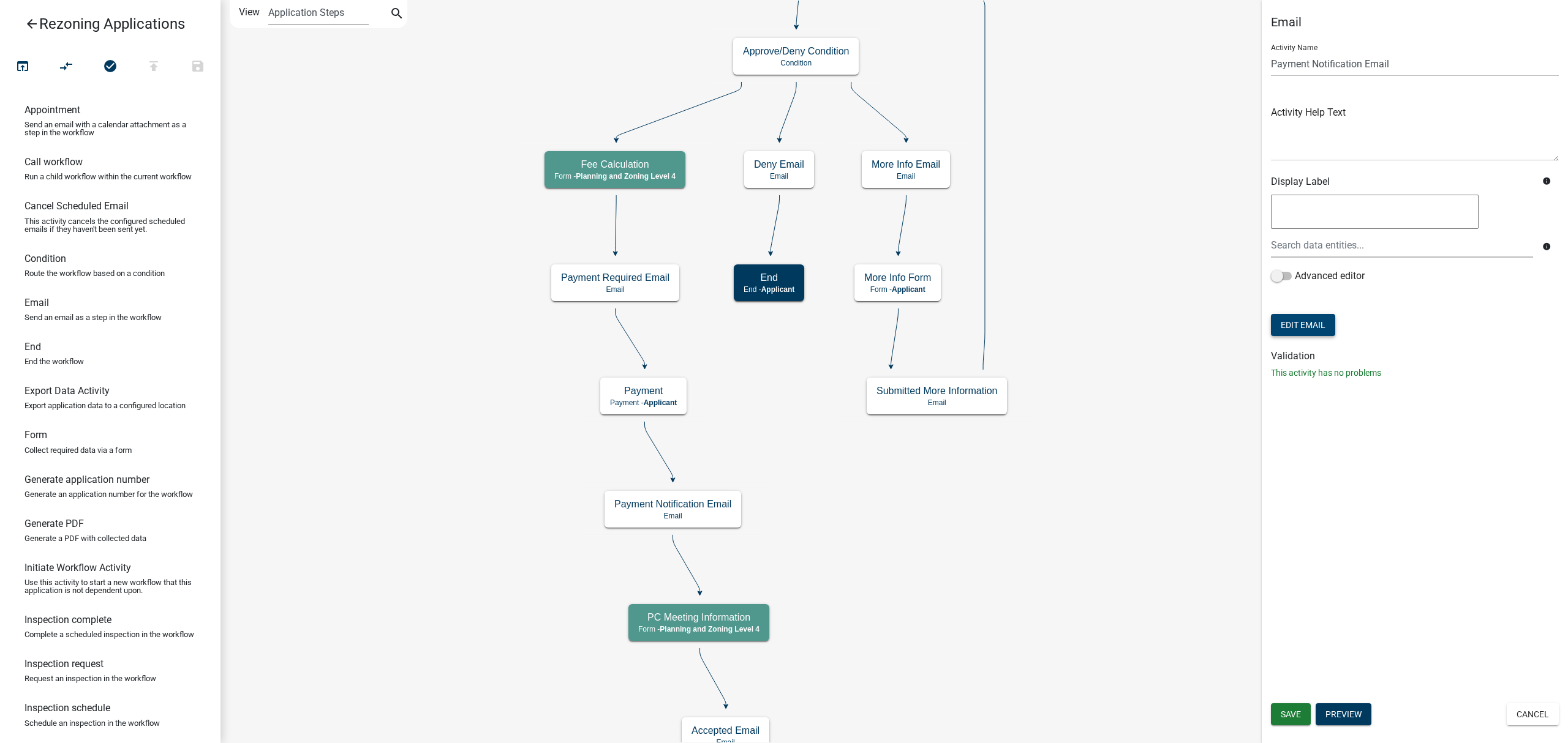
click at [1292, 326] on button "Edit Email" at bounding box center [1303, 325] width 64 height 22
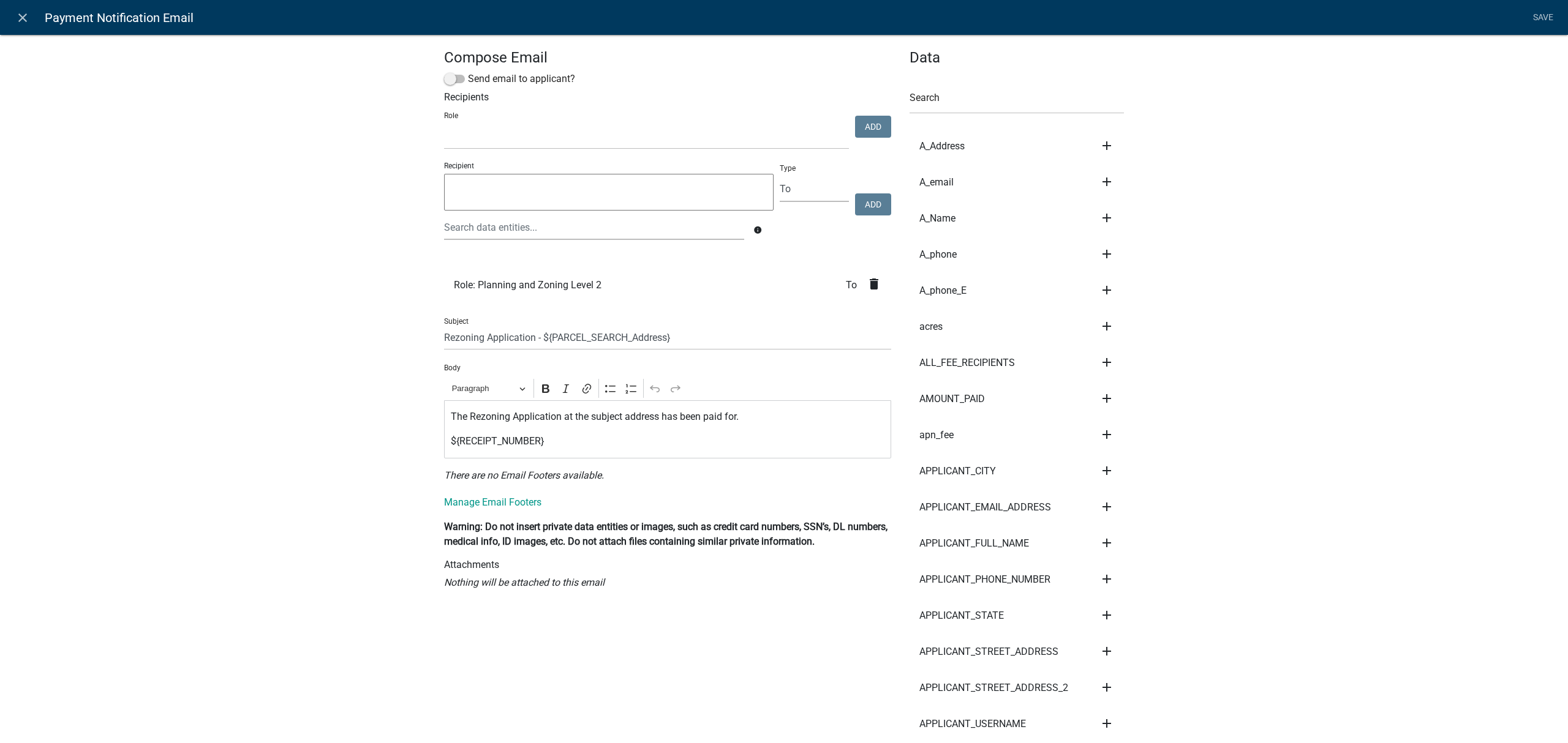
select select
click at [470, 505] on link "Manage Email Footers" at bounding box center [493, 502] width 98 height 12
click at [25, 22] on icon "close" at bounding box center [23, 18] width 15 height 15
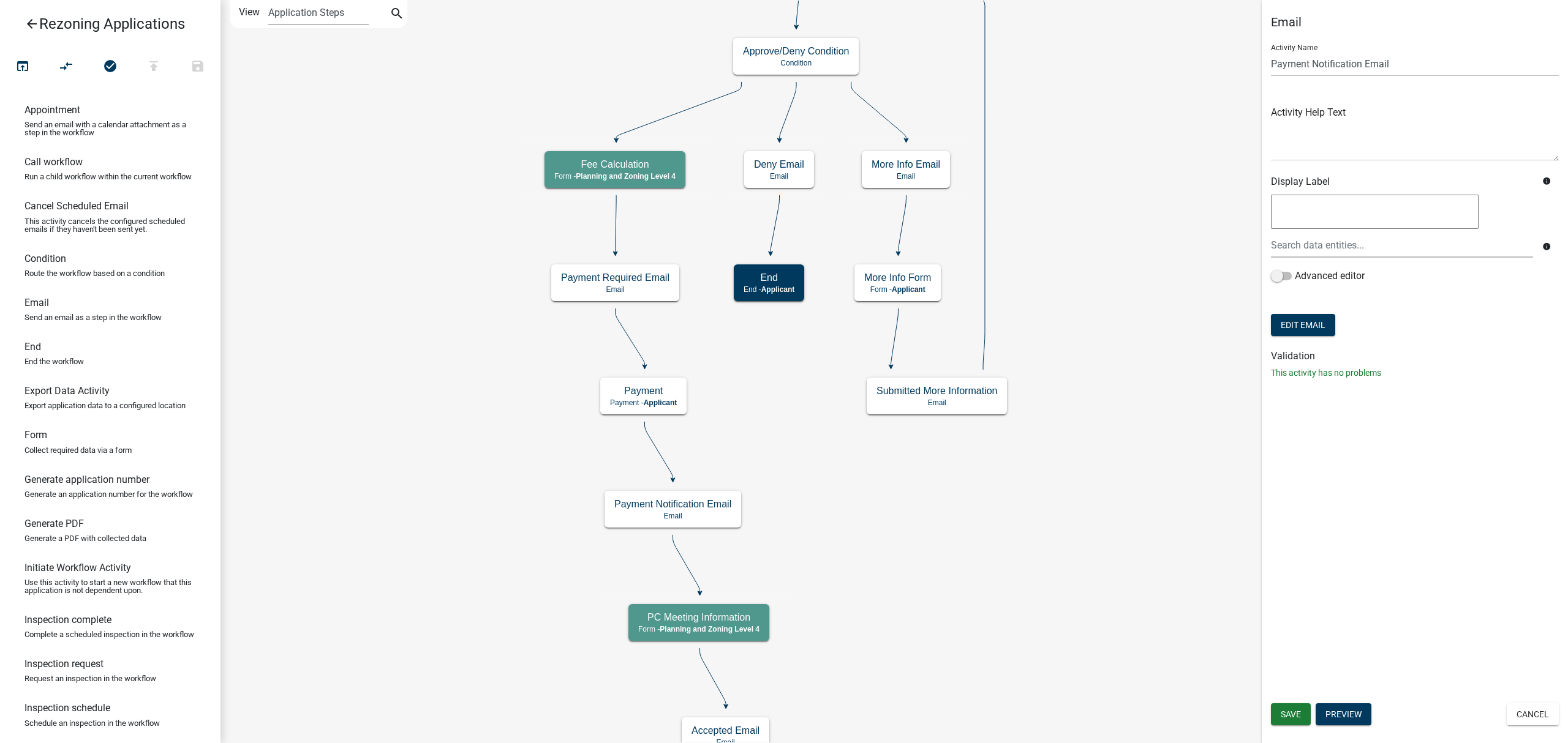
click at [33, 23] on icon "arrow_back" at bounding box center [32, 25] width 15 height 17
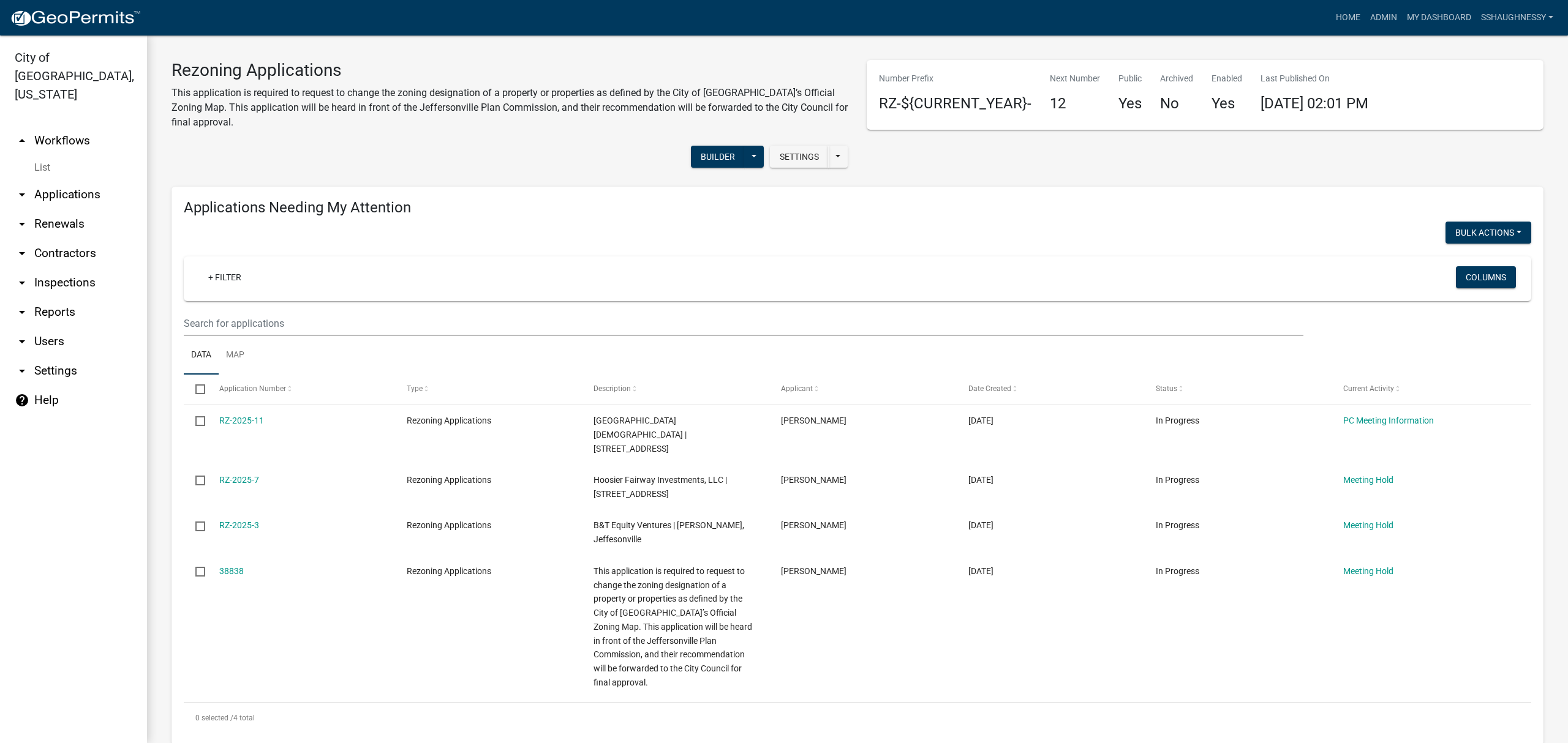
click at [71, 21] on img at bounding box center [75, 18] width 131 height 19
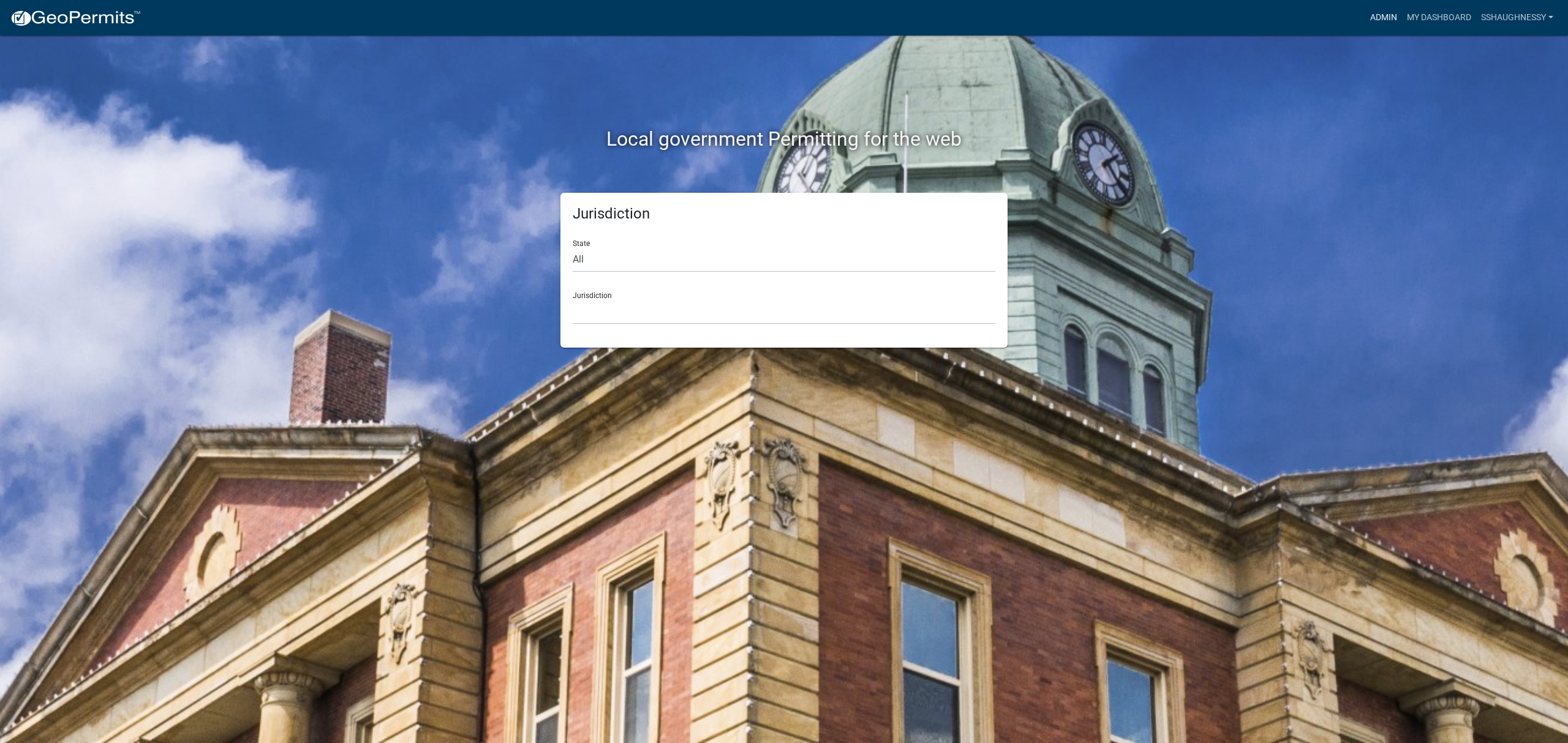
click at [1380, 23] on link "Admin" at bounding box center [1383, 17] width 37 height 23
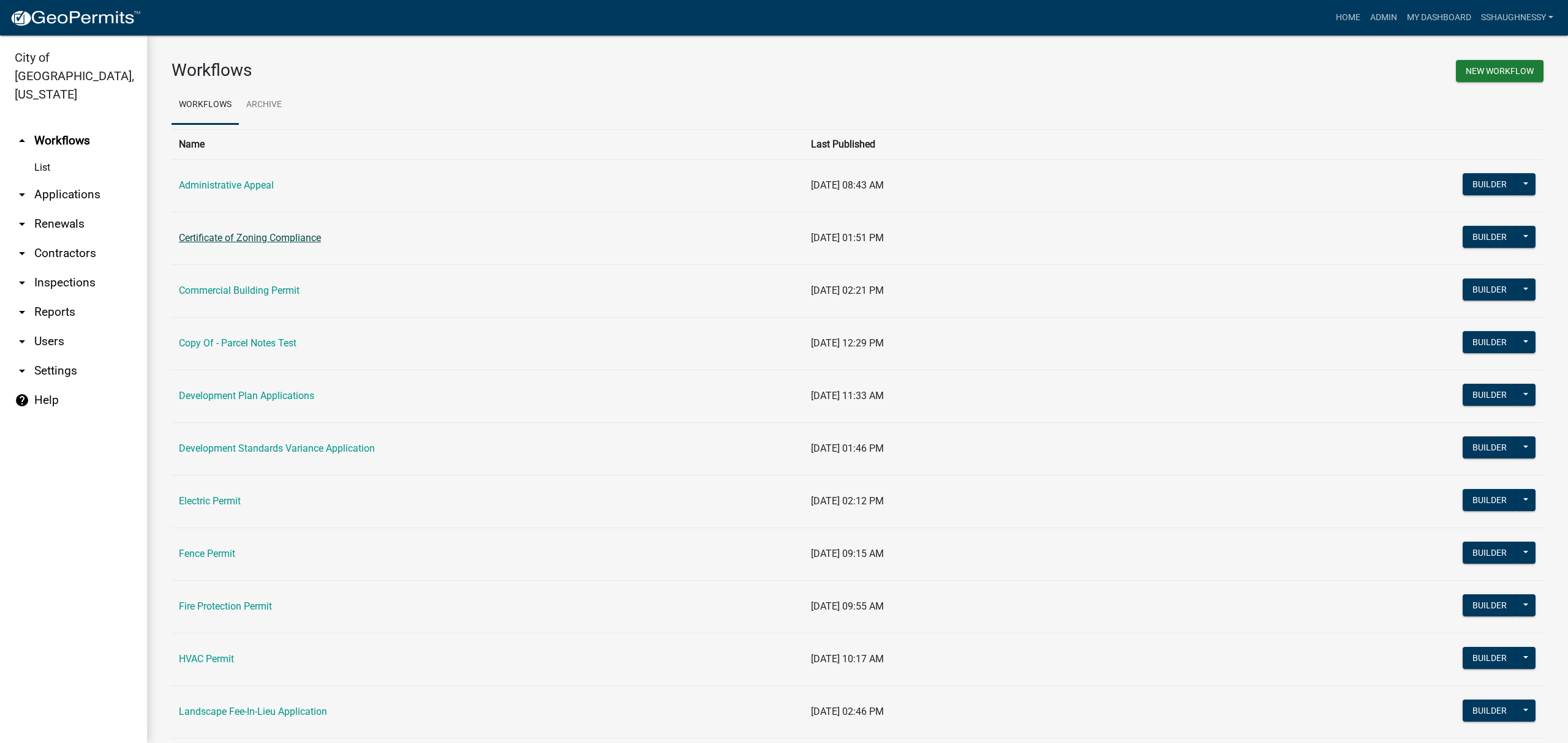
click at [275, 238] on link "Certificate of Zoning Compliance" at bounding box center [250, 238] width 142 height 12
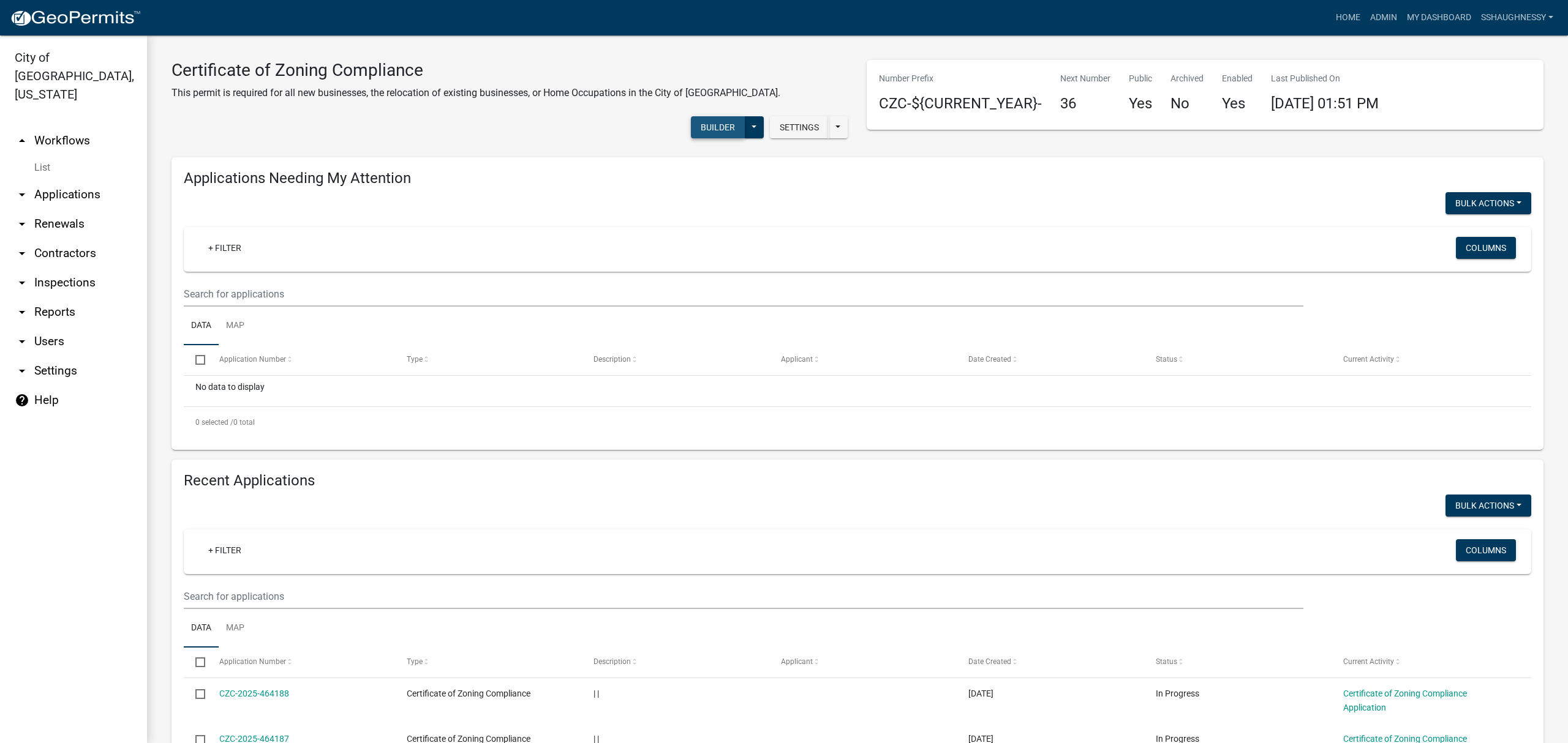
click at [704, 128] on button "Builder" at bounding box center [718, 127] width 54 height 22
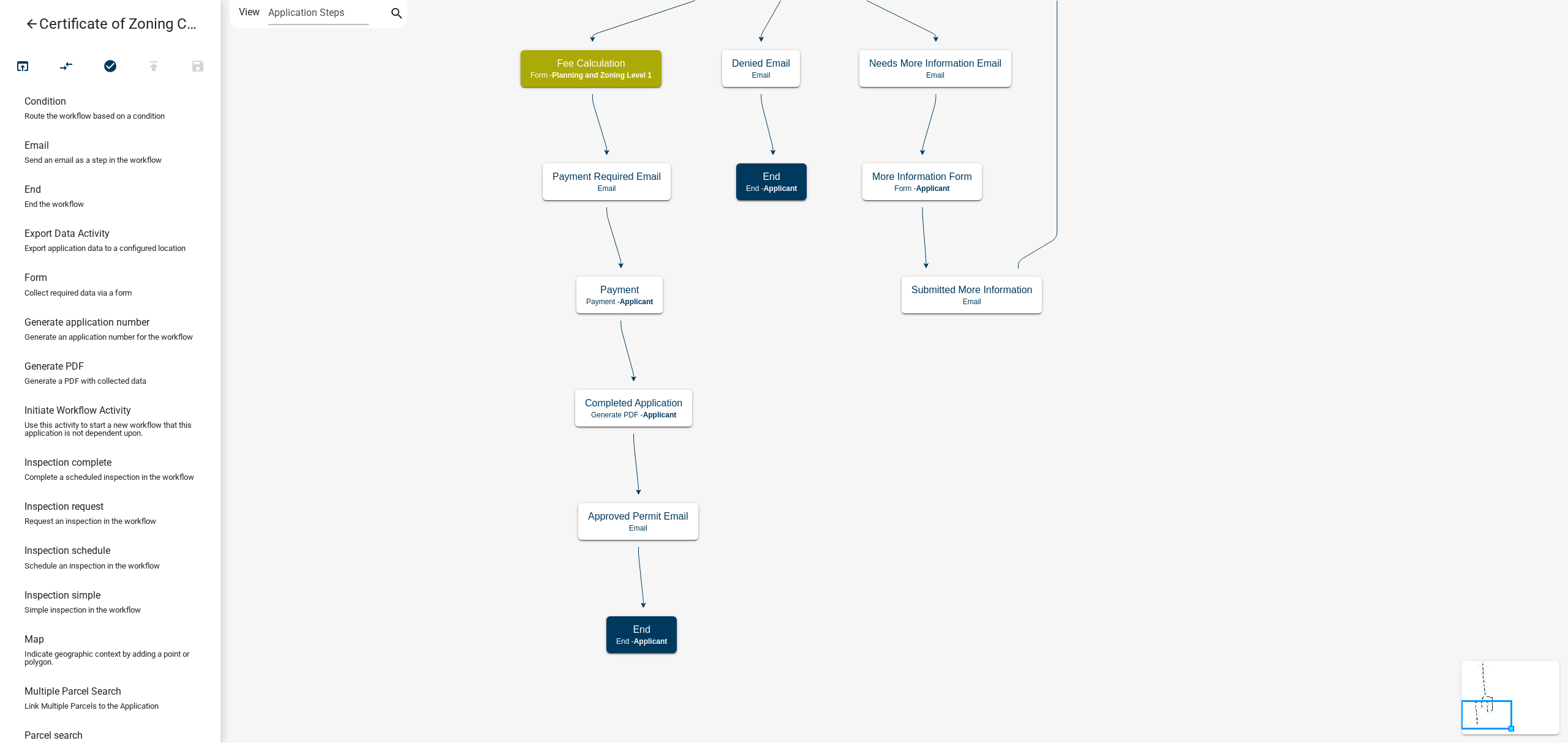
scroll to position [130, 0]
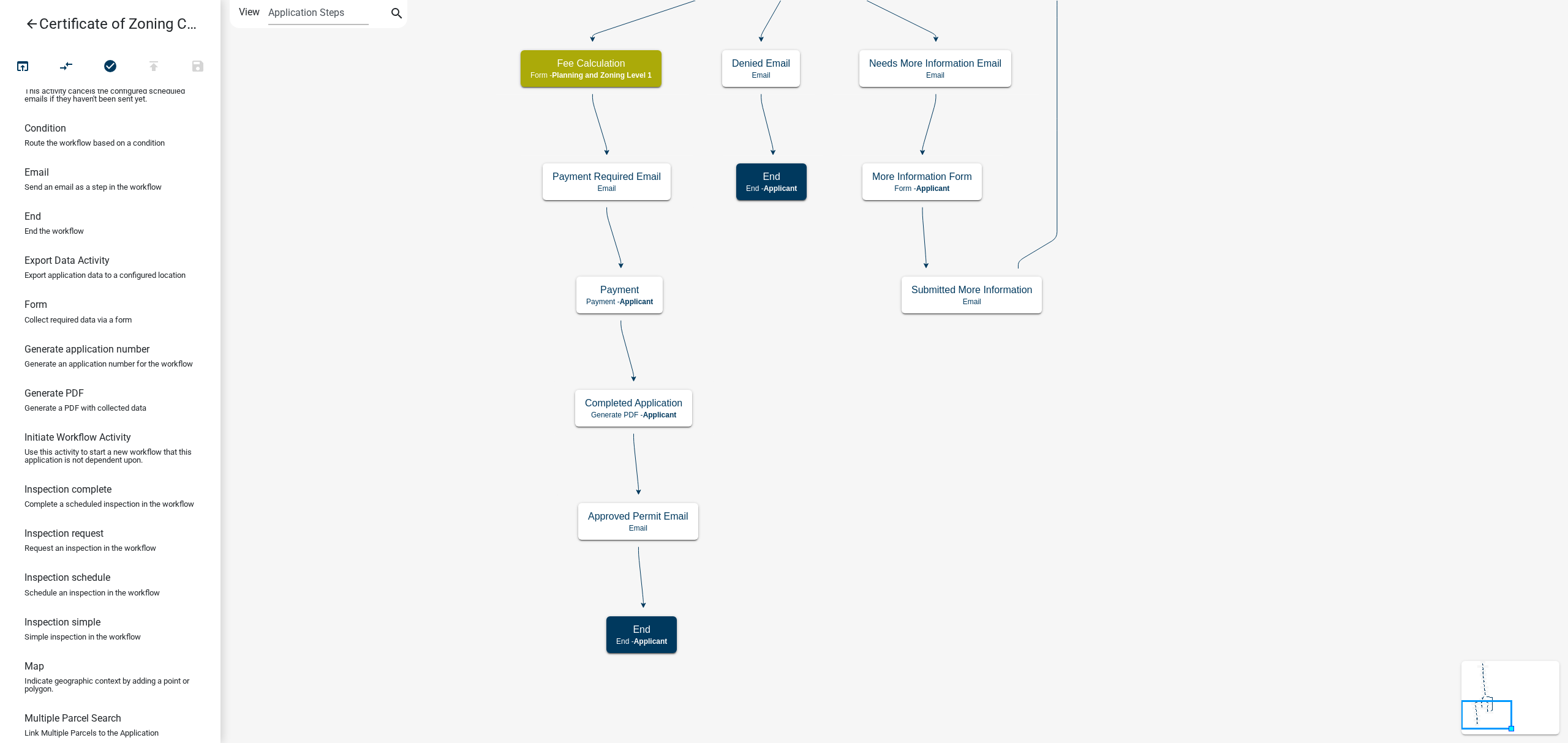
click at [87, 191] on link "Email Send an email as a step in the workflow" at bounding box center [110, 183] width 221 height 44
drag, startPoint x: 82, startPoint y: 192, endPoint x: 471, endPoint y: 314, distance: 407.7
click at [471, 314] on div "arrow_back Certificate of Zoning Compliance open_in_browser compare_arrows chec…" at bounding box center [784, 371] width 1568 height 743
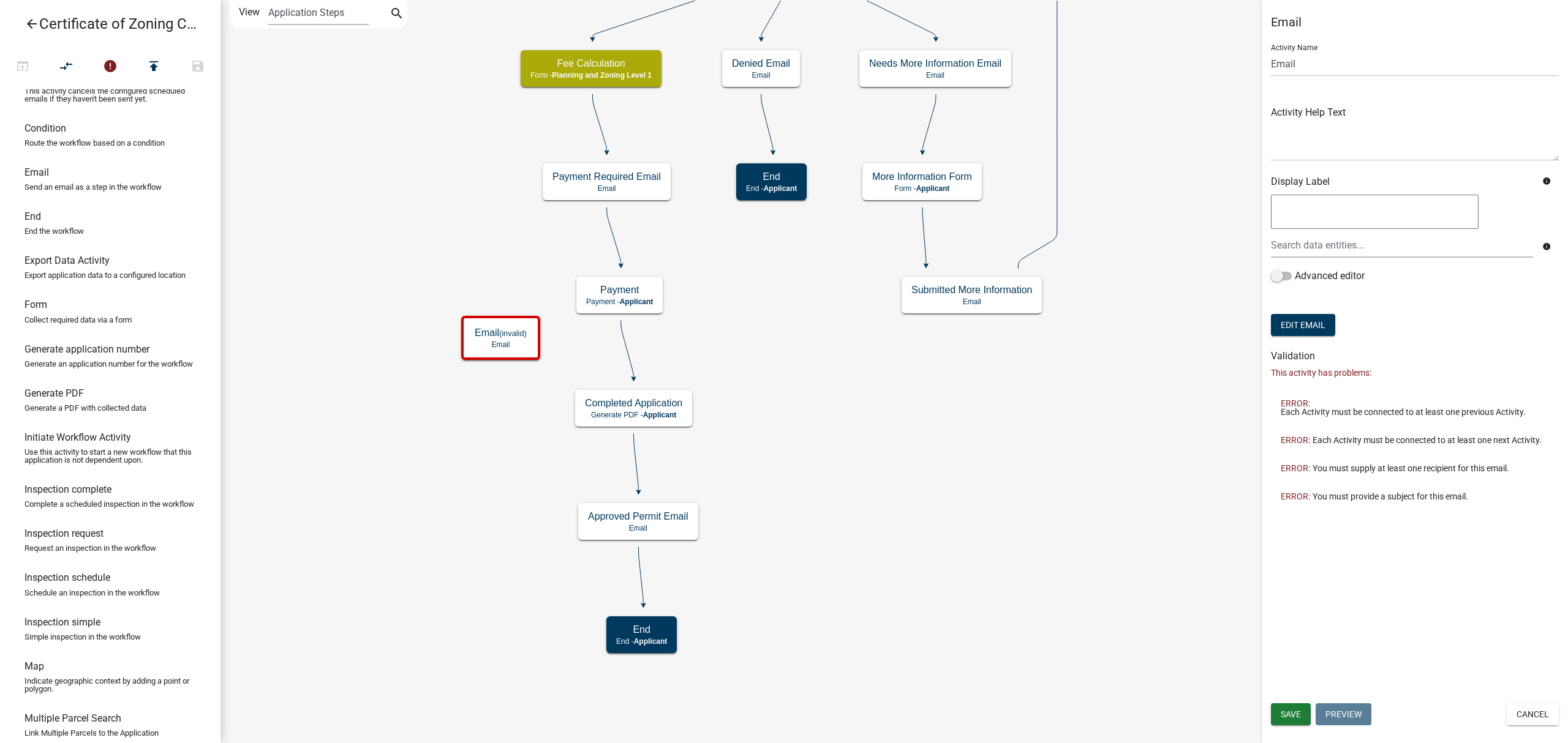
click at [44, 29] on link "arrow_back Certificate of Zoning Compliance" at bounding box center [105, 24] width 191 height 28
click at [33, 27] on icon "arrow_back" at bounding box center [32, 25] width 15 height 17
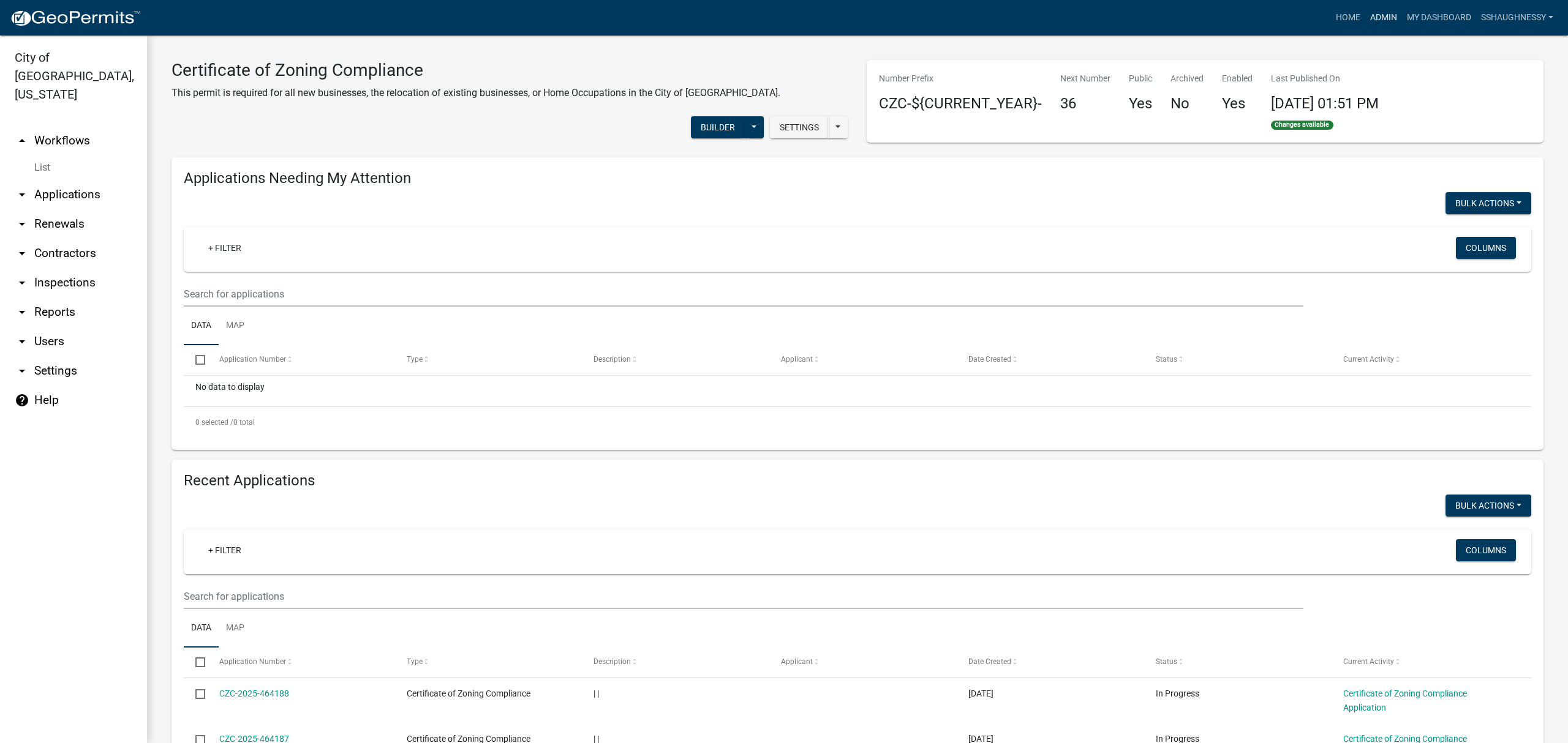
click at [1373, 13] on link "Admin" at bounding box center [1383, 17] width 37 height 23
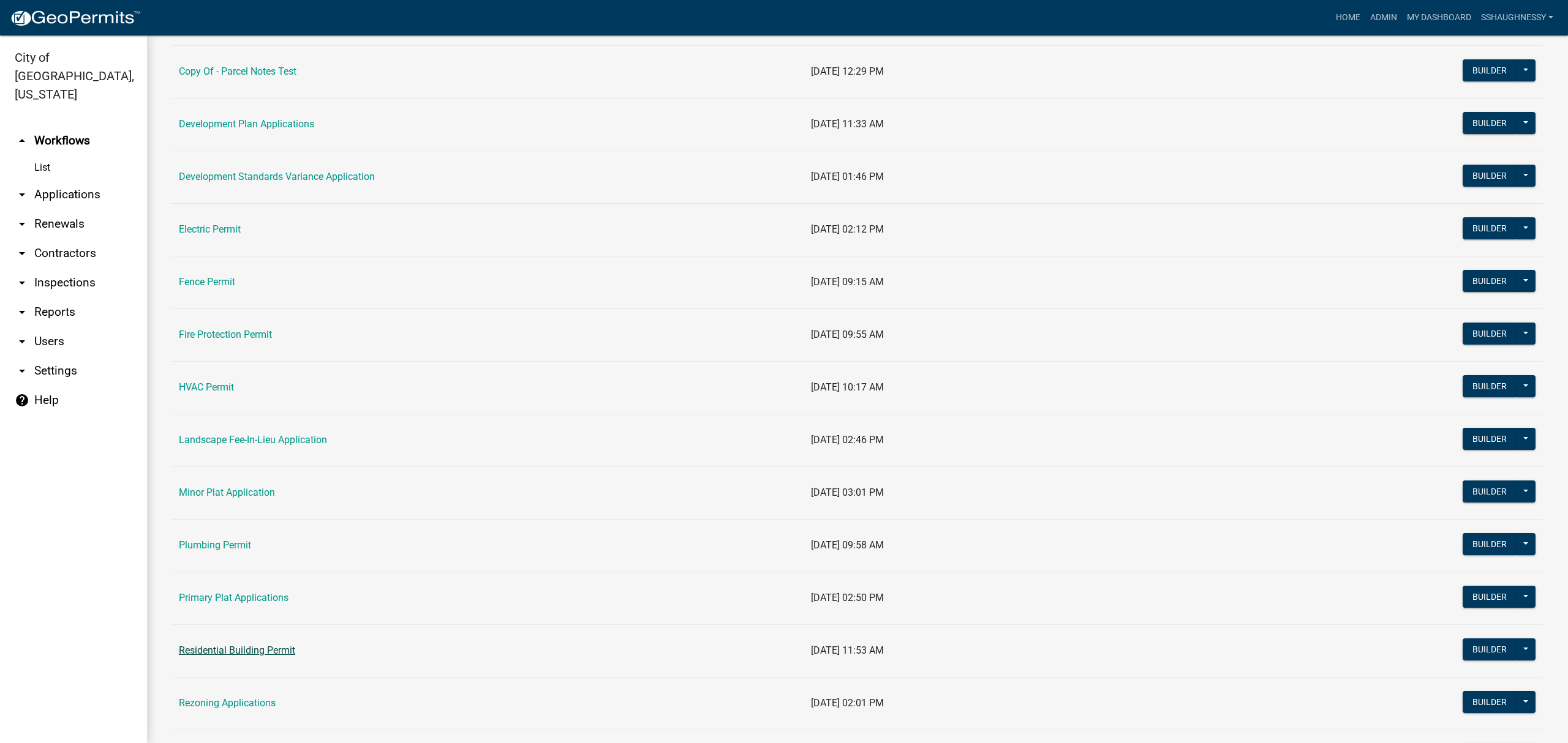
scroll to position [490, 0]
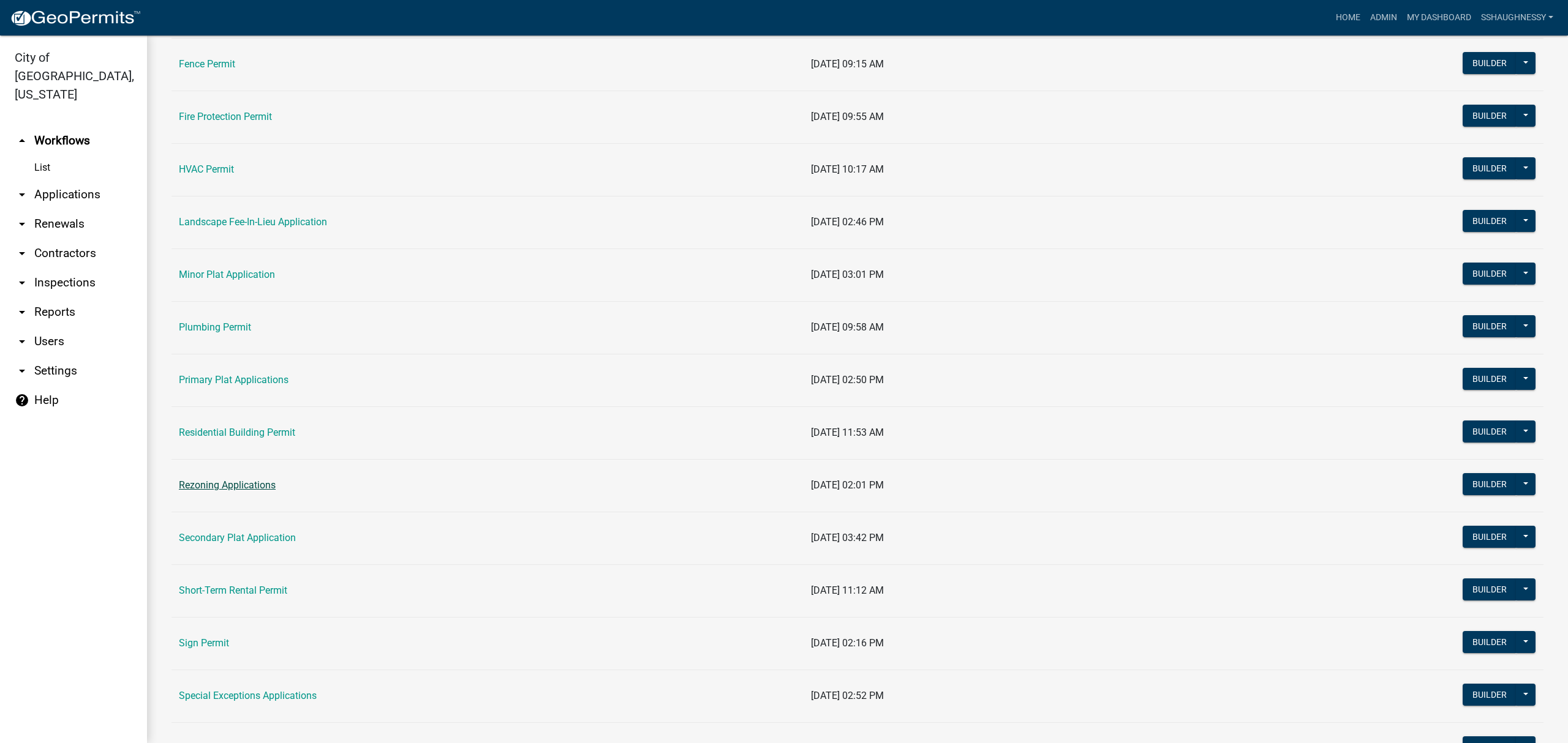
click at [242, 483] on link "Rezoning Applications" at bounding box center [227, 485] width 97 height 12
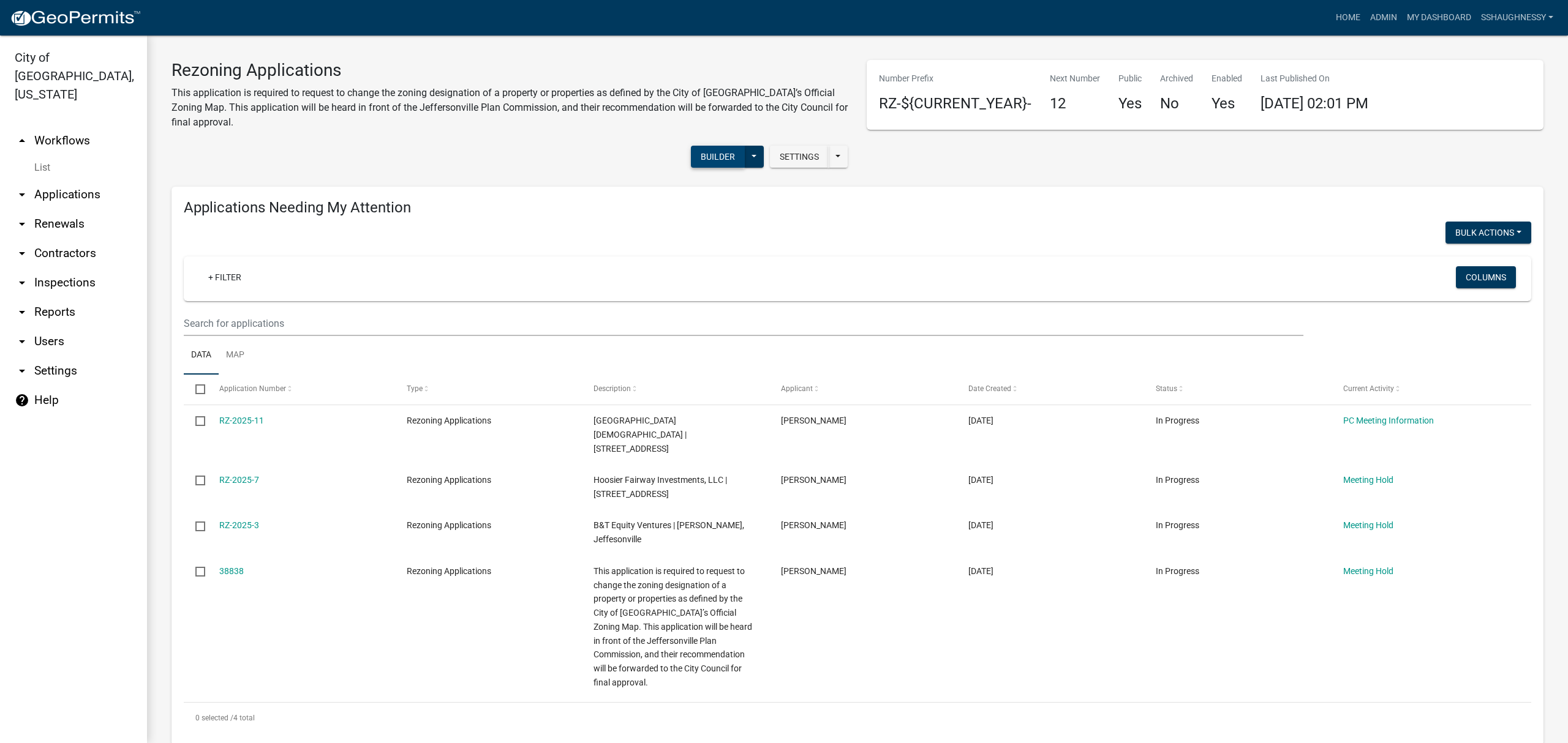
click at [715, 152] on button "Builder" at bounding box center [718, 156] width 54 height 22
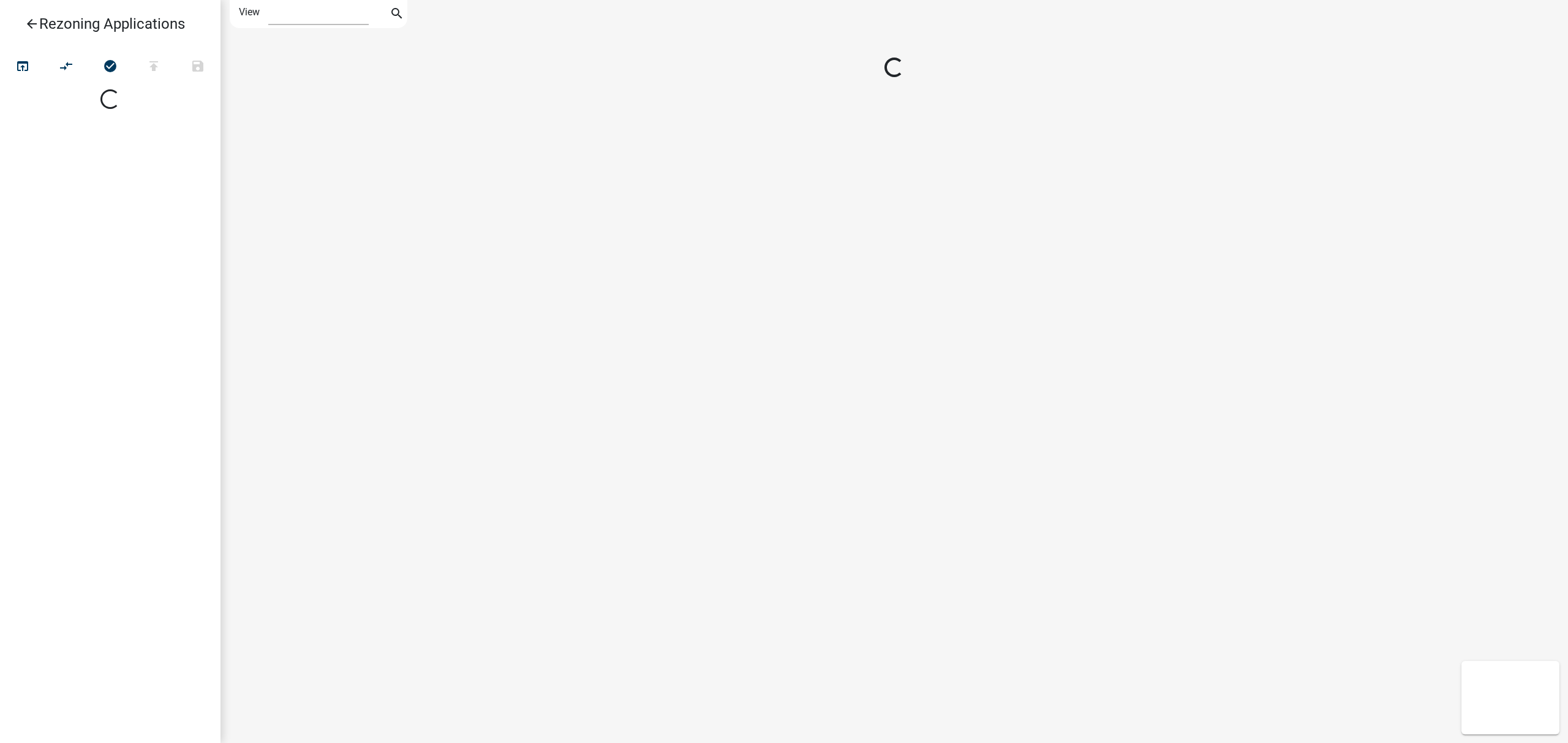
select select "1"
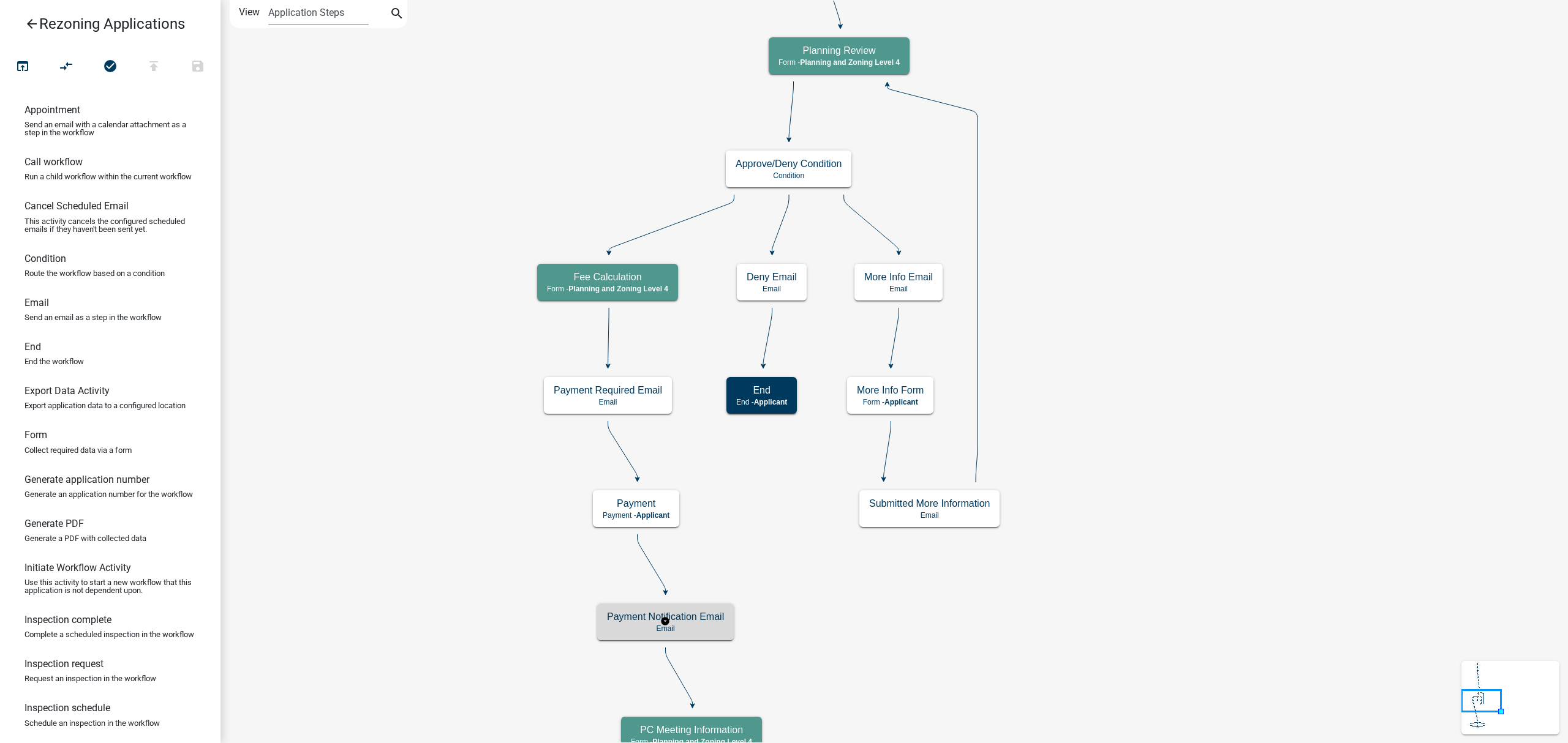
click at [698, 610] on div "Payment Notification Email Email" at bounding box center [665, 622] width 136 height 37
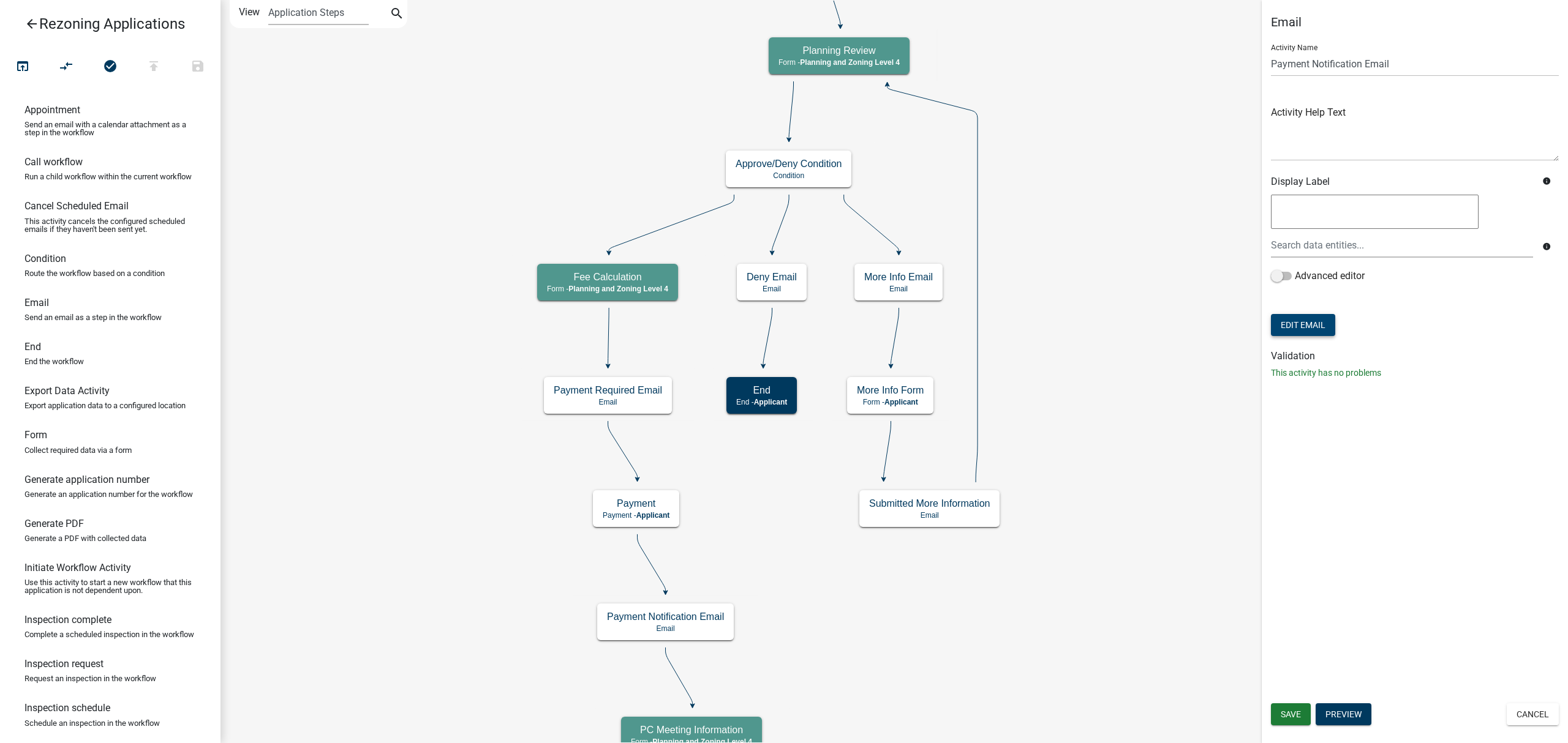
click at [1329, 329] on button "Edit Email" at bounding box center [1303, 325] width 64 height 22
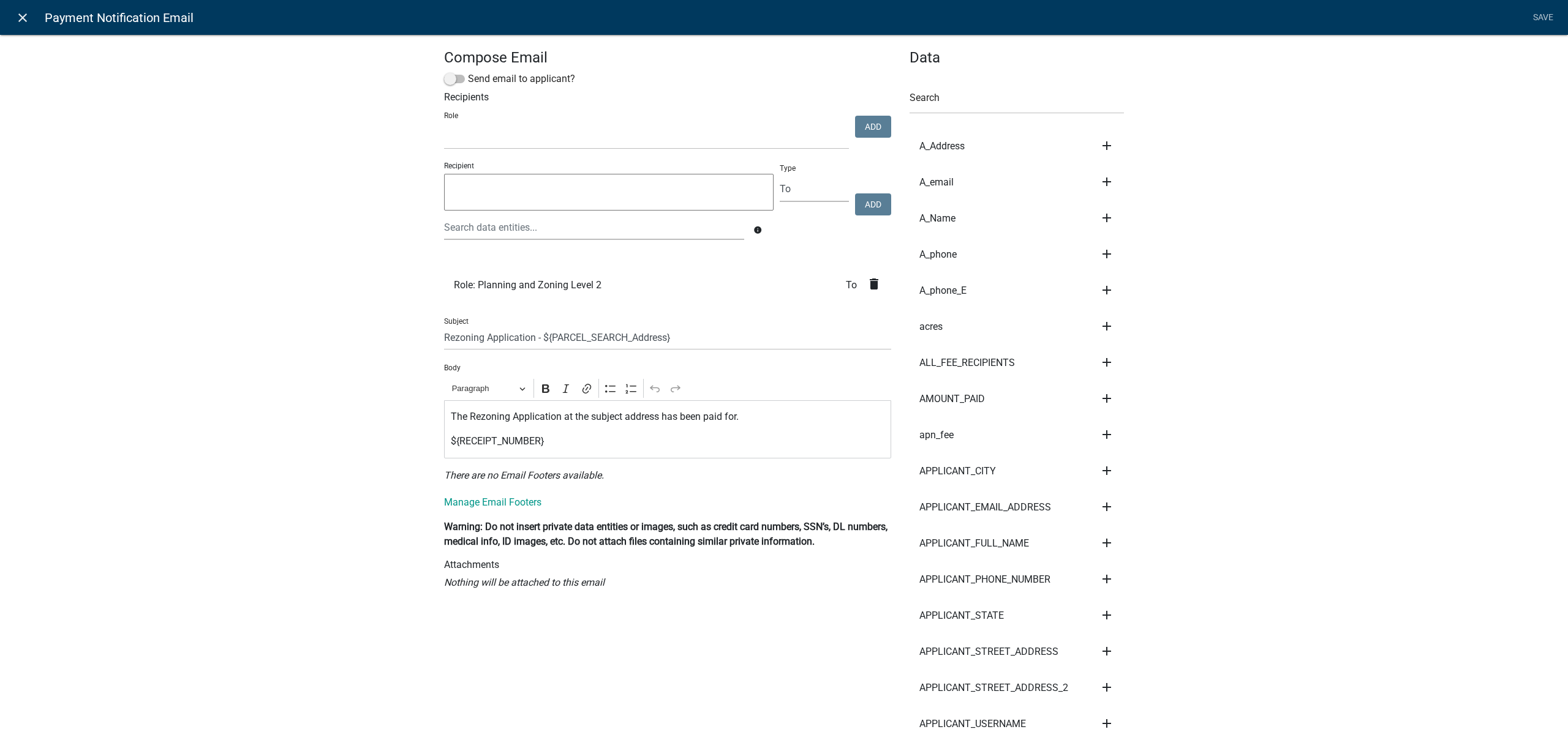
click at [19, 18] on icon "close" at bounding box center [23, 18] width 15 height 15
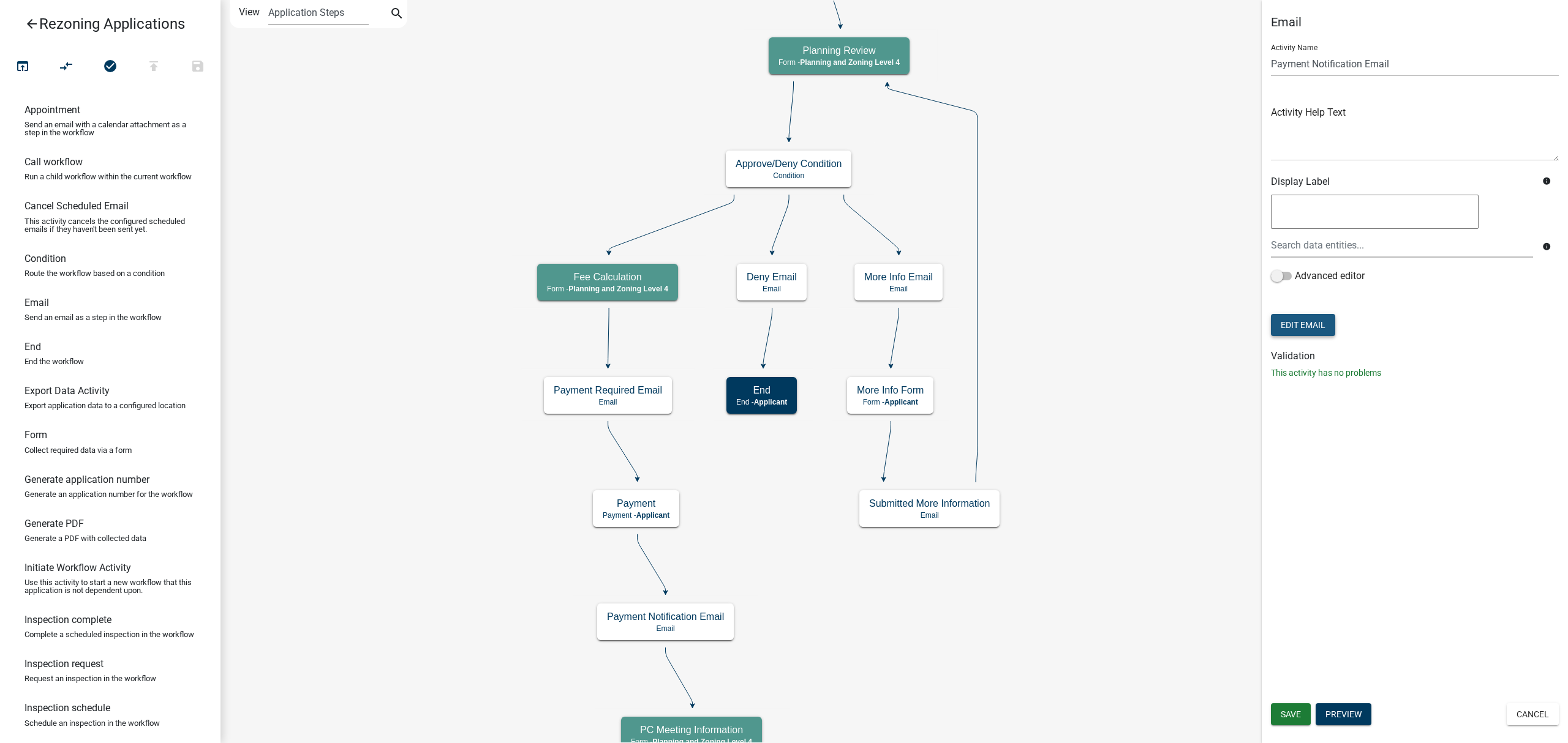
click at [1316, 320] on button "Edit Email" at bounding box center [1303, 325] width 64 height 22
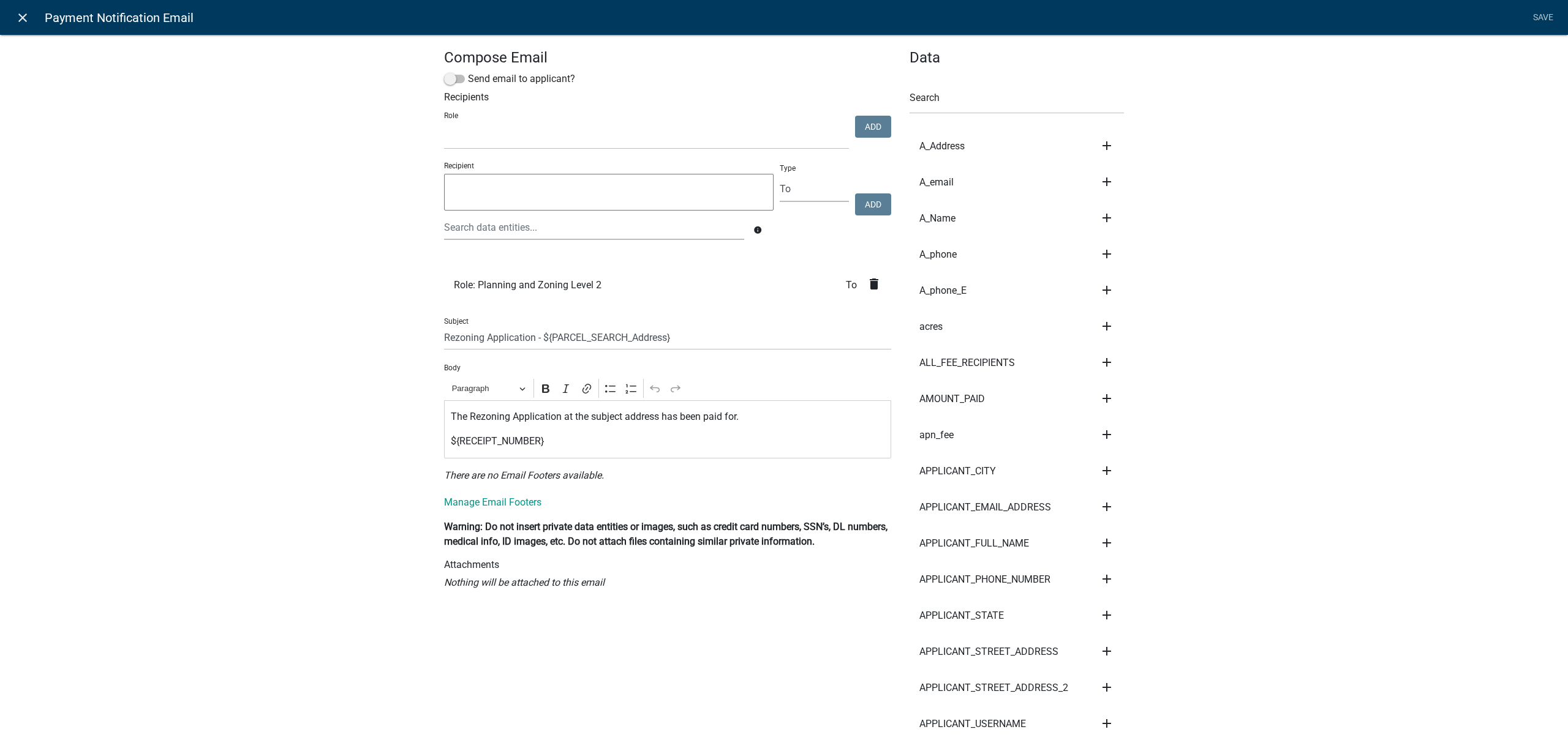
click at [22, 16] on icon "close" at bounding box center [23, 18] width 15 height 15
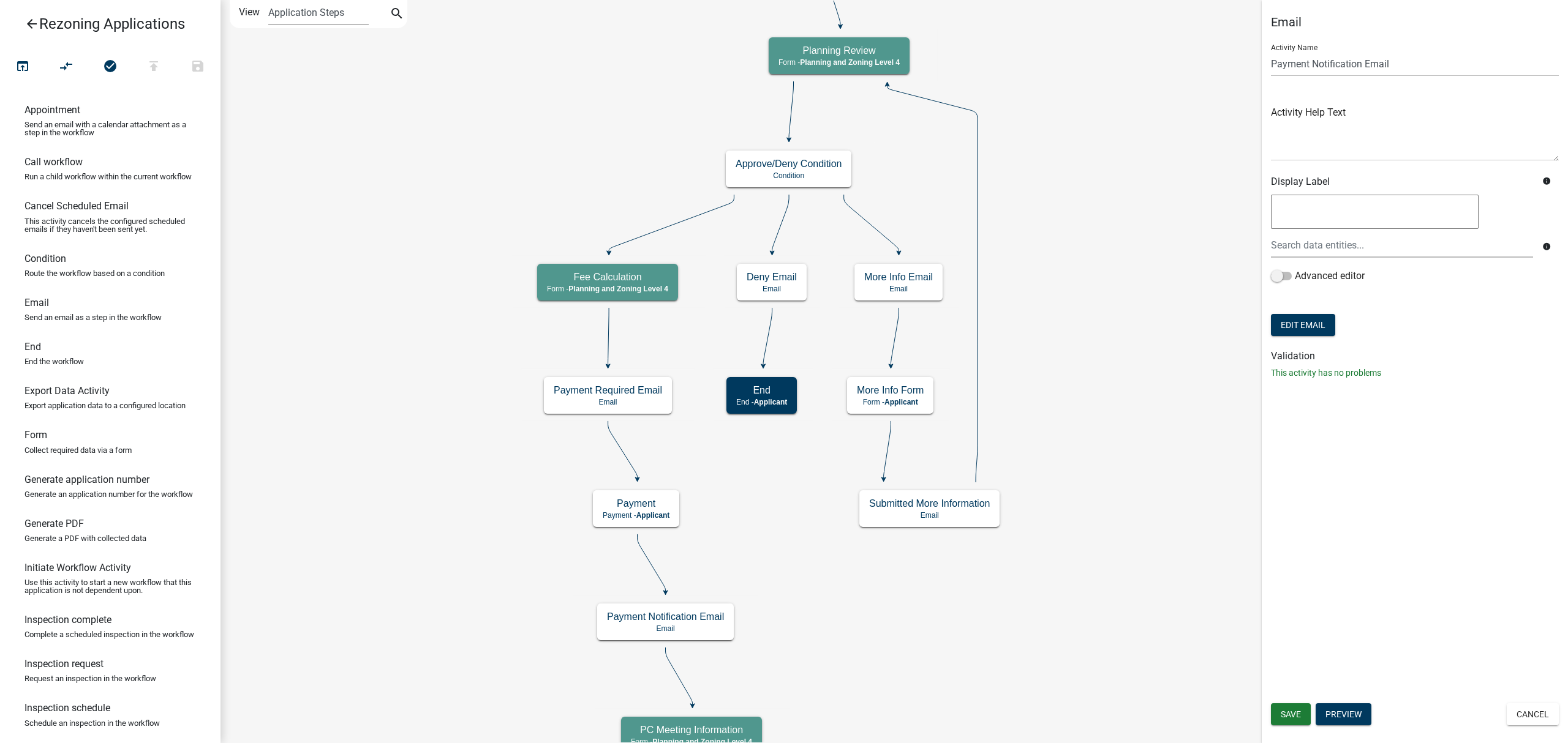
click at [36, 25] on icon "arrow_back" at bounding box center [32, 25] width 15 height 17
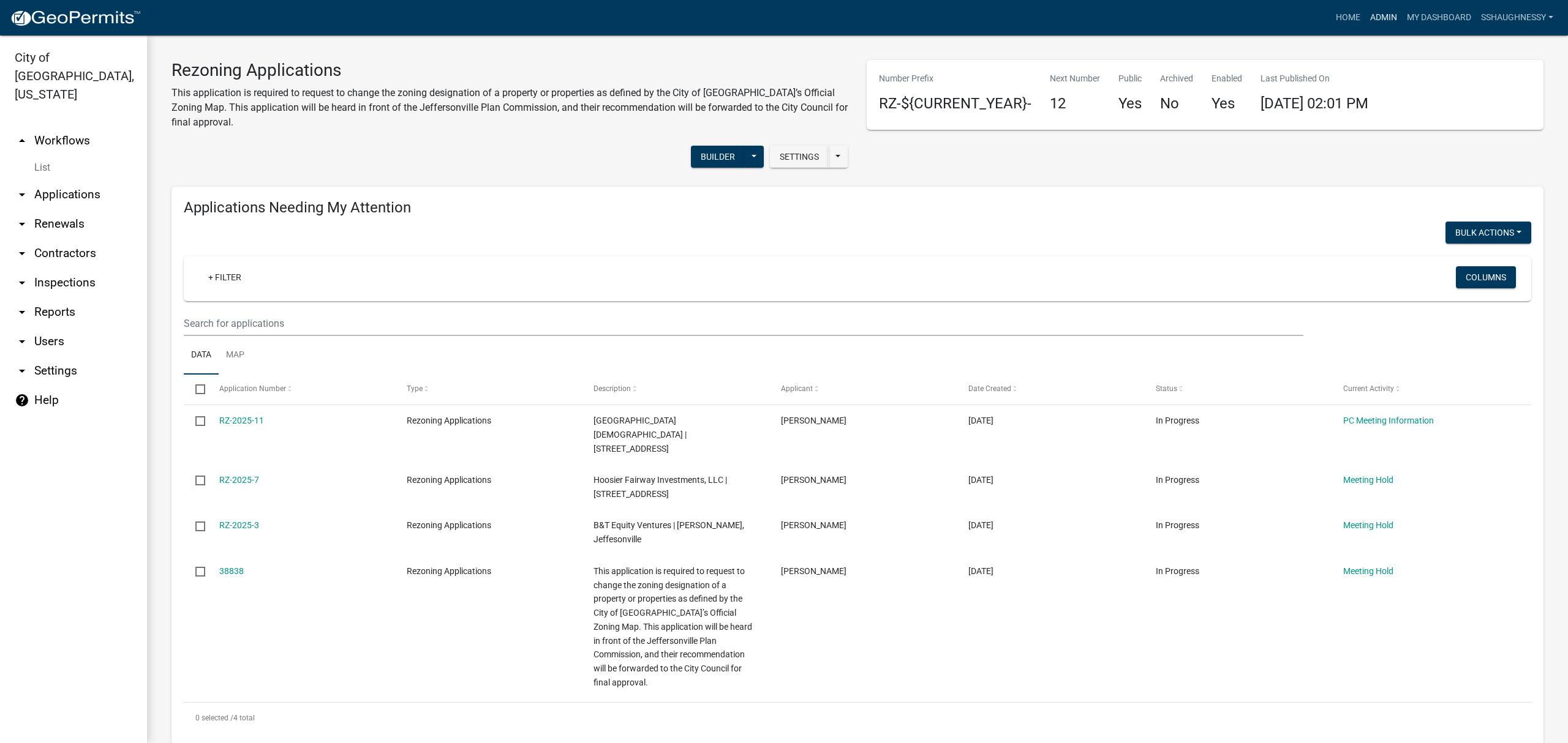
click at [1365, 19] on link "Admin" at bounding box center [1383, 17] width 37 height 23
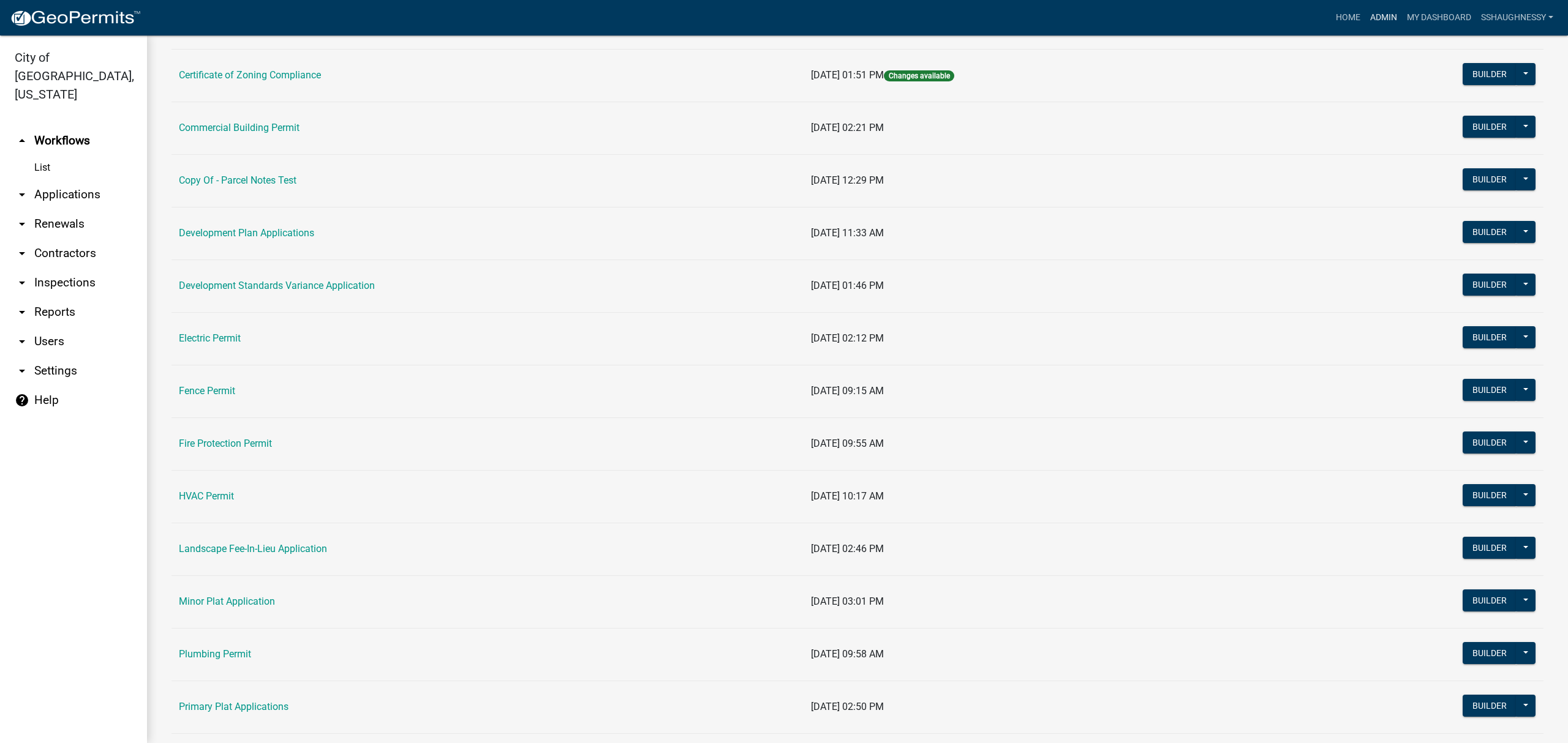
scroll to position [490, 0]
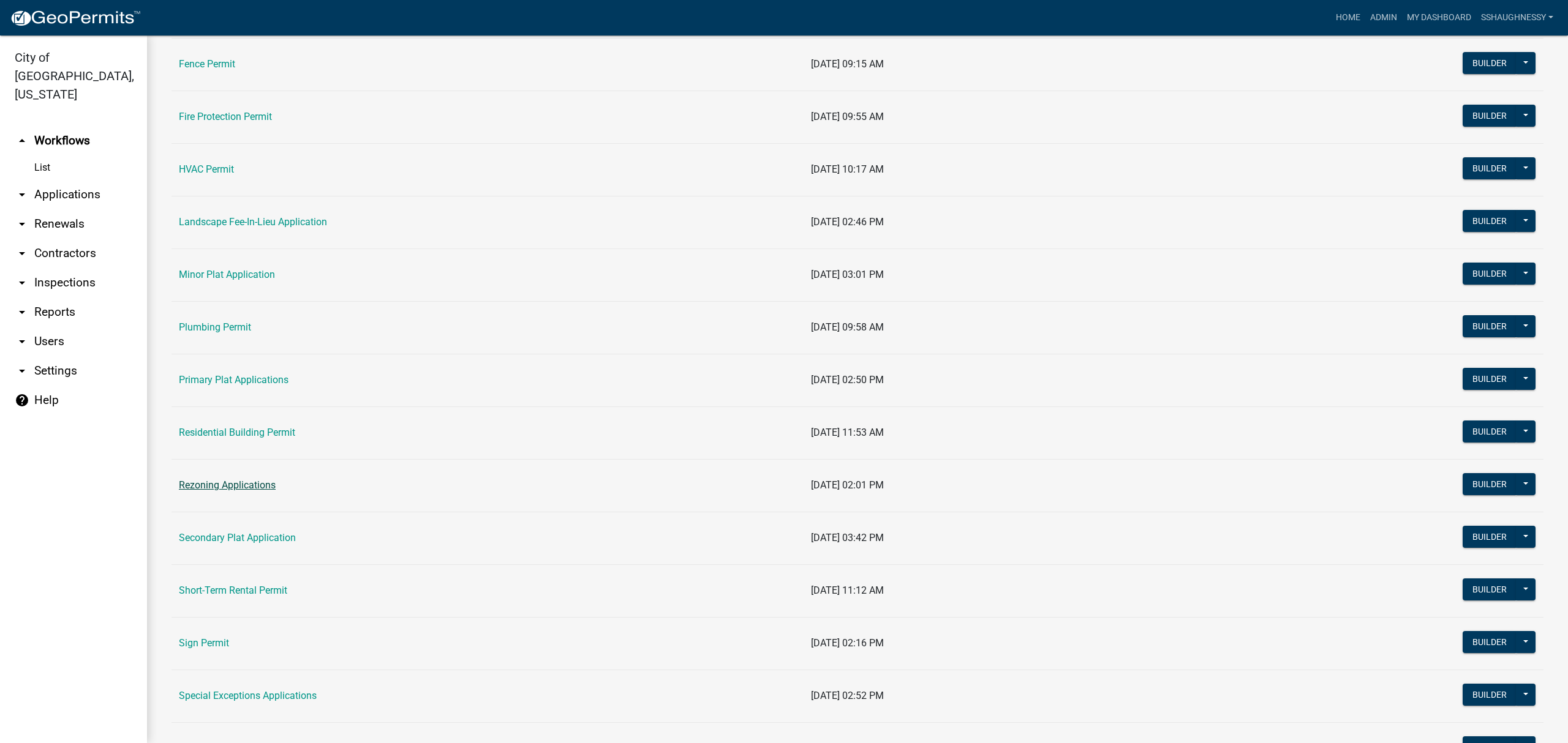
click at [225, 491] on link "Rezoning Applications" at bounding box center [227, 485] width 97 height 12
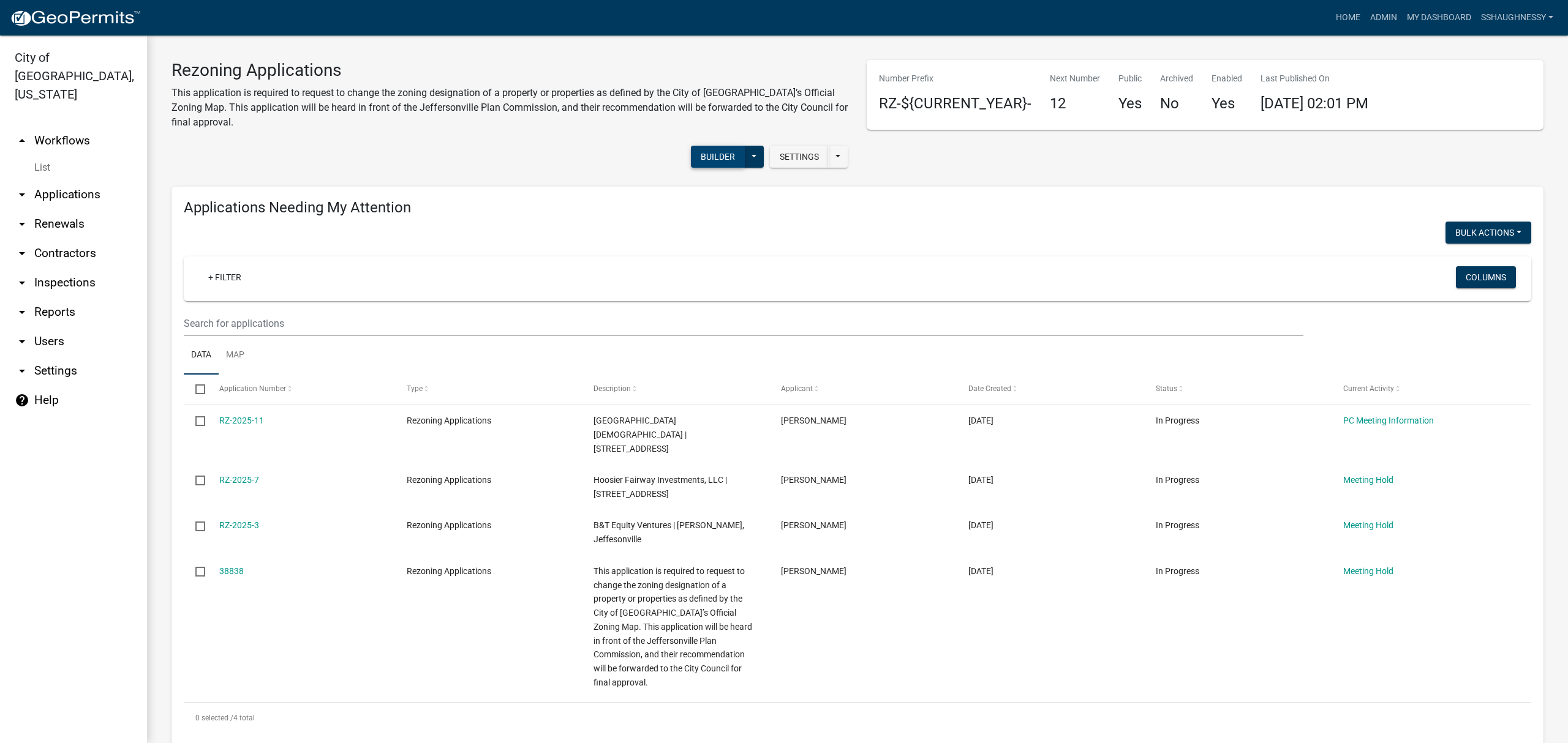
click at [691, 153] on button "Builder" at bounding box center [718, 156] width 54 height 22
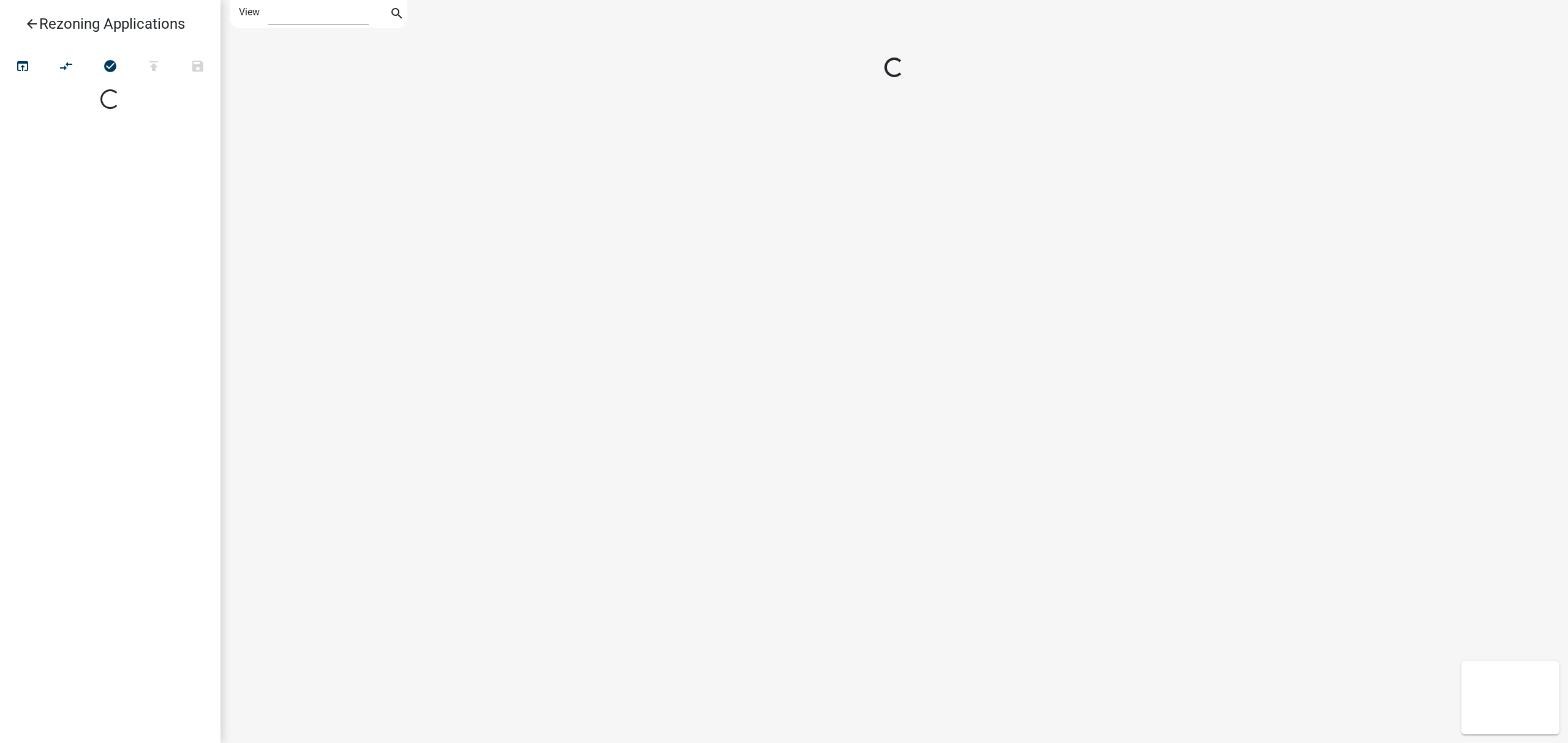
select select "1"
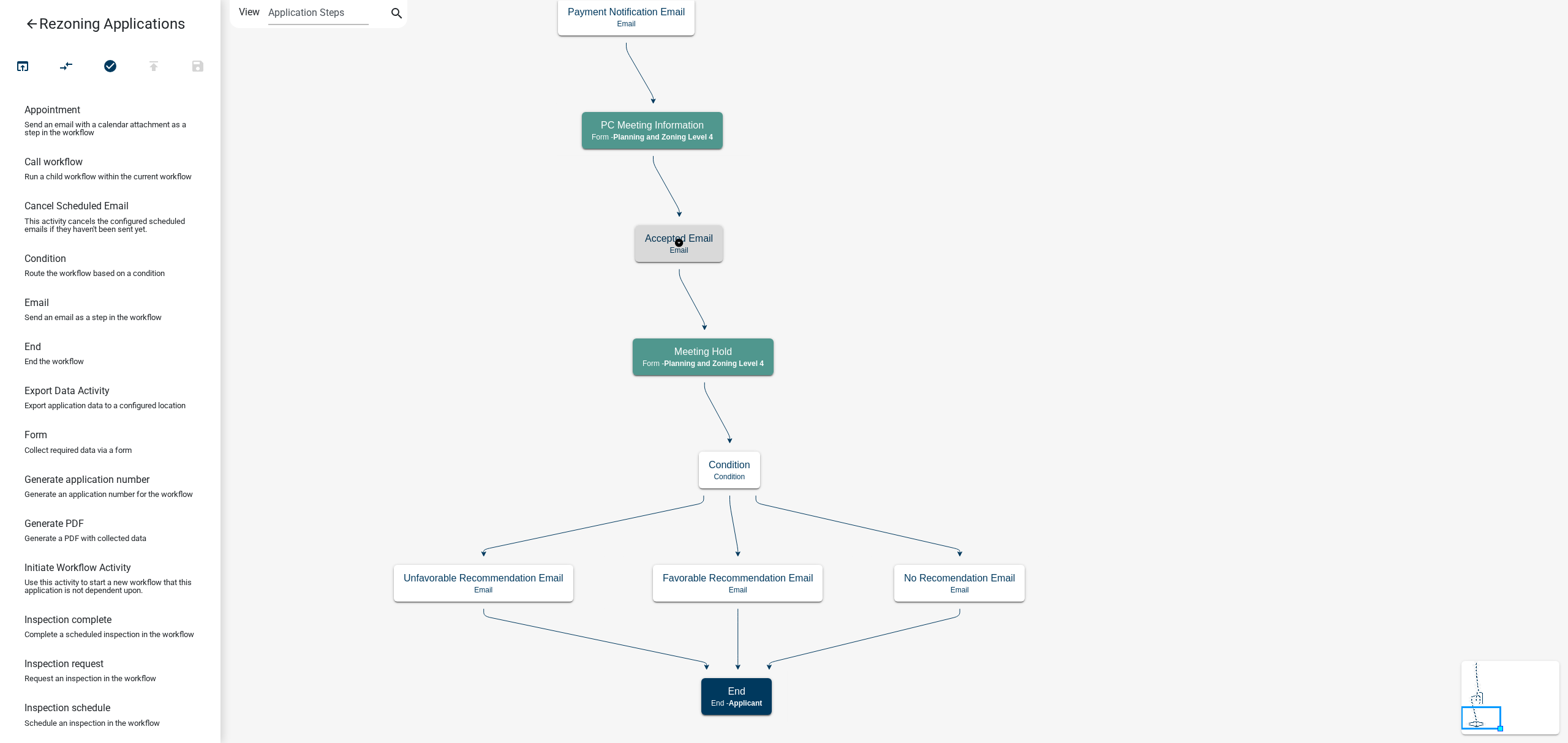
click at [692, 243] on h5 "Accepted Email" at bounding box center [678, 238] width 68 height 12
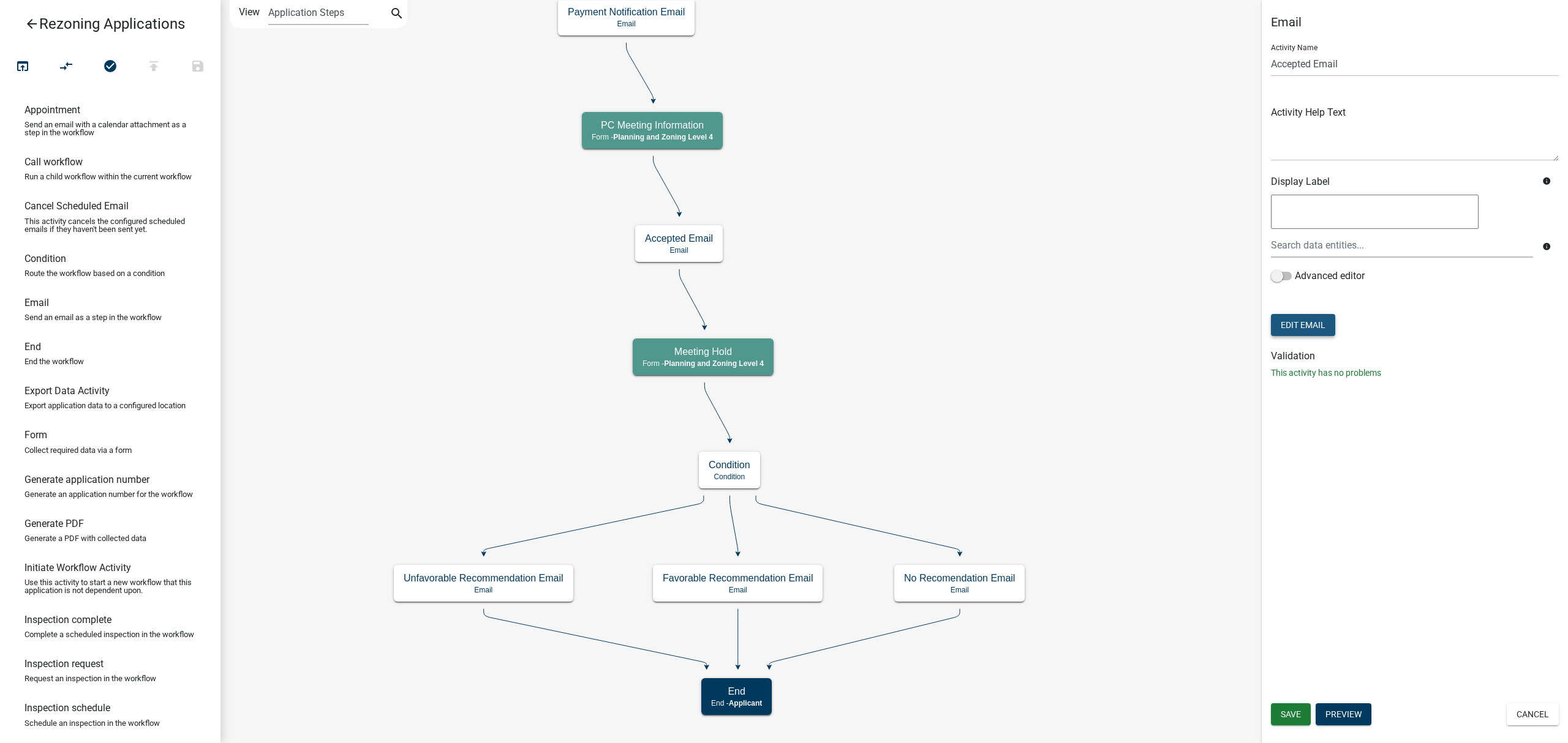
click at [1318, 314] on button "Edit Email" at bounding box center [1303, 325] width 64 height 22
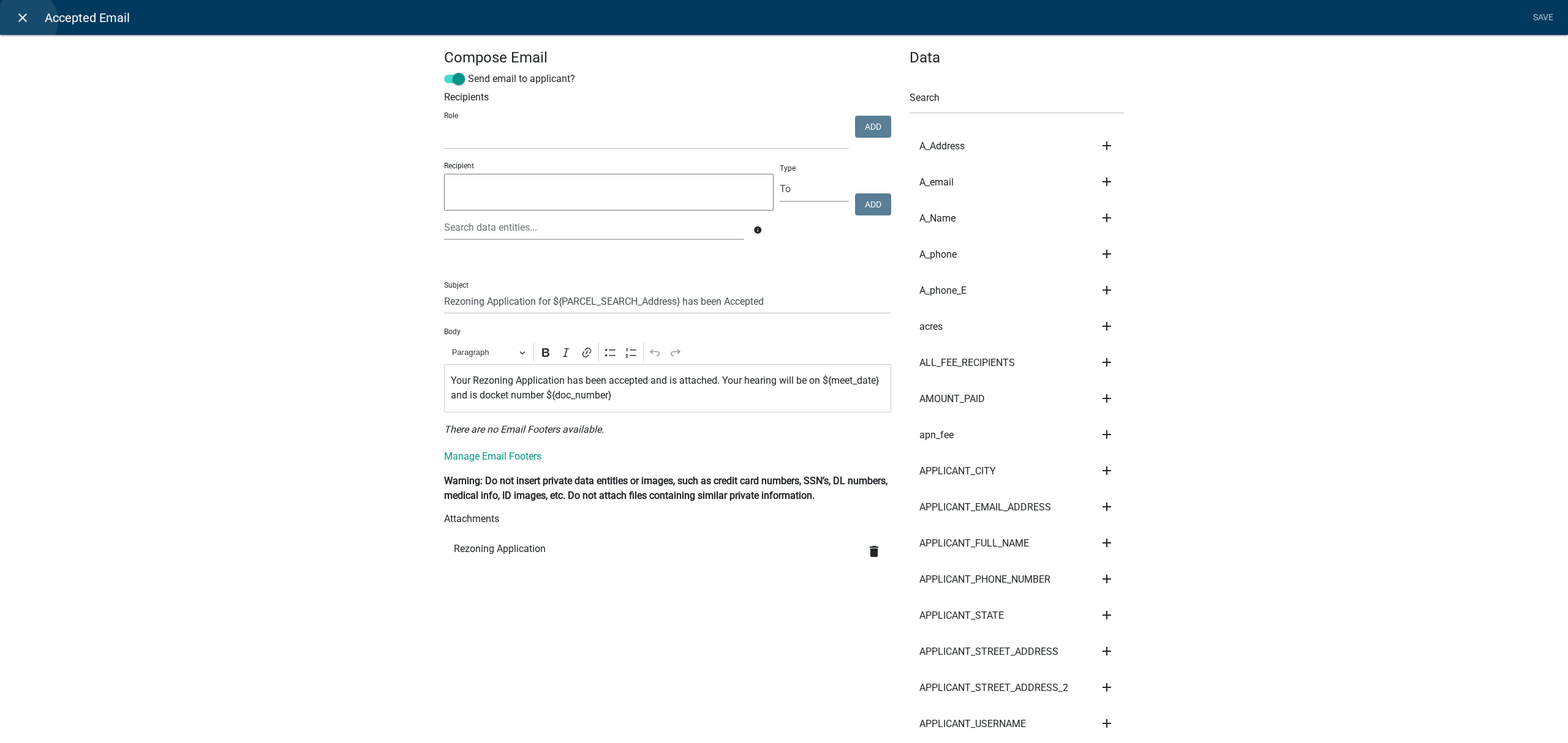
click at [27, 21] on icon "close" at bounding box center [23, 18] width 15 height 15
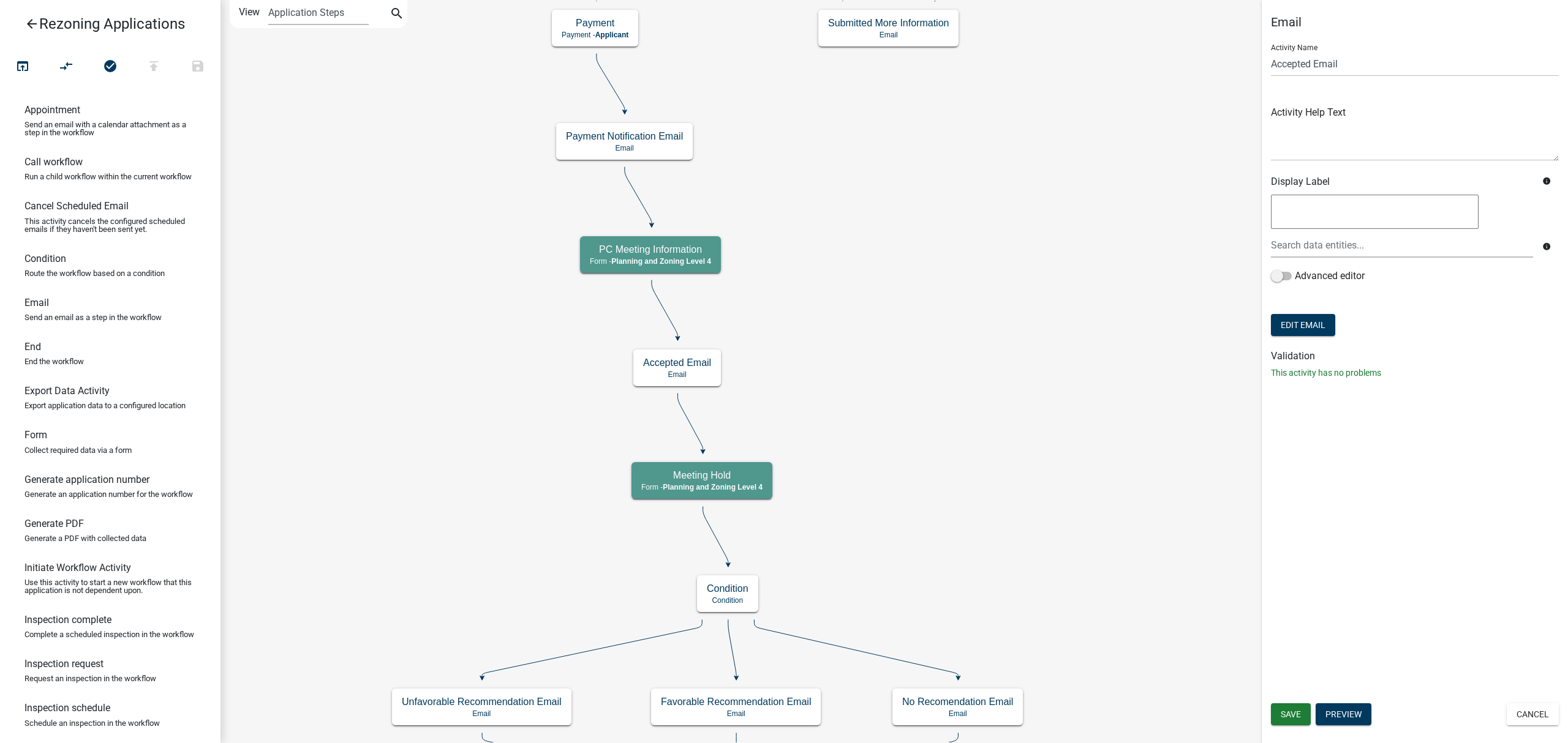
click at [30, 16] on icon "arrow_back" at bounding box center [32, 25] width 15 height 17
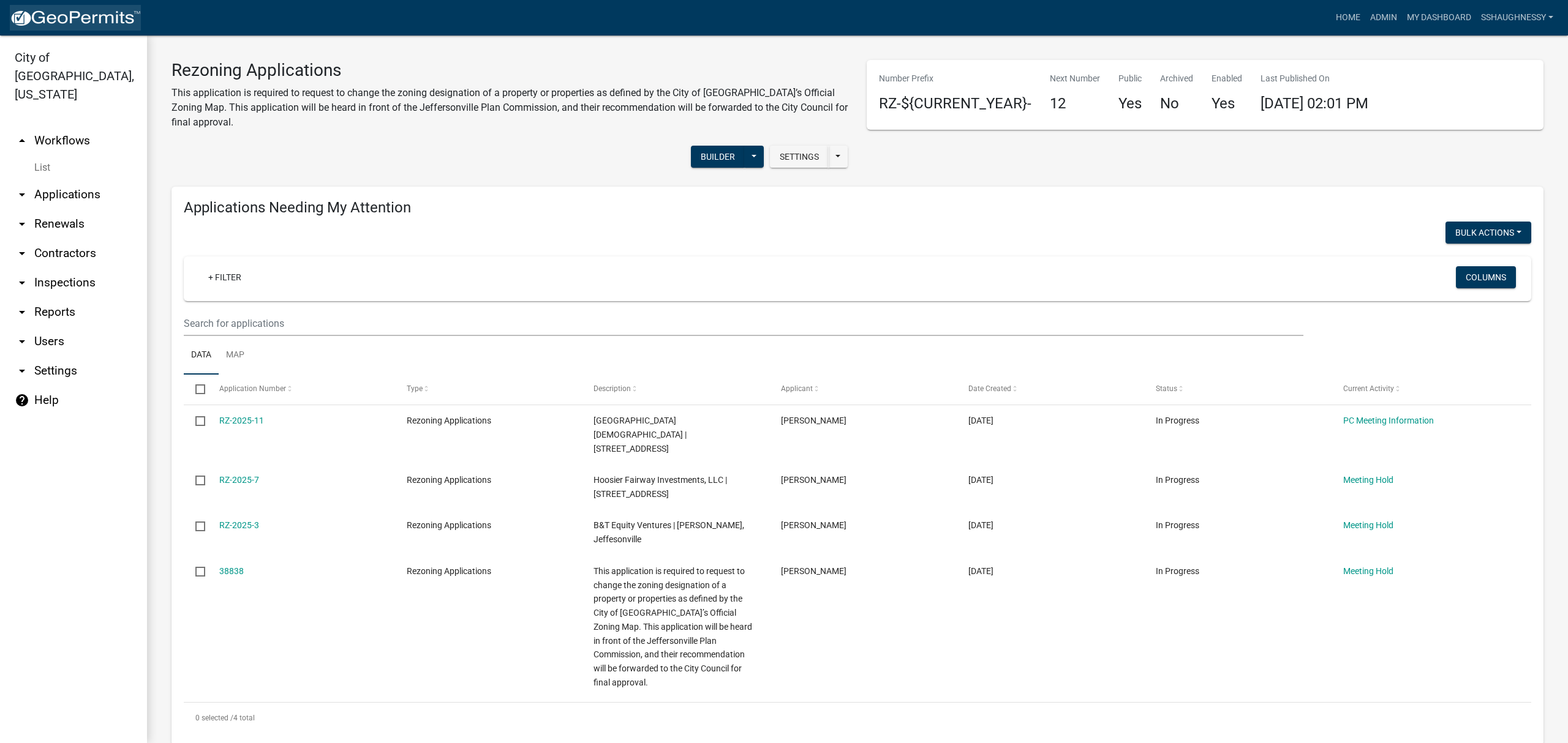
click at [30, 16] on img at bounding box center [75, 18] width 131 height 19
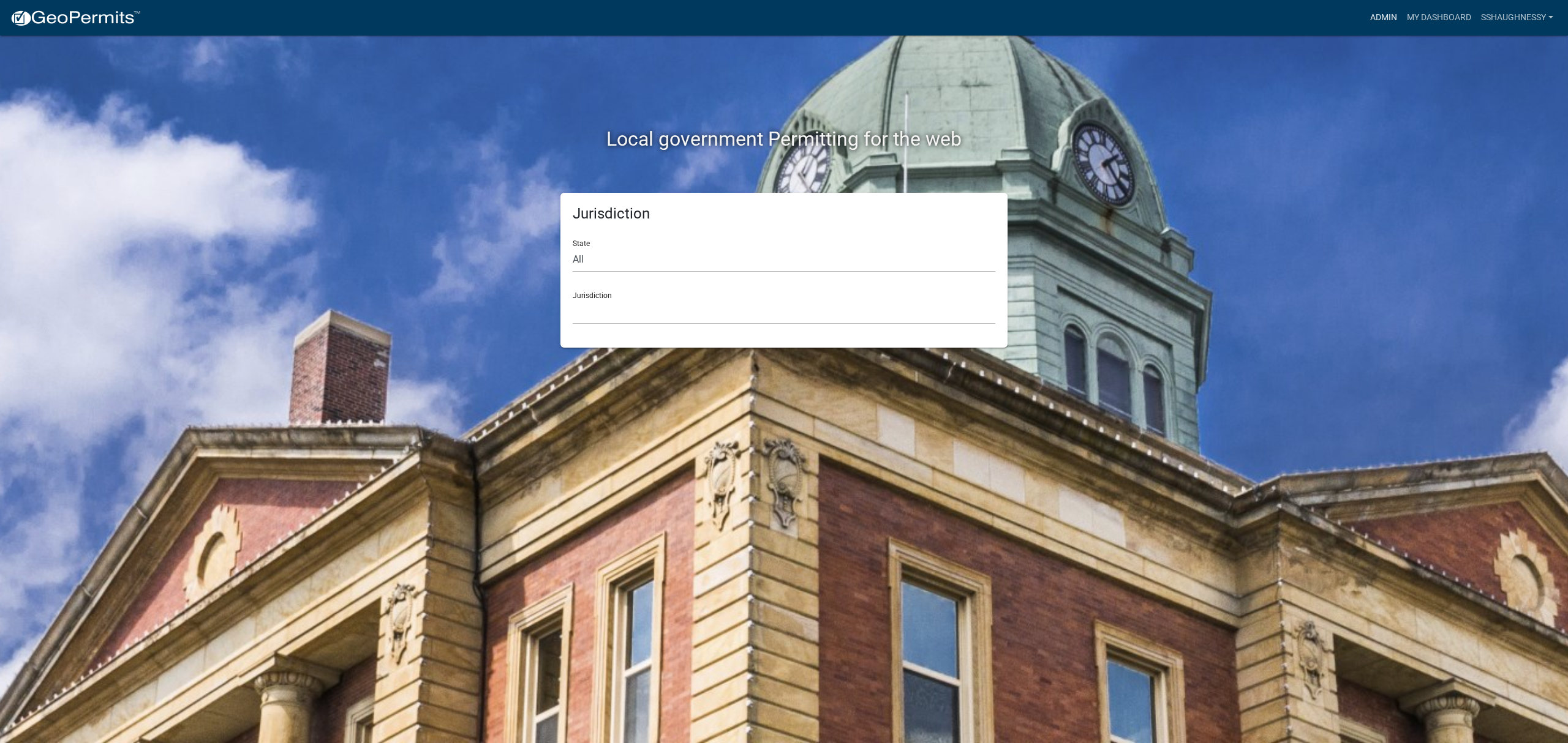
click at [1373, 16] on link "Admin" at bounding box center [1383, 17] width 37 height 23
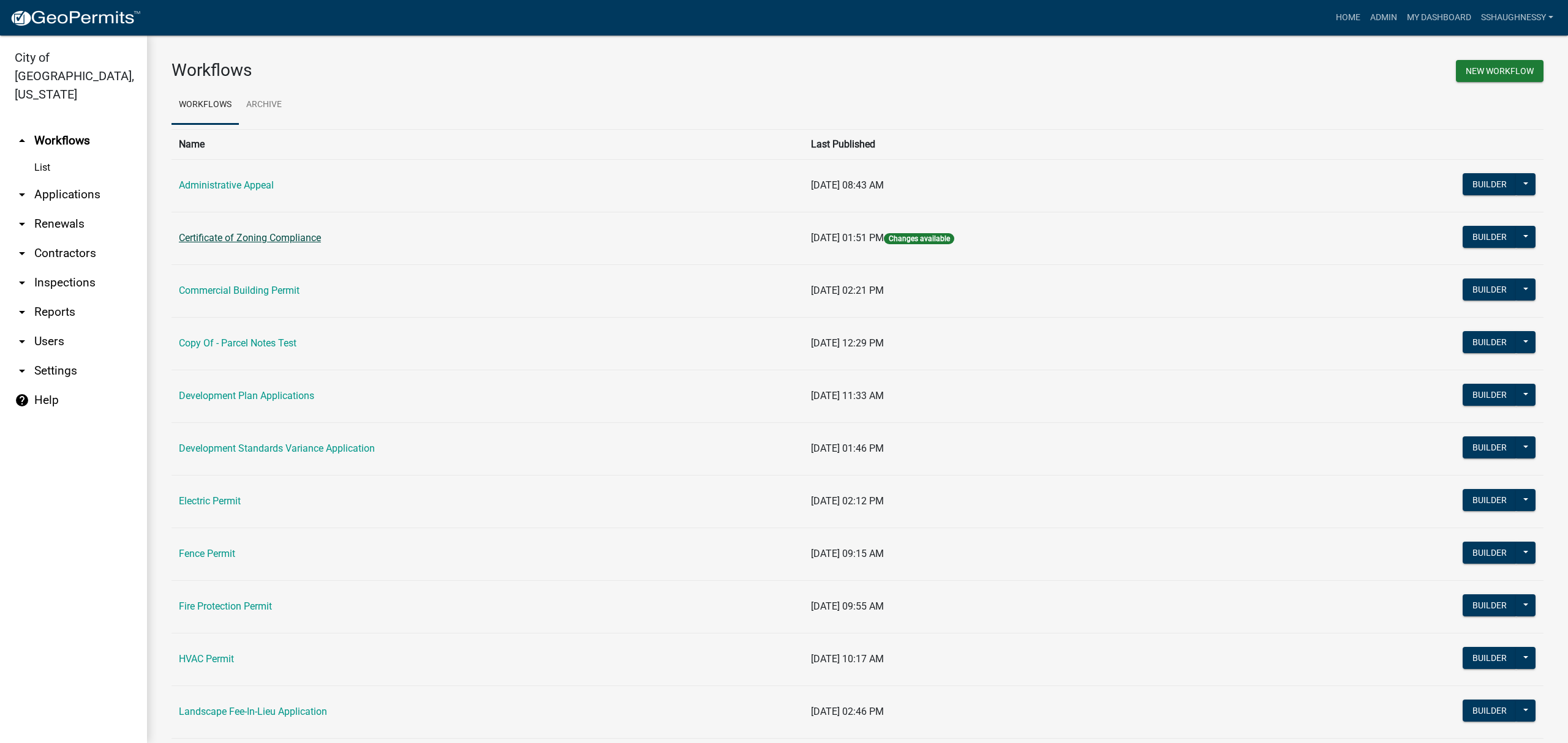
click at [265, 242] on link "Certificate of Zoning Compliance" at bounding box center [250, 238] width 142 height 12
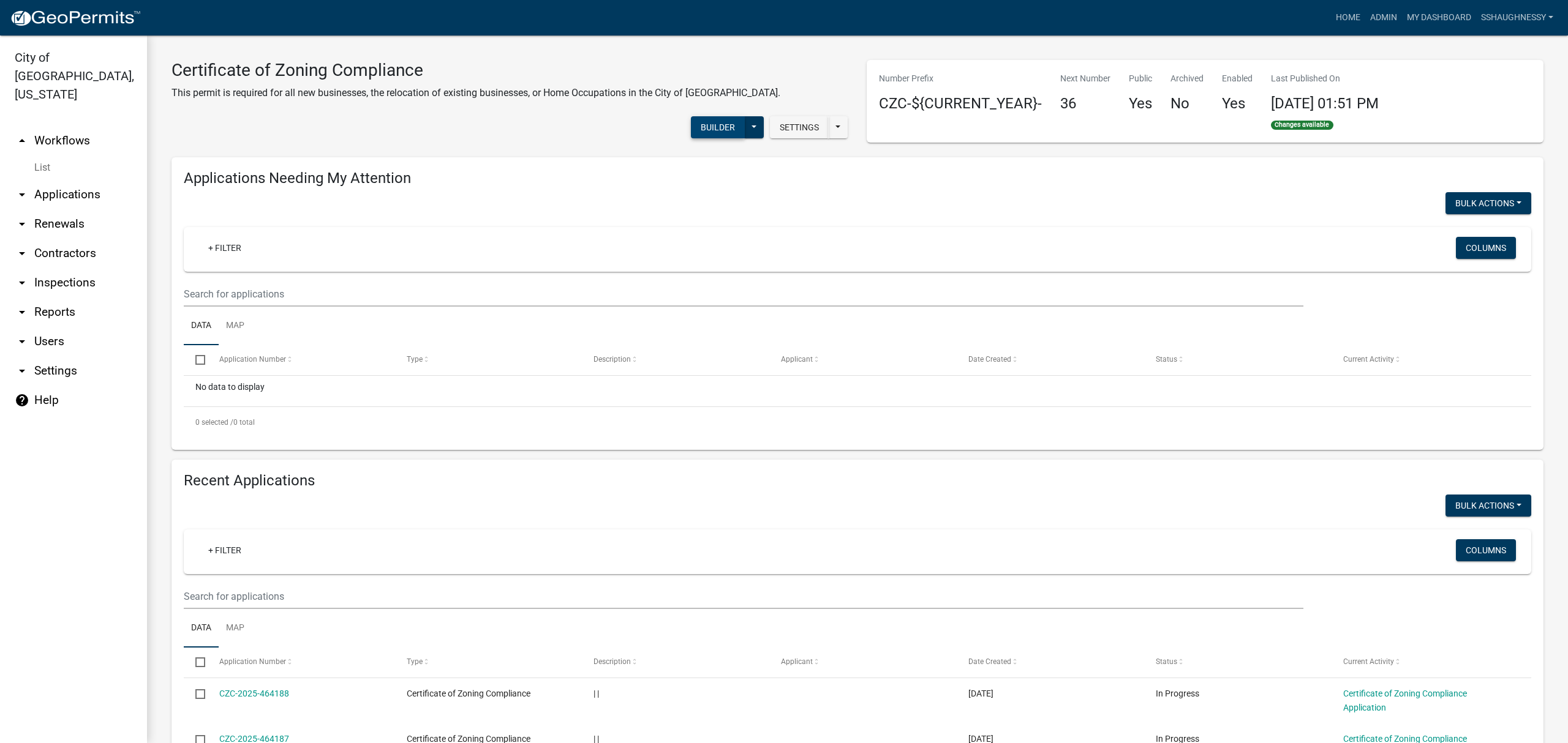
click at [697, 125] on button "Builder" at bounding box center [718, 127] width 54 height 22
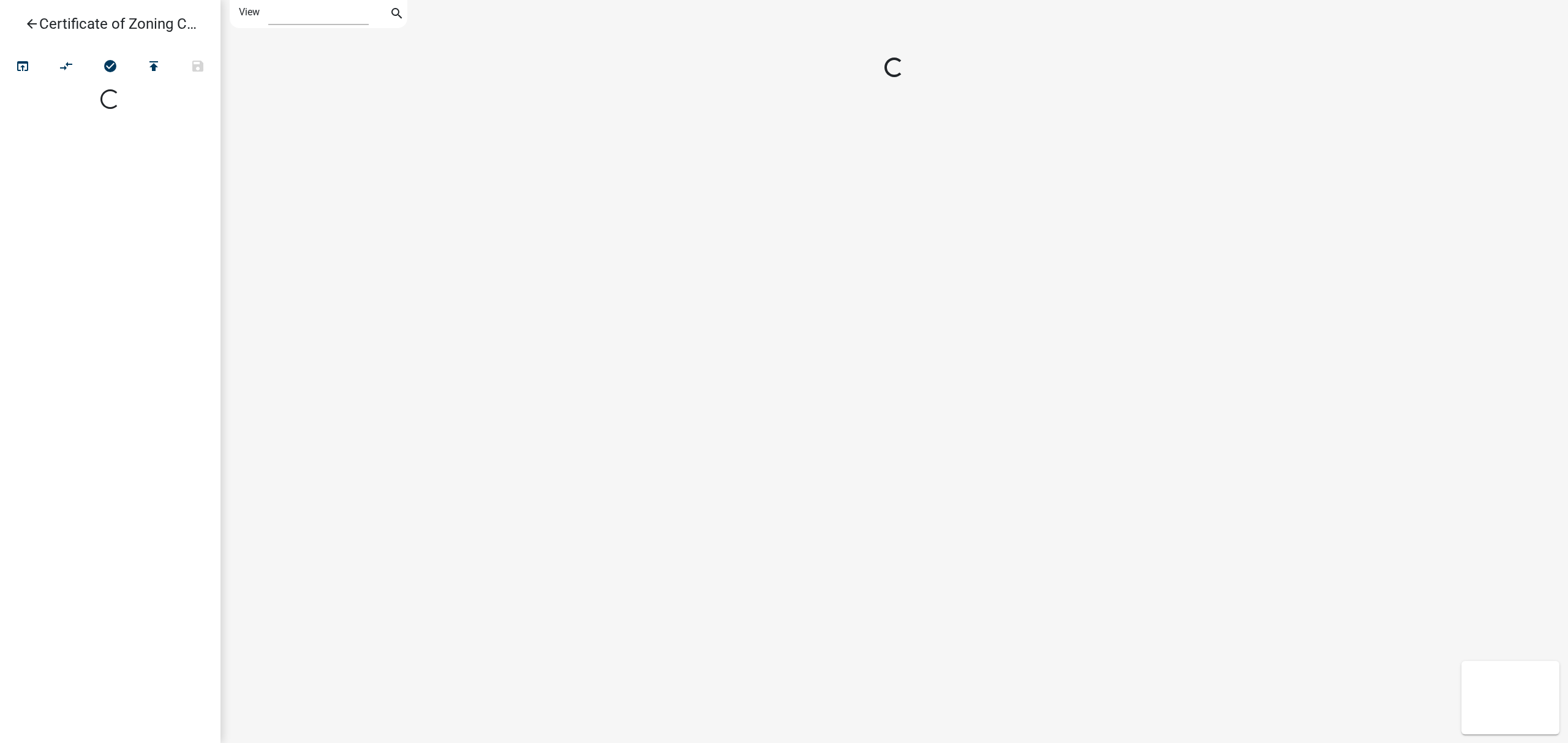
select select "1"
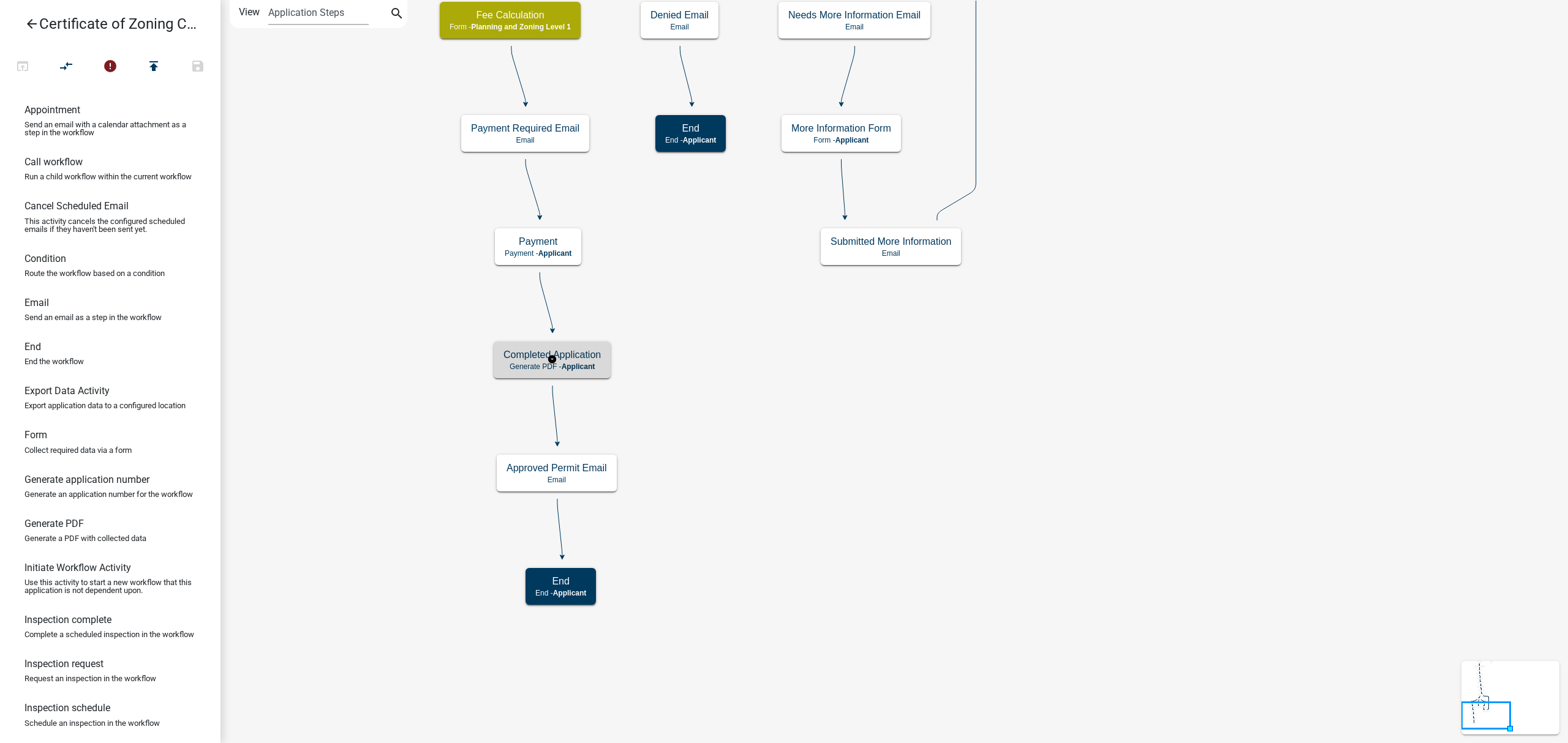
click at [577, 349] on h5 "Completed Application" at bounding box center [552, 355] width 98 height 12
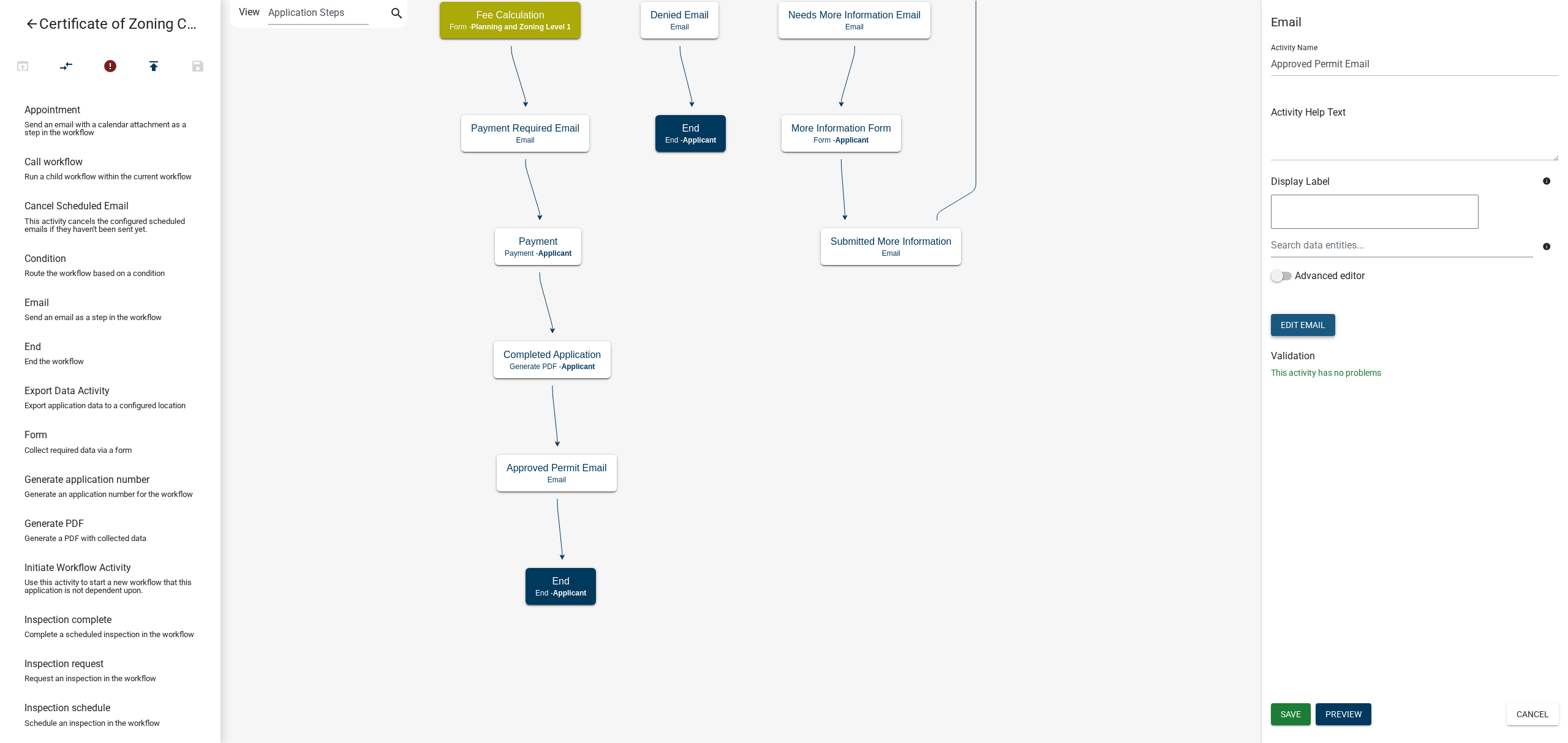
click at [1291, 318] on button "Edit Email" at bounding box center [1303, 325] width 64 height 22
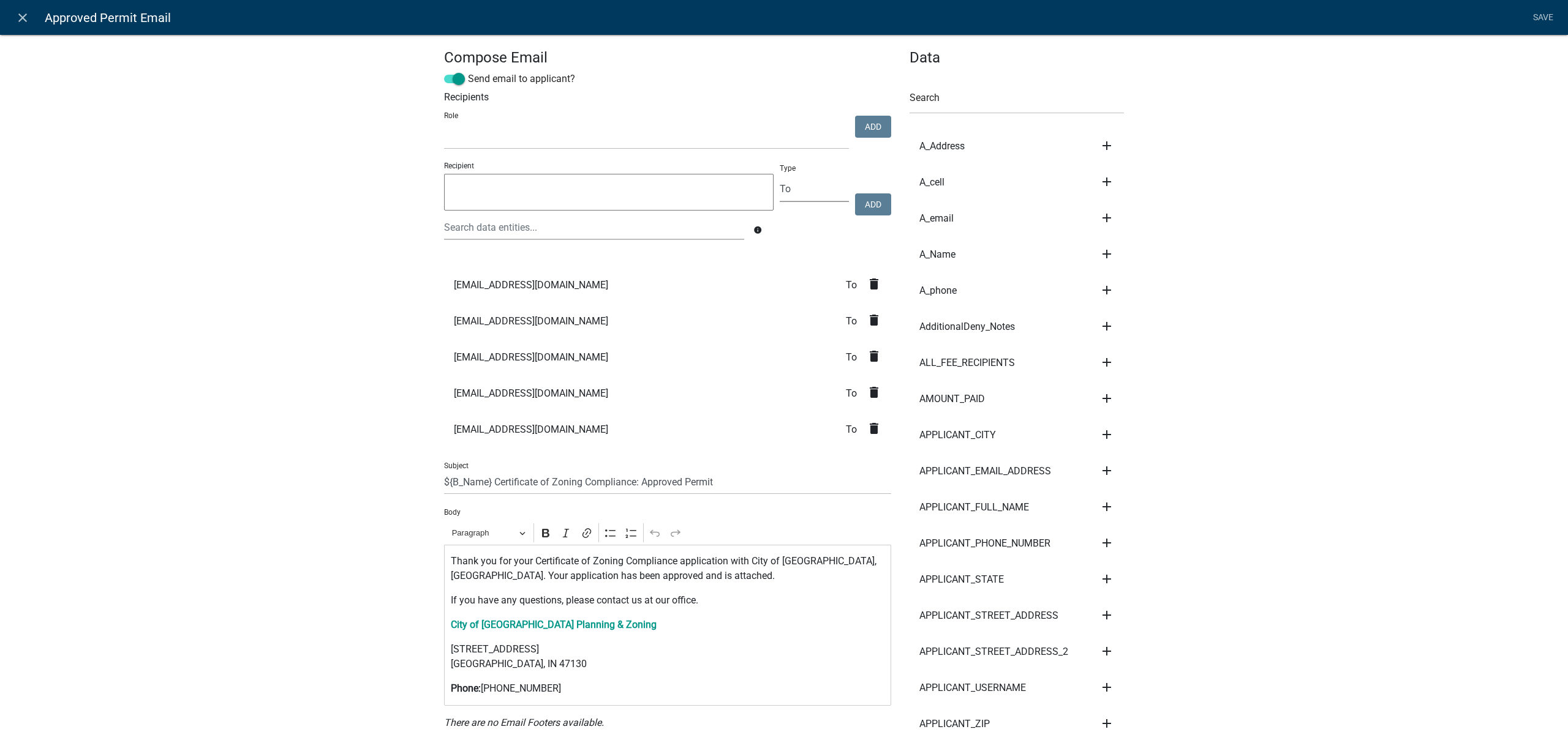
click at [805, 197] on select "To CC BCC" at bounding box center [814, 189] width 69 height 25
click at [713, 224] on input "text" at bounding box center [594, 227] width 300 height 25
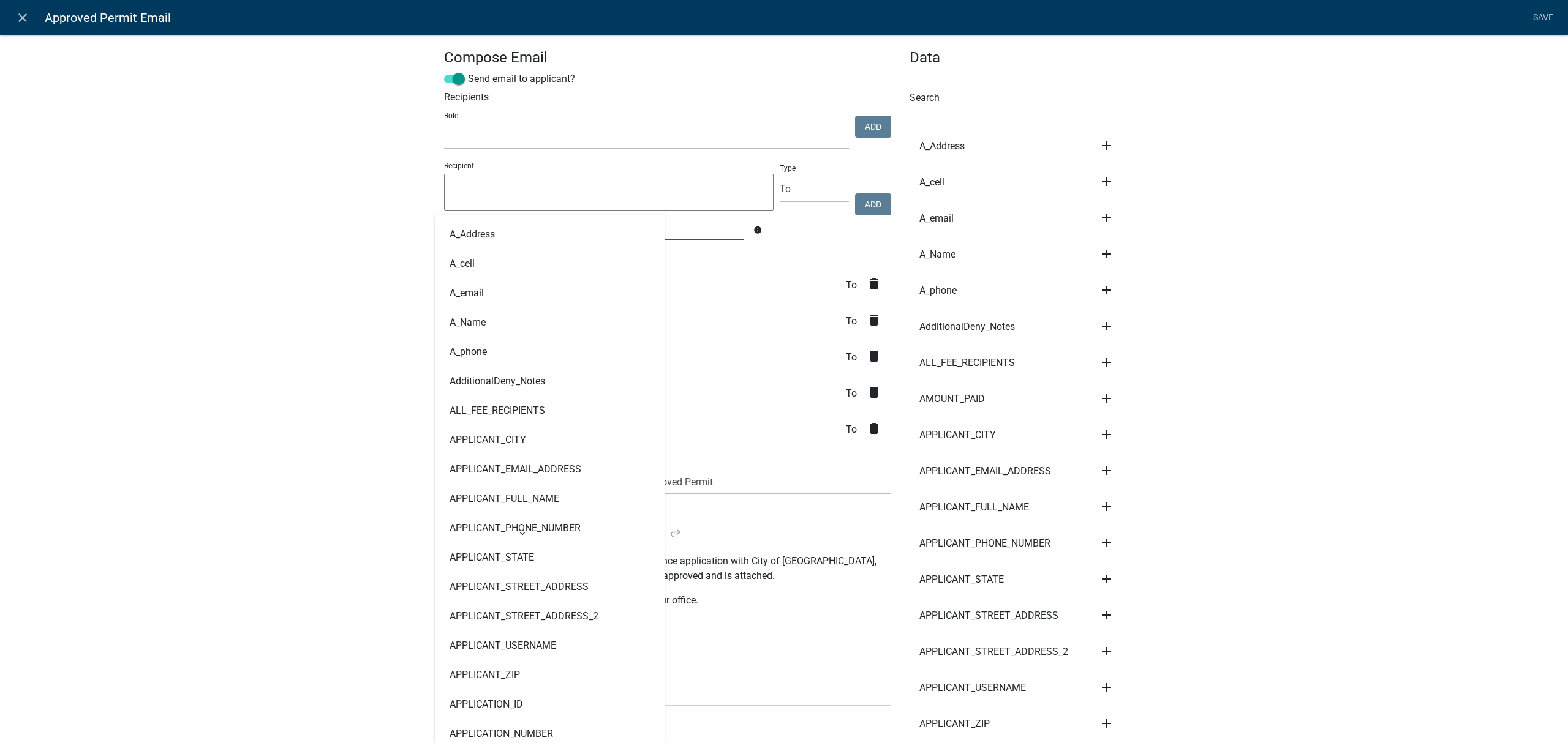
click at [713, 224] on input "text" at bounding box center [594, 227] width 300 height 25
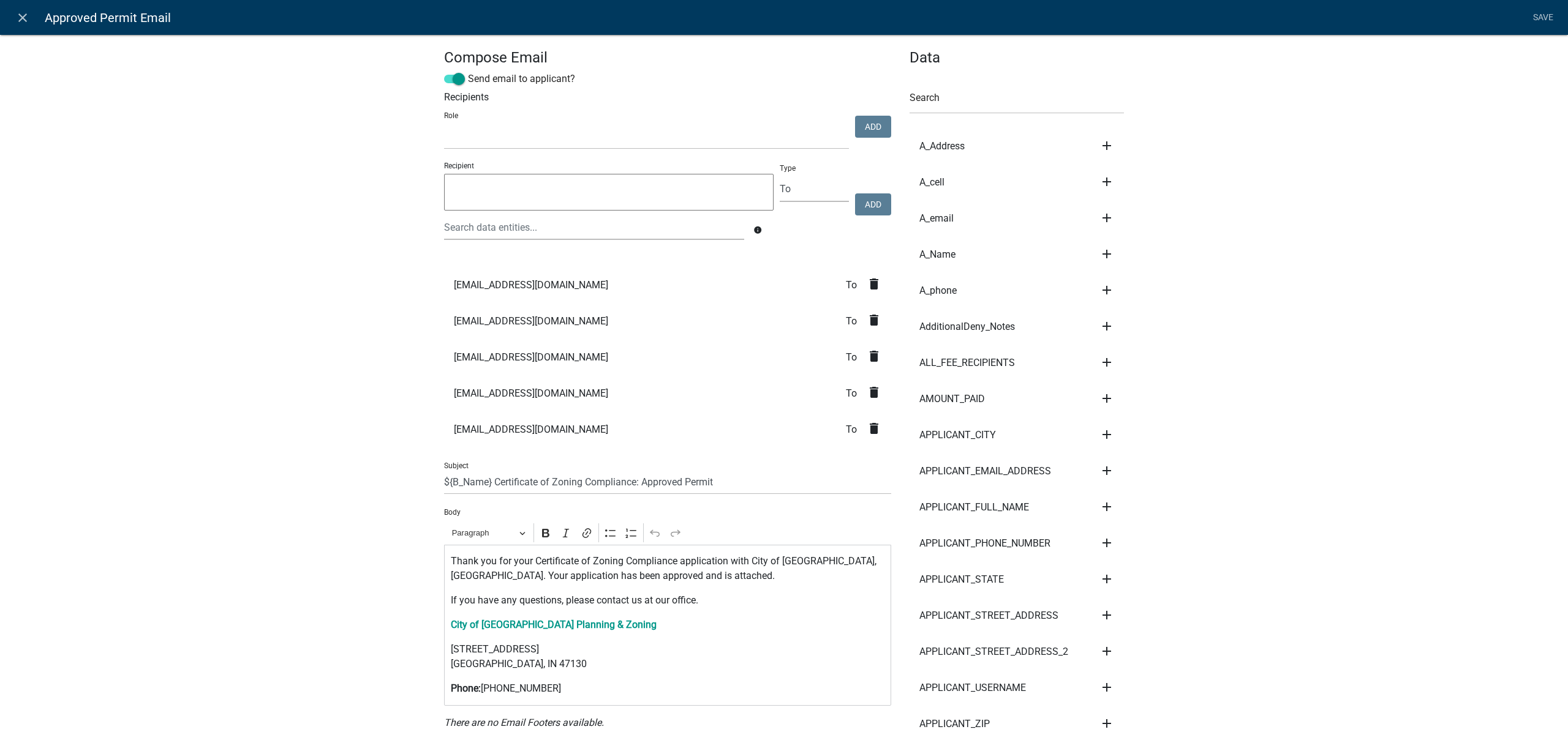
click at [662, 273] on li "zgiuffre@cityofjeff.net To delete" at bounding box center [668, 285] width 447 height 36
click at [547, 286] on li "zgiuffre@cityofjeff.net To delete" at bounding box center [668, 285] width 447 height 36
click at [846, 290] on span "To" at bounding box center [856, 285] width 21 height 10
click at [819, 189] on select "To CC BCC" at bounding box center [814, 189] width 69 height 25
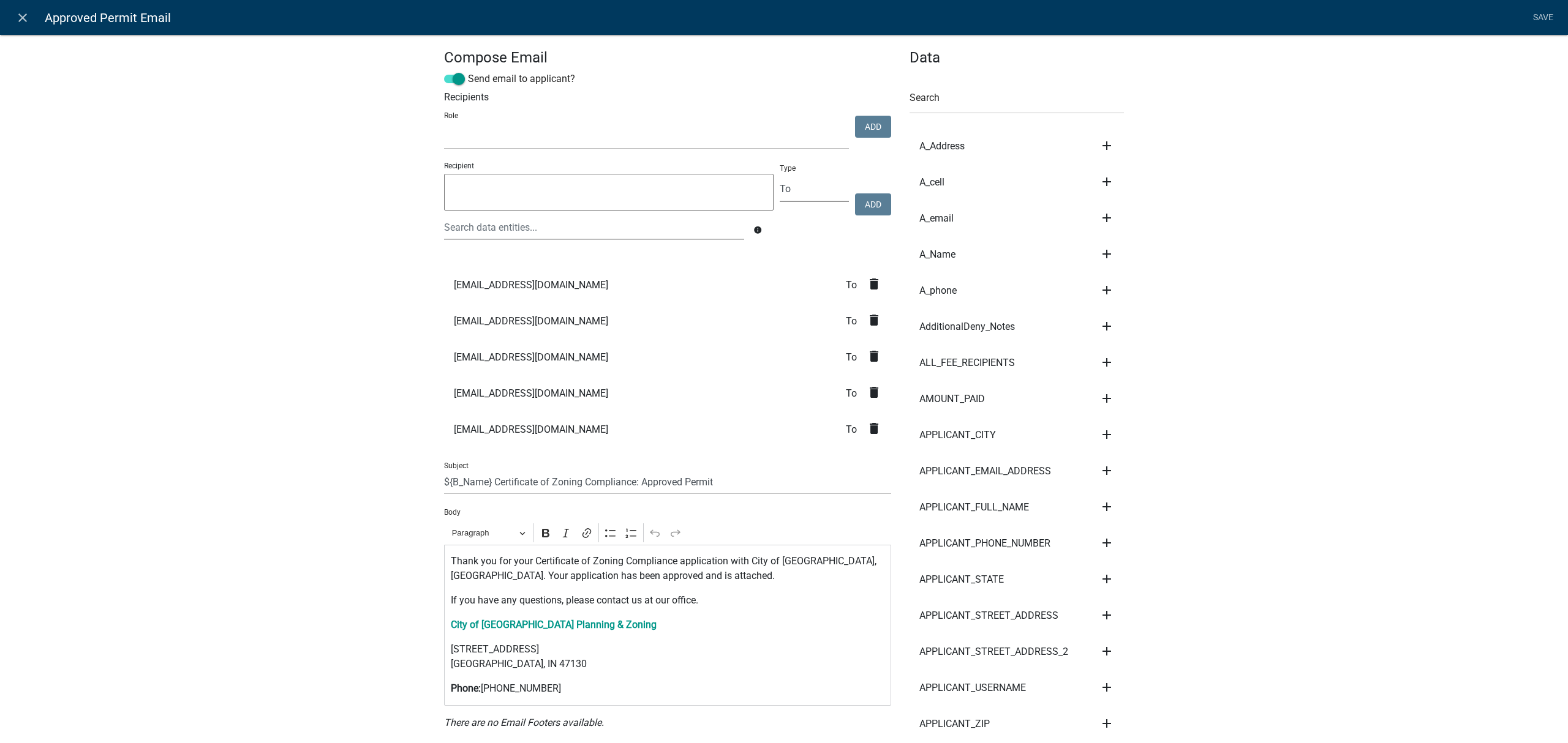
click at [780, 177] on select "To CC BCC" at bounding box center [814, 189] width 69 height 25
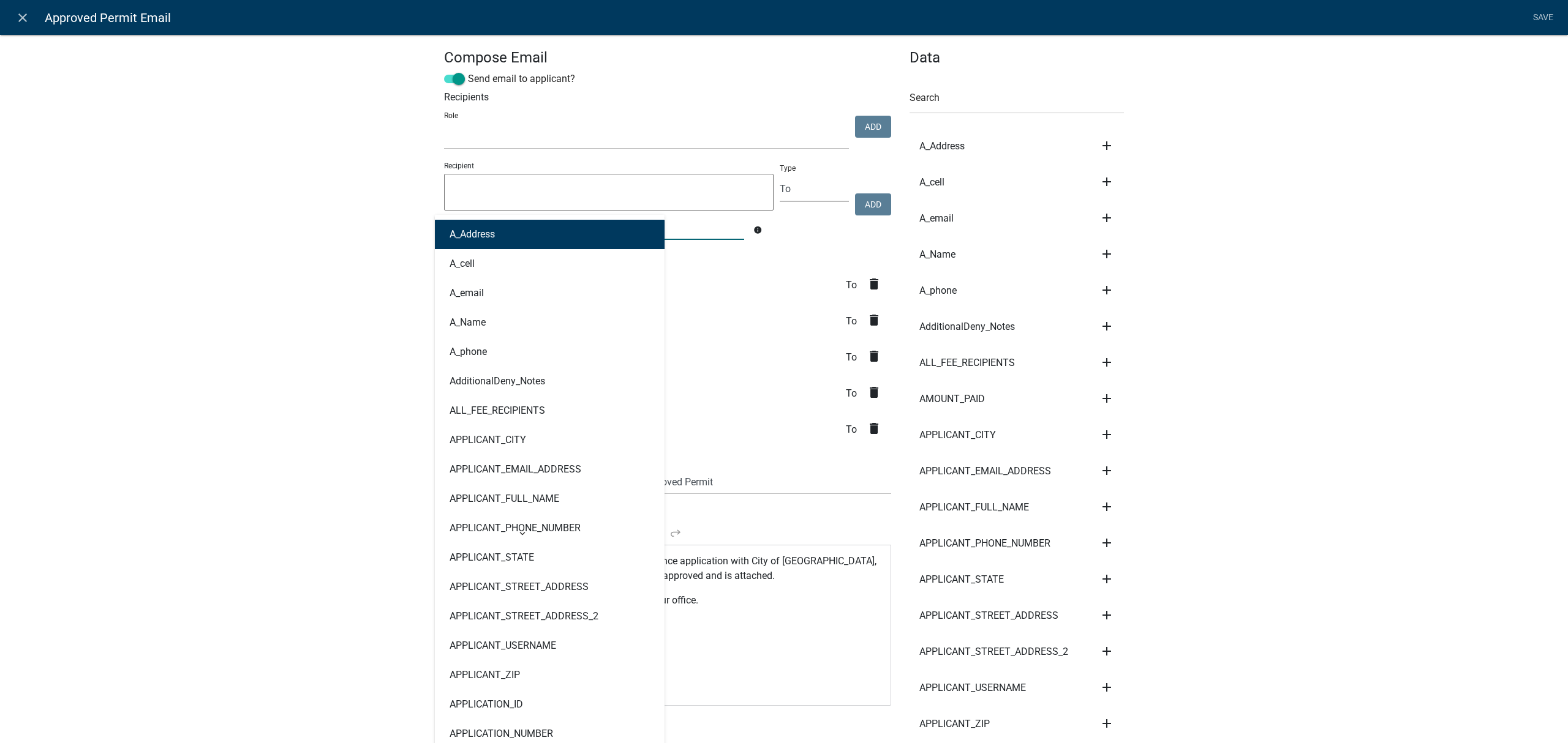
click at [591, 221] on div "A_Address A_cell A_email A_Name A_phone AdditionalDeny_Notes ALL_FEE_RECIPIENTS…" at bounding box center [593, 227] width 318 height 25
click at [594, 183] on textarea at bounding box center [609, 192] width 330 height 37
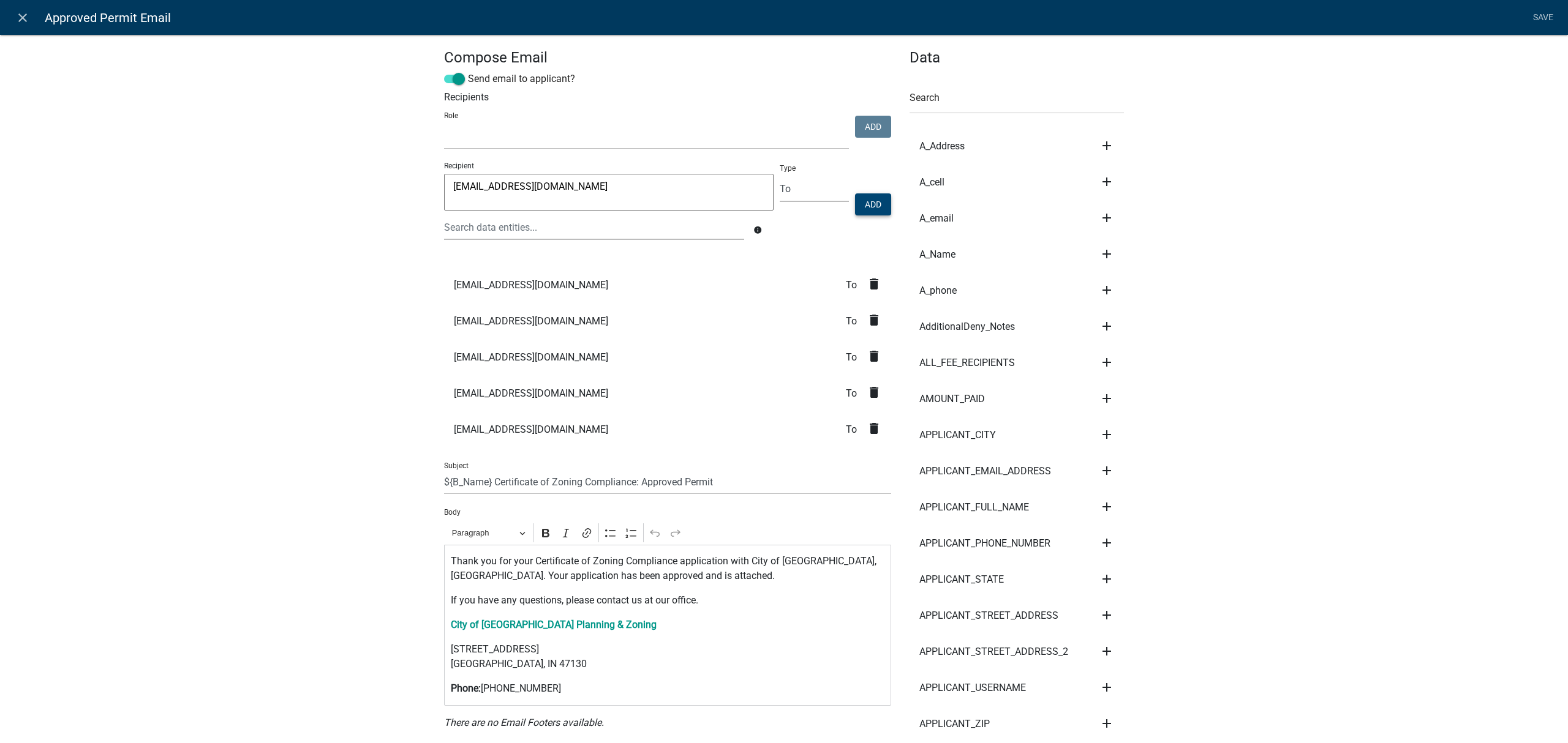
type textarea "swalsh@cityofjeff.net"
click at [863, 200] on button "Add" at bounding box center [873, 205] width 36 height 22
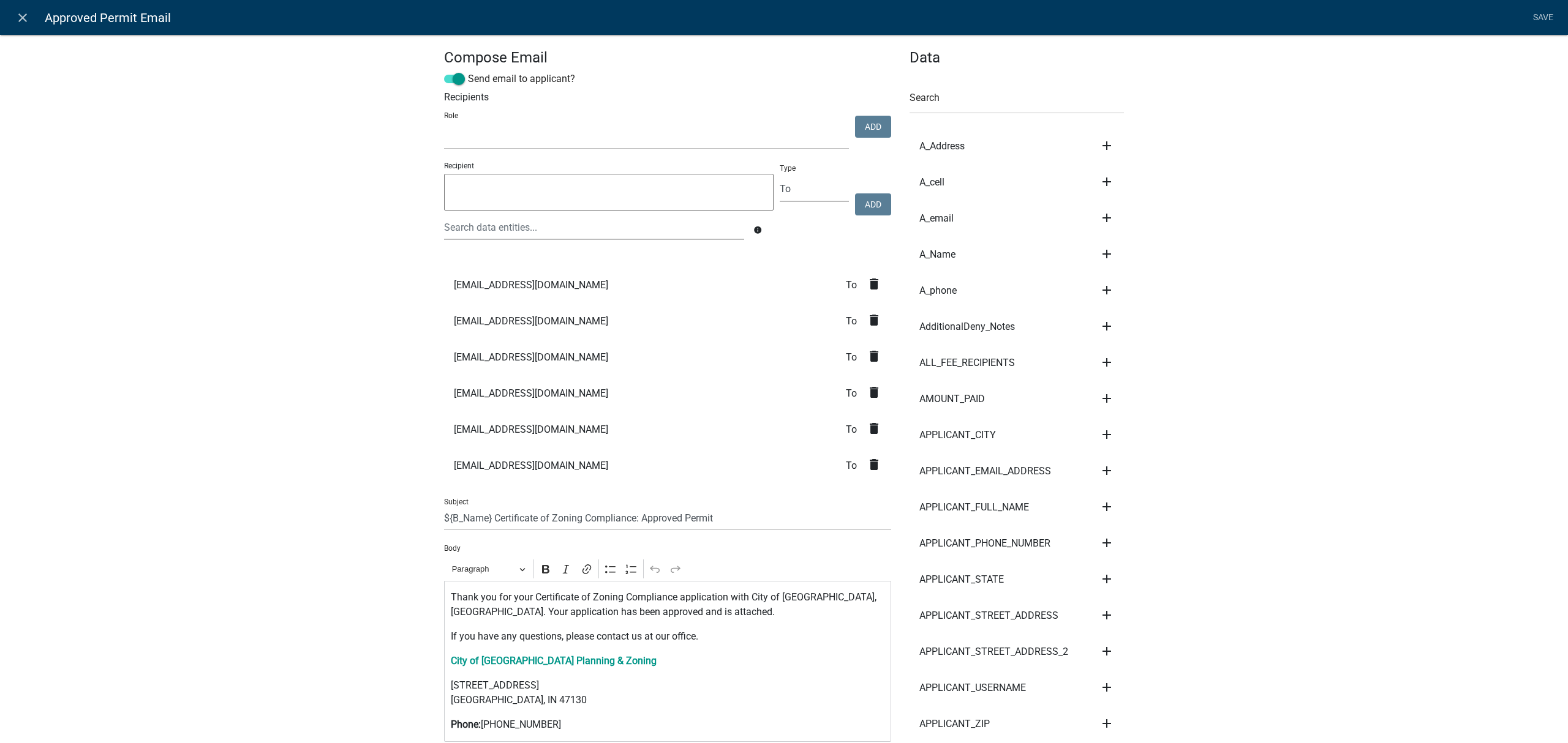
click at [869, 280] on icon "delete" at bounding box center [874, 284] width 15 height 15
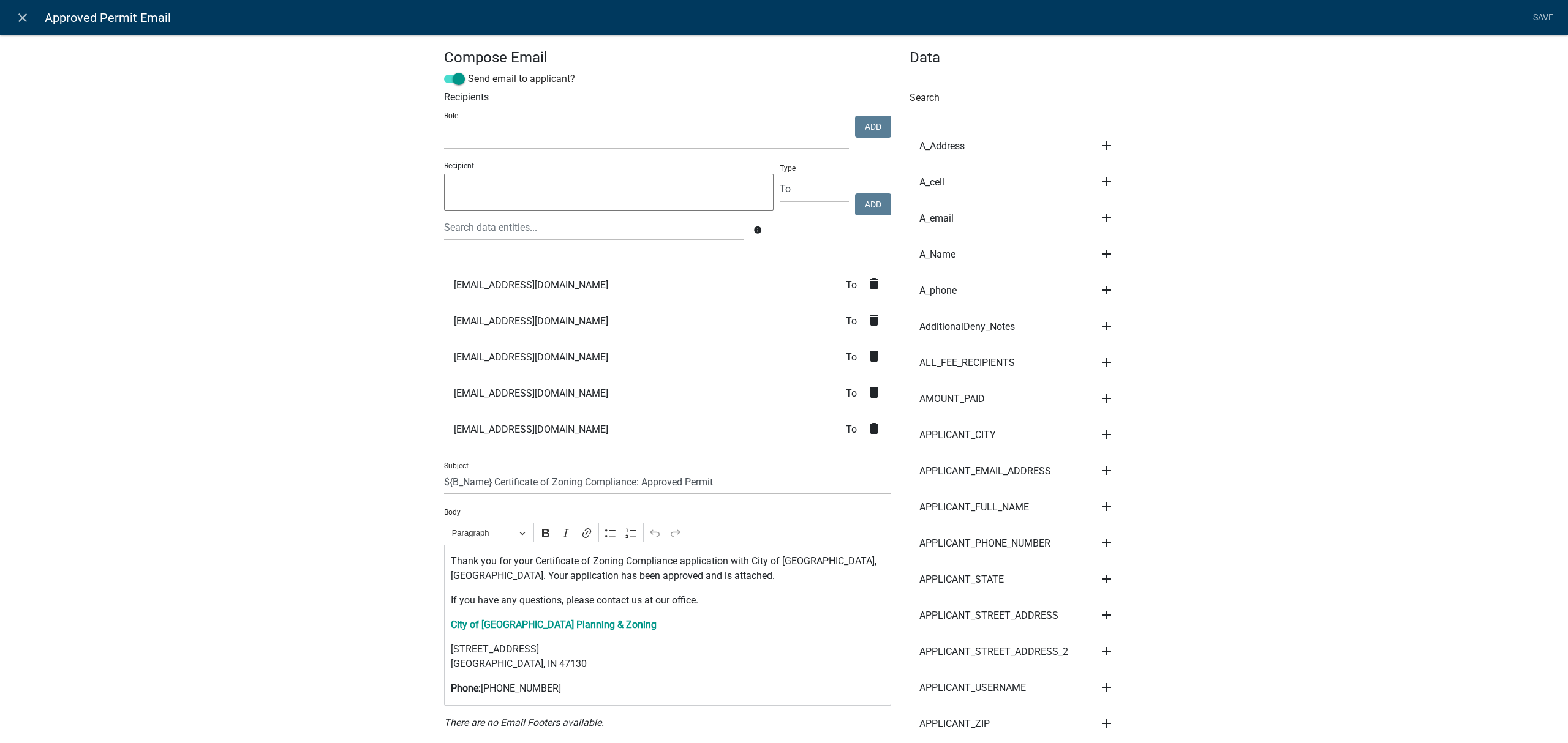
click at [655, 197] on textarea at bounding box center [609, 192] width 330 height 37
click at [486, 186] on textarea at bounding box center [609, 192] width 330 height 37
click at [485, 184] on textarea at bounding box center [609, 192] width 330 height 37
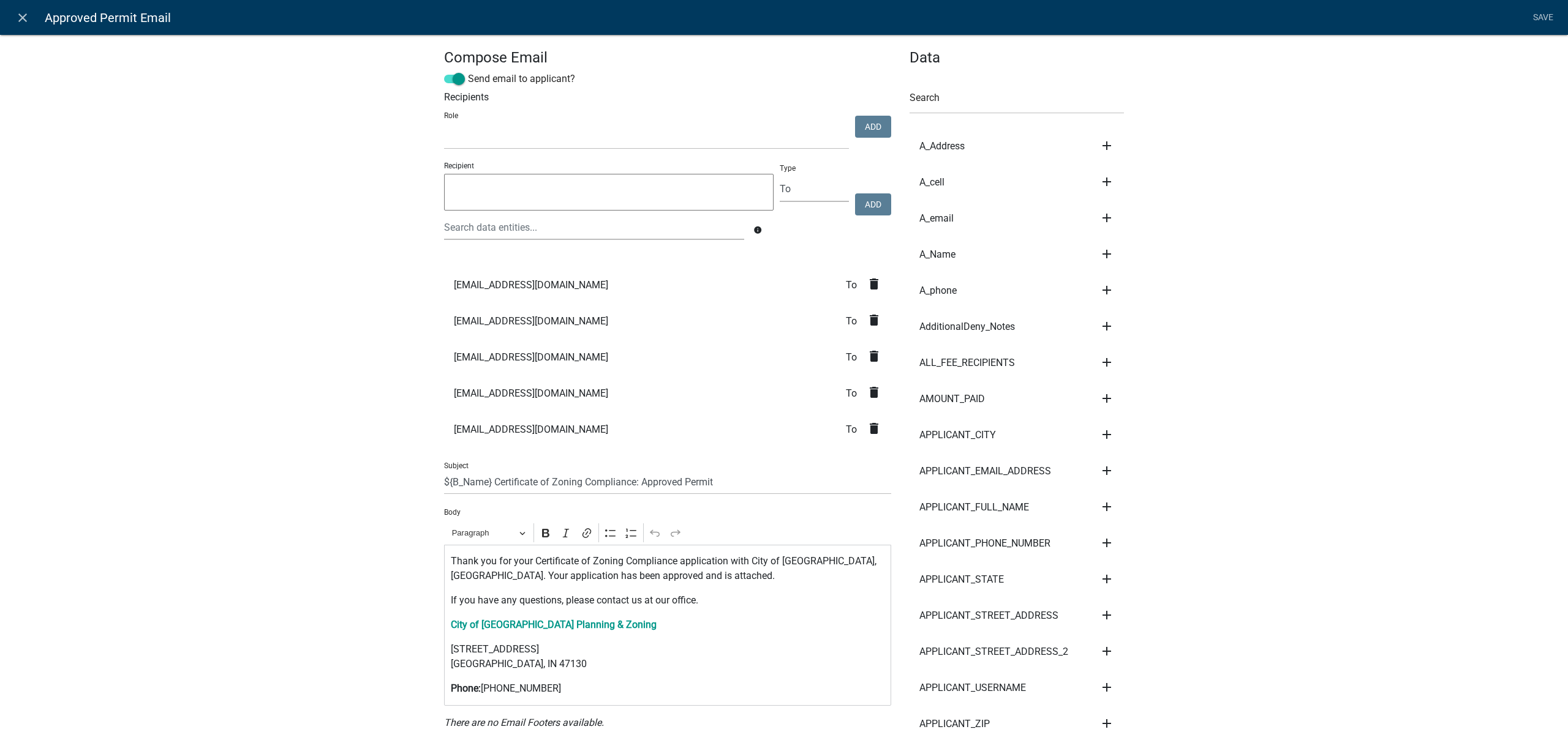
click at [471, 194] on textarea at bounding box center [609, 192] width 330 height 37
type textarea "sshaughnessy@cityofjeff.net"
click at [858, 204] on button "Add" at bounding box center [873, 205] width 36 height 22
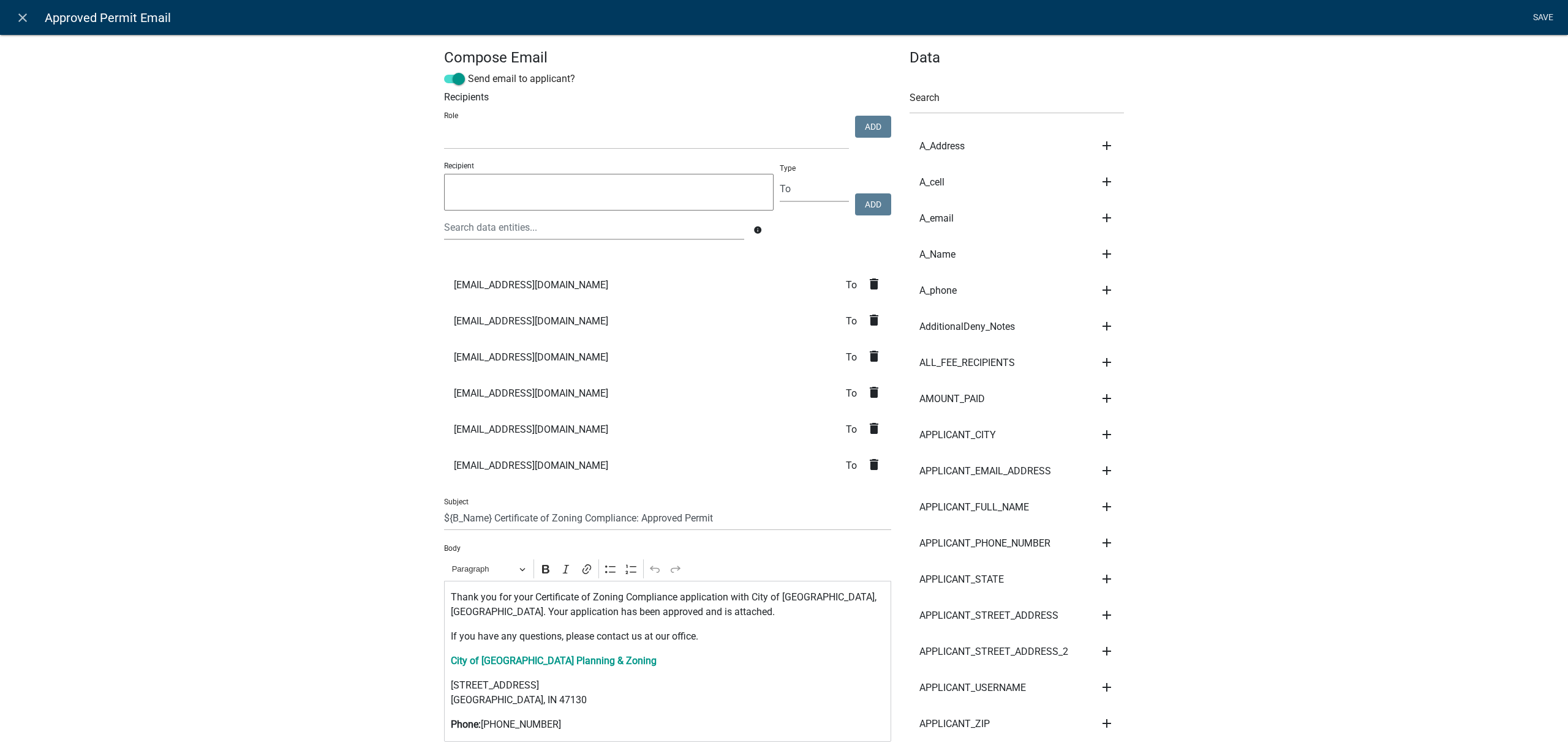
click at [1549, 22] on link "Save" at bounding box center [1543, 17] width 31 height 23
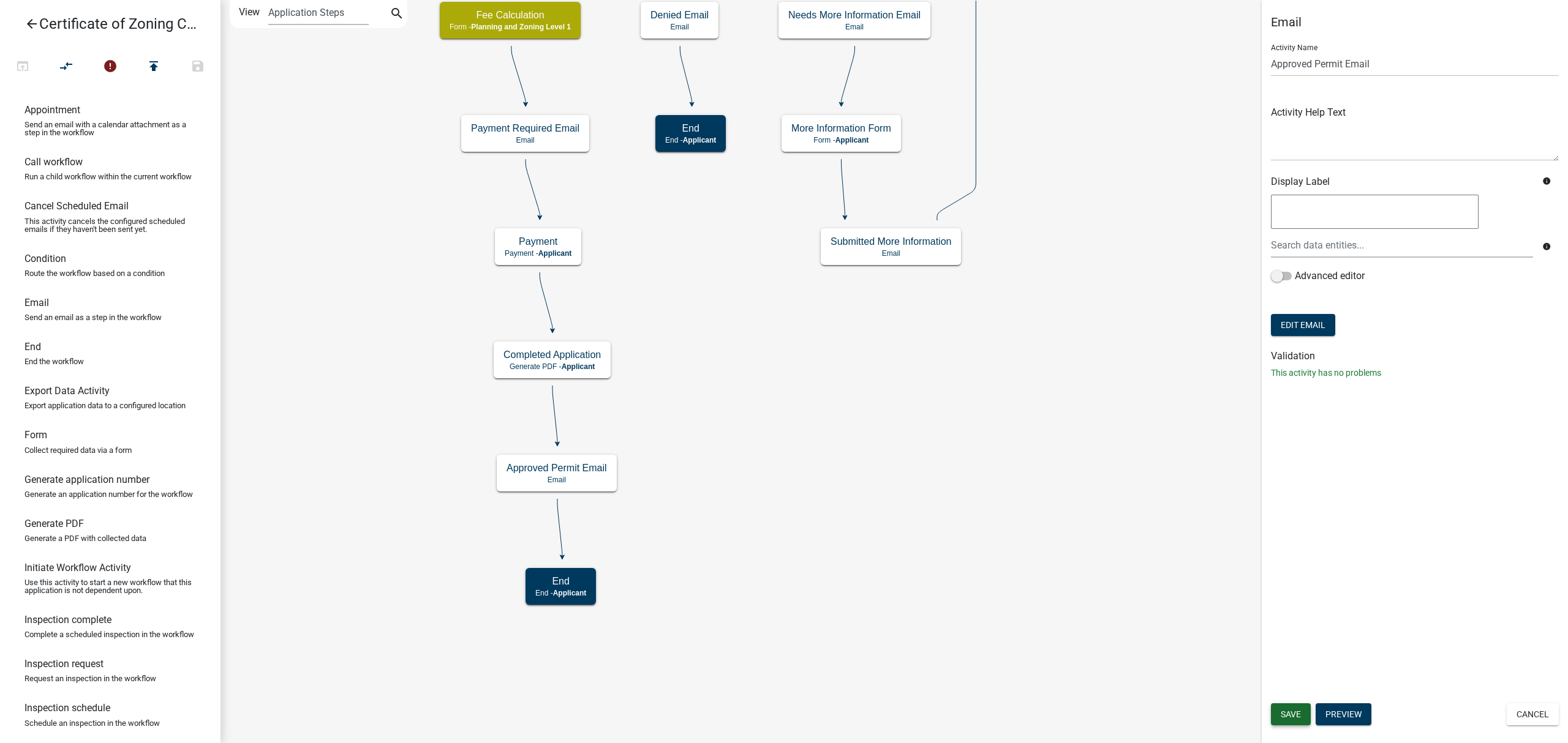
click at [1291, 706] on button "Save" at bounding box center [1290, 715] width 40 height 22
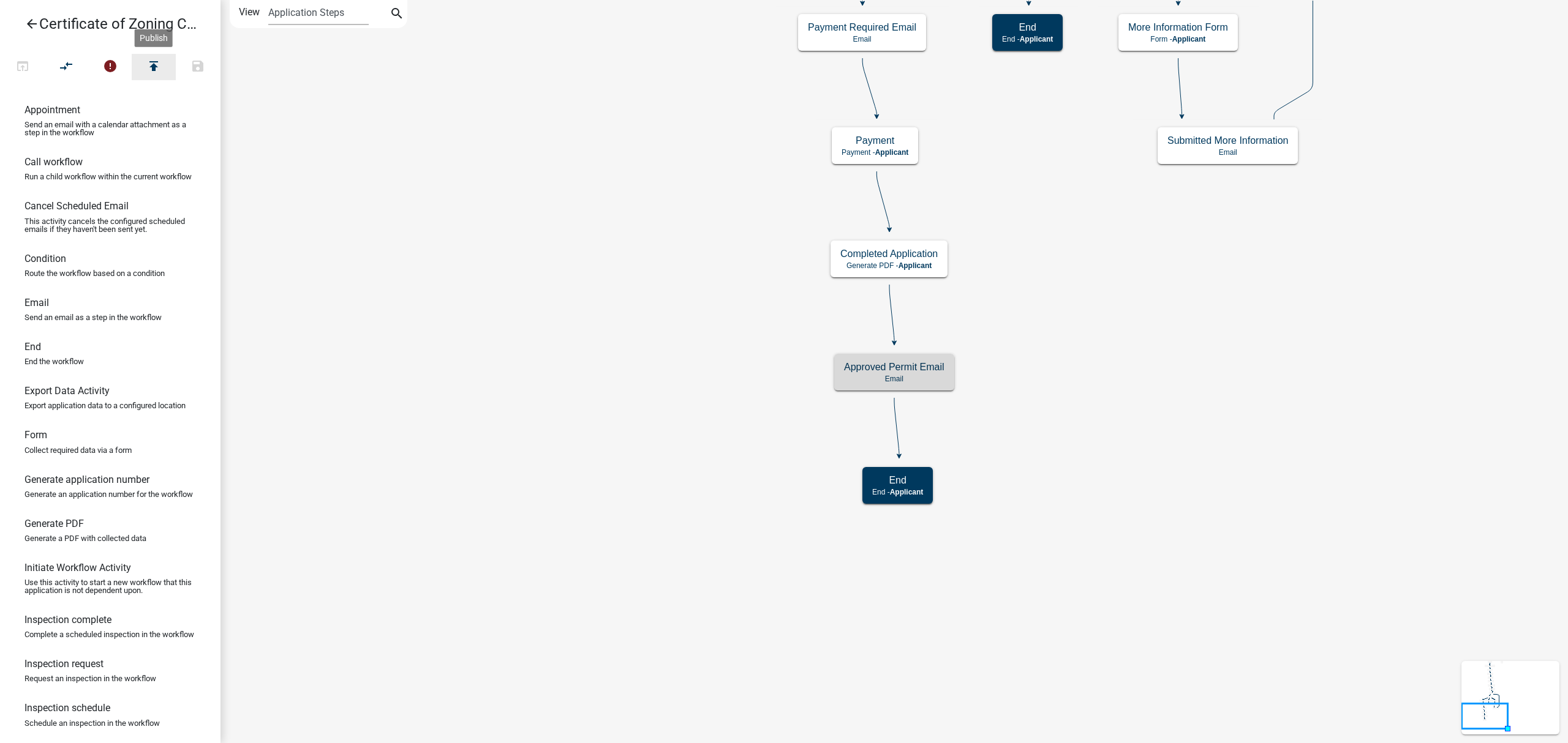
click at [145, 66] on button "publish" at bounding box center [154, 66] width 44 height 26
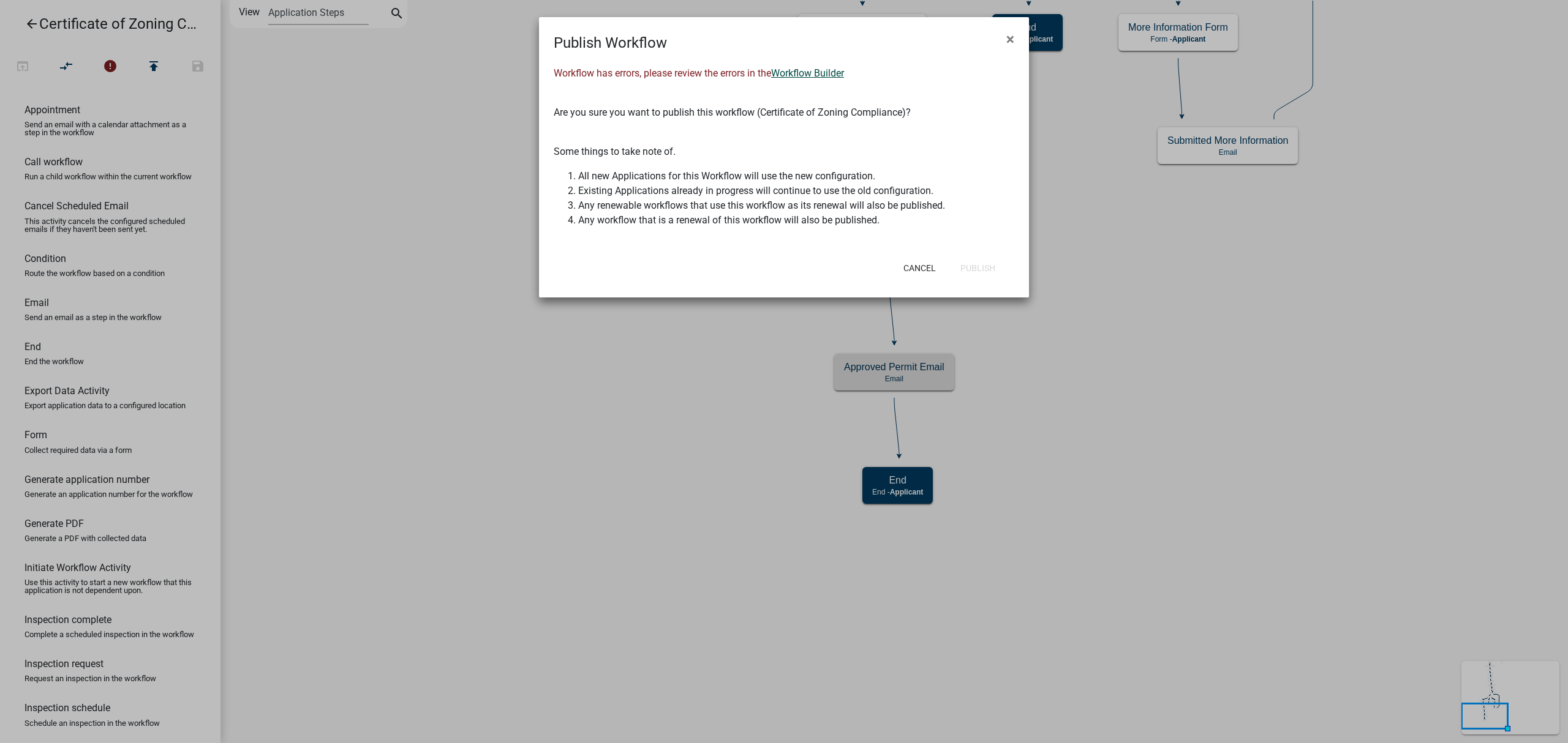
click at [813, 74] on link "Workflow Builder" at bounding box center [807, 73] width 73 height 12
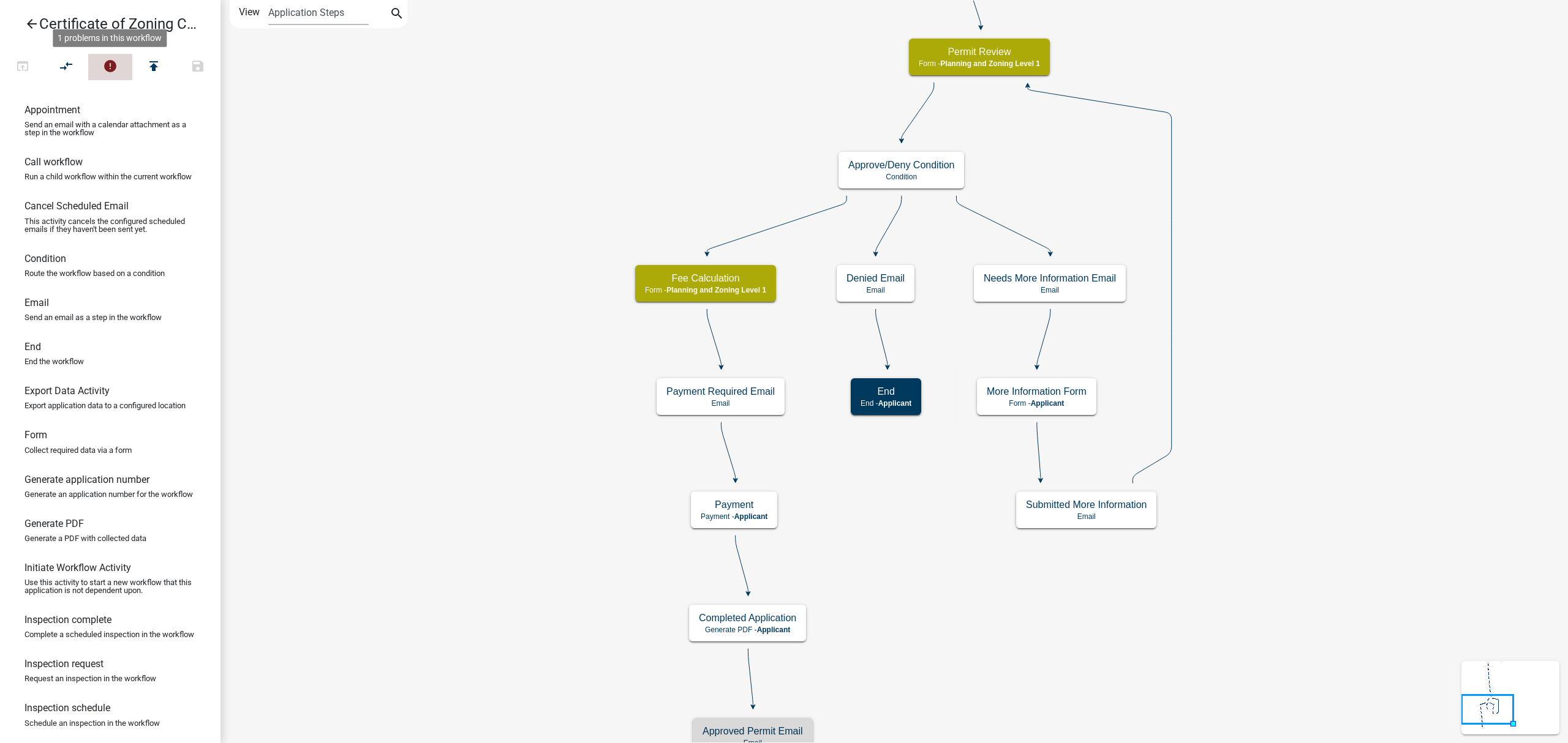
click at [113, 69] on icon "error" at bounding box center [110, 67] width 15 height 17
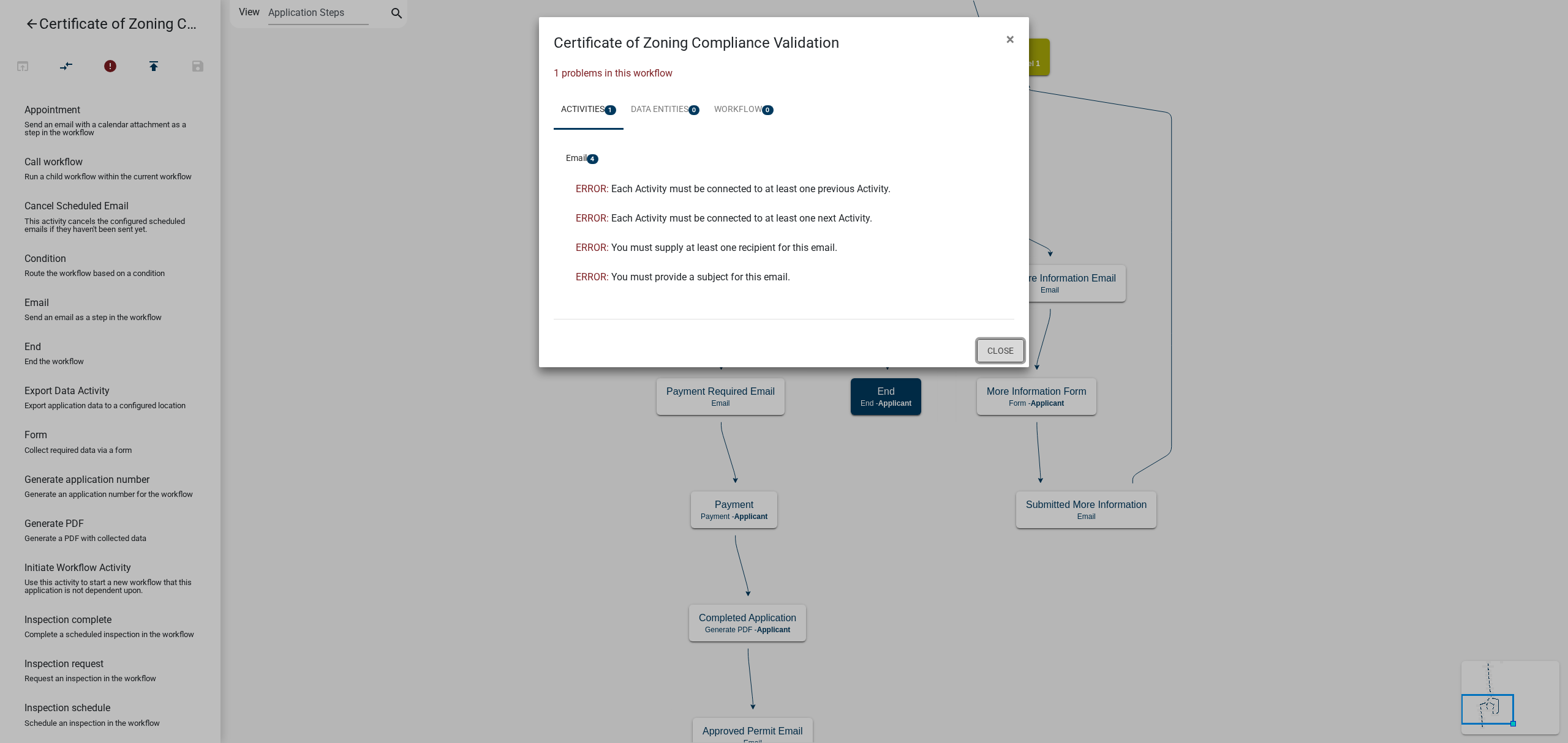
click at [1000, 353] on button "Close" at bounding box center [1000, 350] width 47 height 23
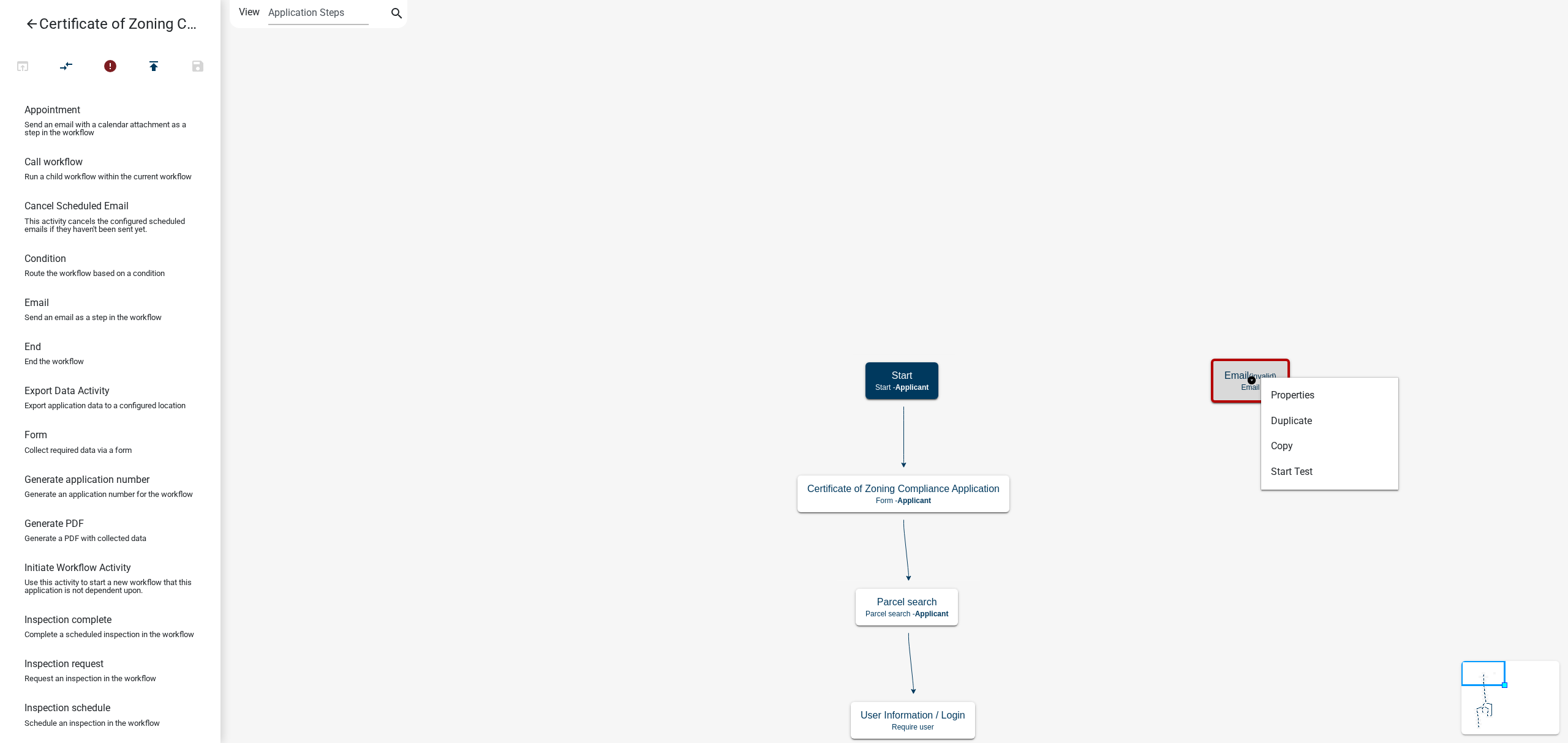
click at [1233, 383] on p "Email" at bounding box center [1250, 387] width 52 height 8
click at [152, 69] on icon "publish" at bounding box center [154, 67] width 15 height 17
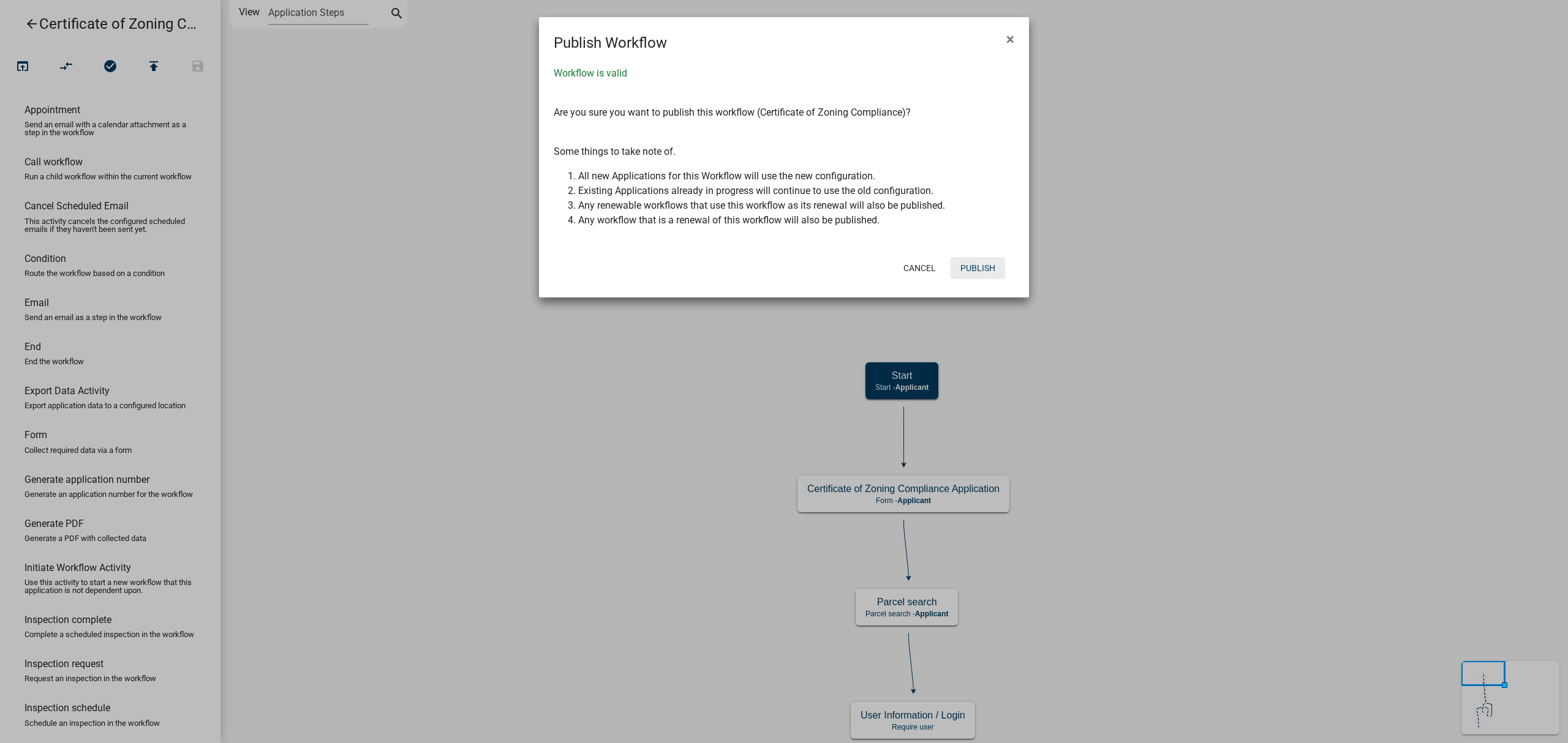
click at [978, 267] on button "Publish" at bounding box center [977, 268] width 54 height 22
